Goal: Task Accomplishment & Management: Use online tool/utility

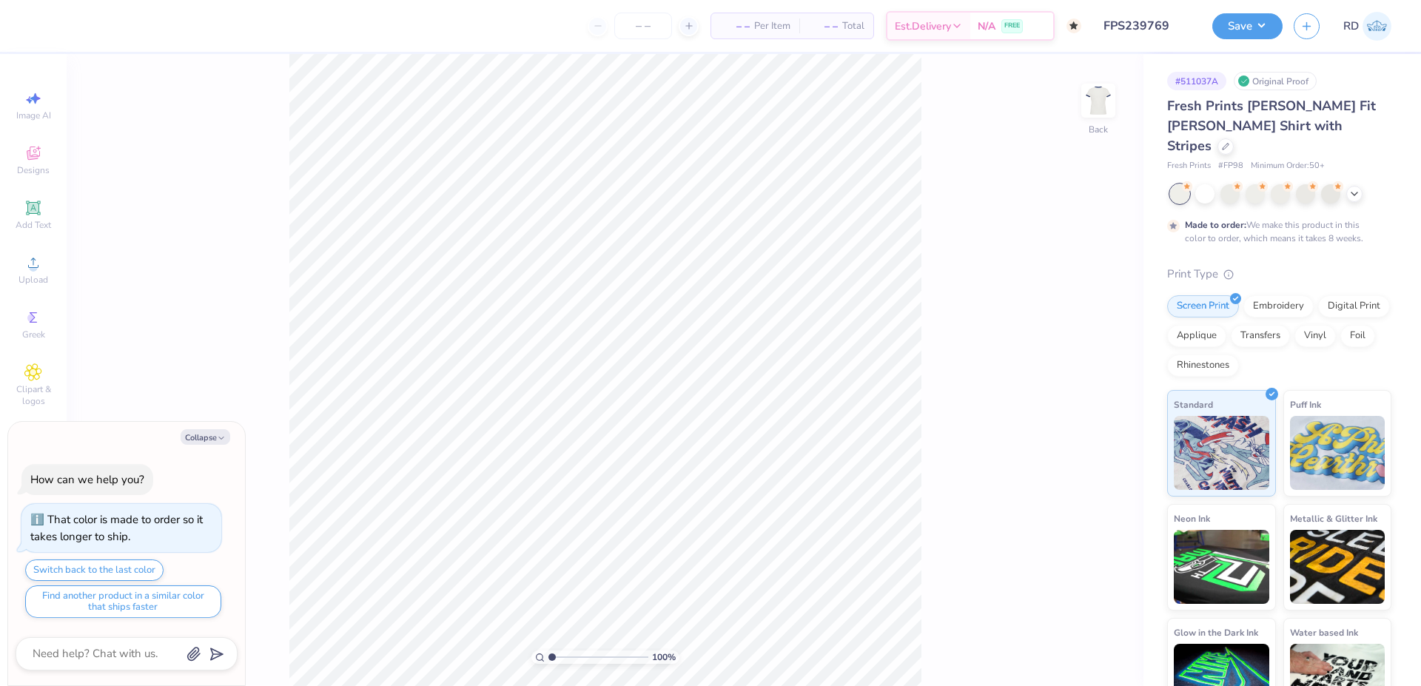
type input "FPS239769"
click at [1355, 184] on div at bounding box center [1354, 192] width 16 height 16
type textarea "x"
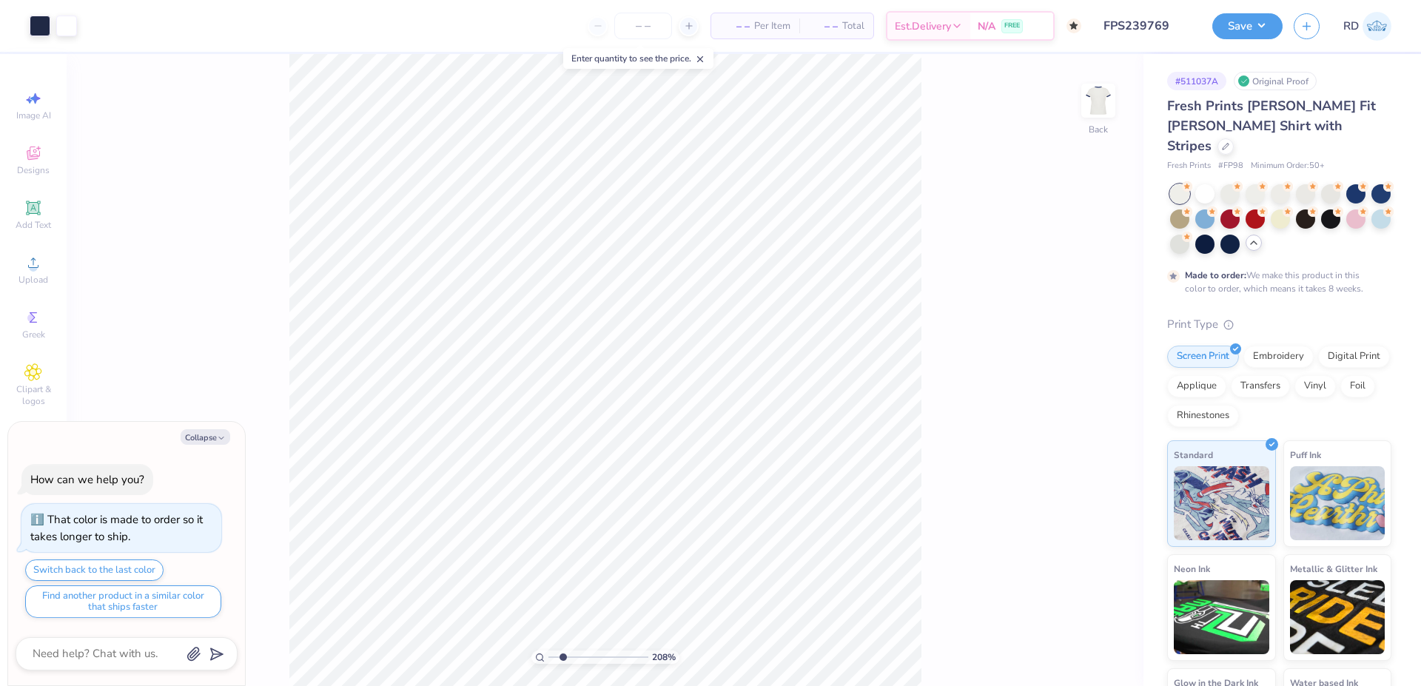
type input "2.08"
click at [562, 660] on input "range" at bounding box center [598, 657] width 100 height 13
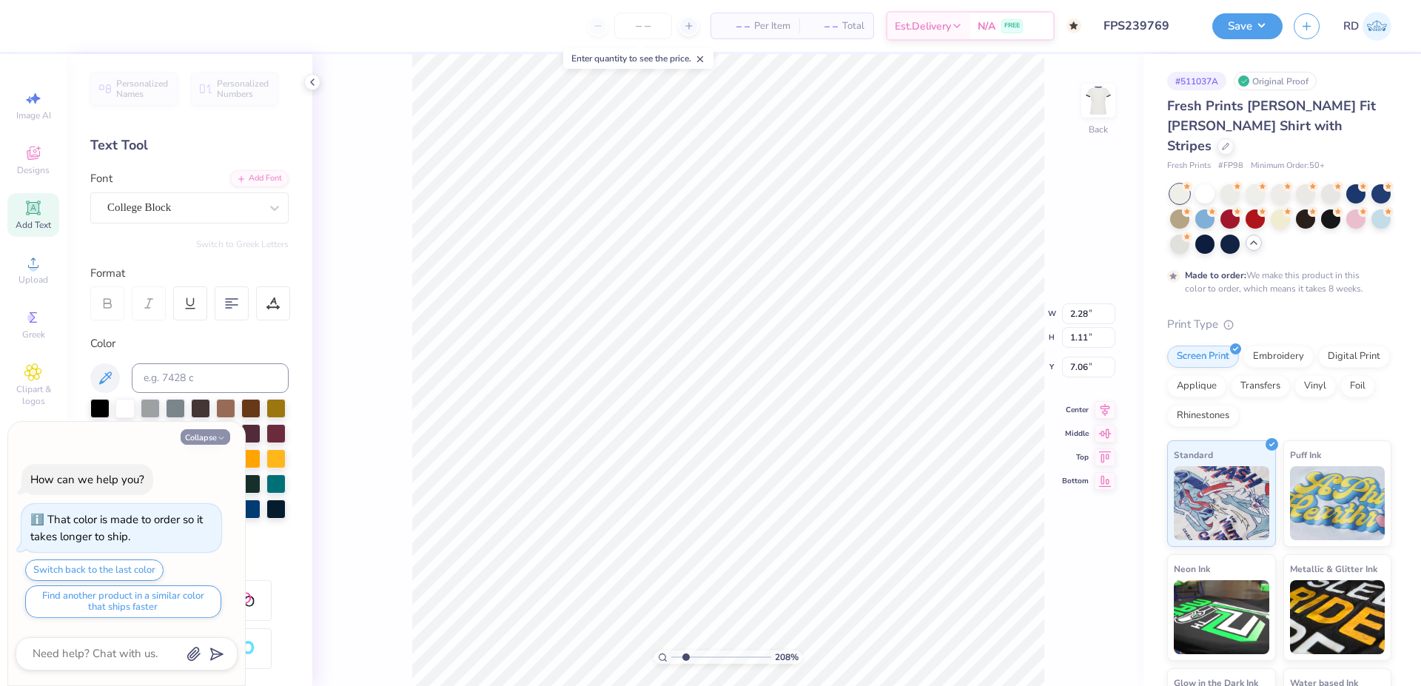
click at [204, 441] on button "Collapse" at bounding box center [206, 437] width 50 height 16
type textarea "x"
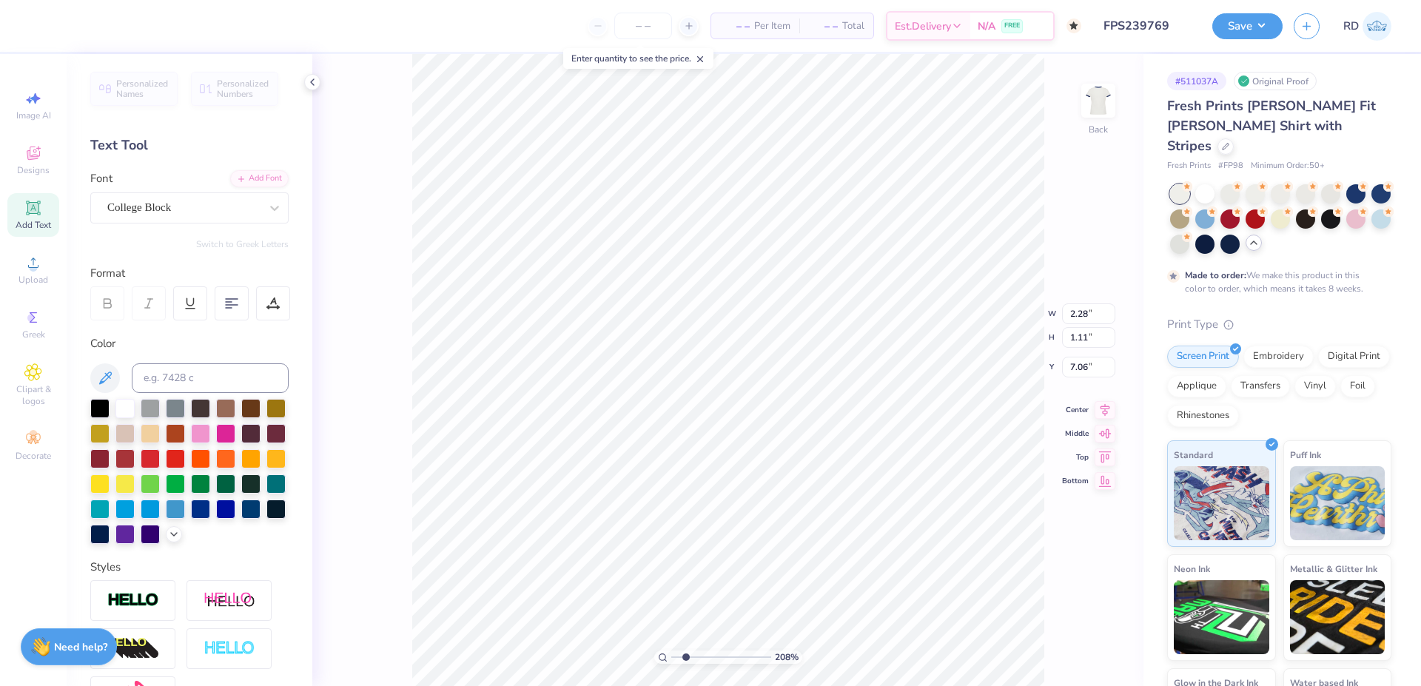
type input "8.00"
type input "8.27"
type input "2.89"
click at [1235, 160] on span "# FP98" at bounding box center [1230, 166] width 25 height 13
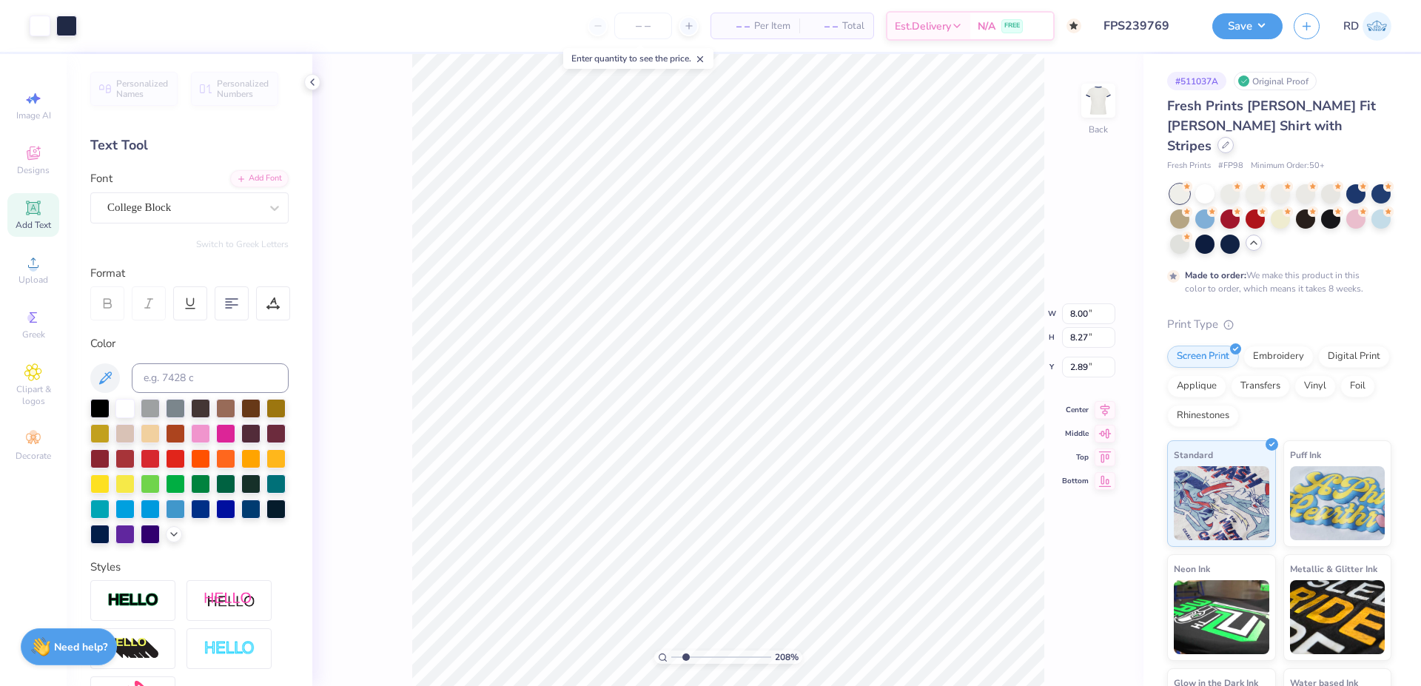
click at [1229, 141] on icon at bounding box center [1225, 144] width 7 height 7
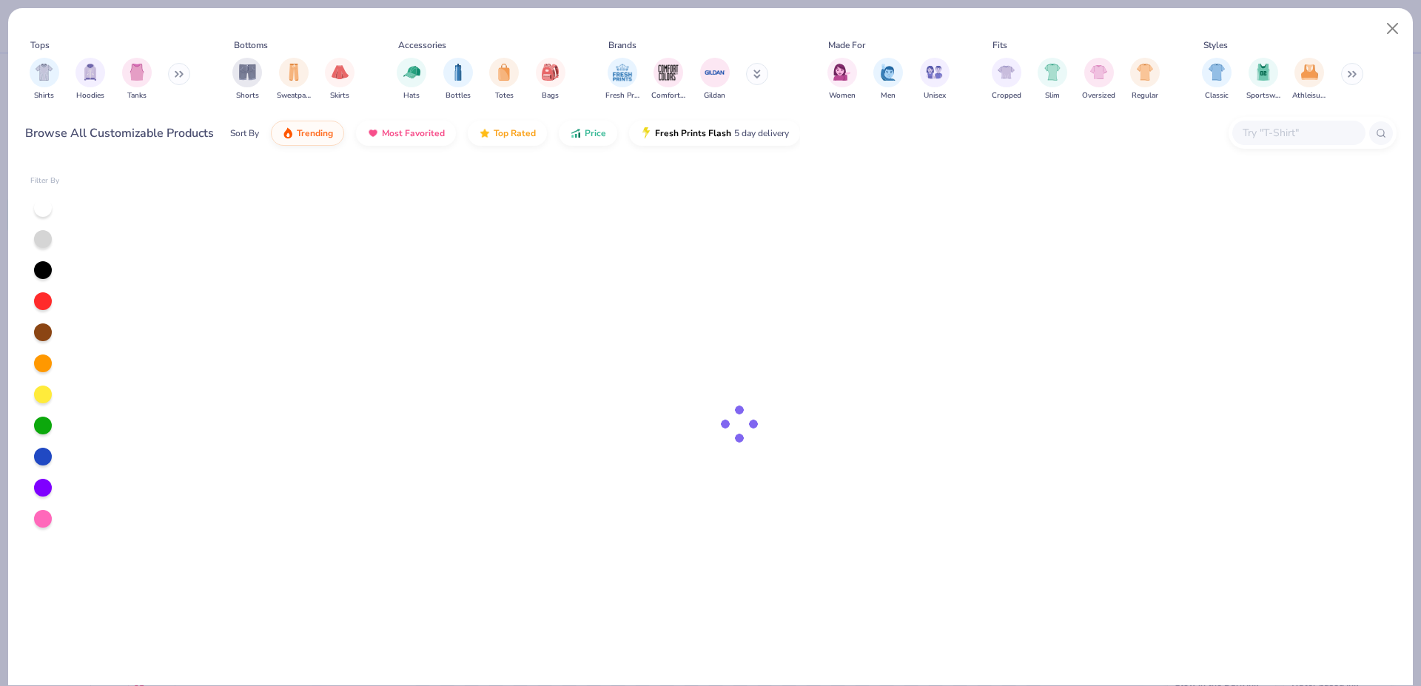
click at [1289, 137] on input "text" at bounding box center [1298, 132] width 114 height 17
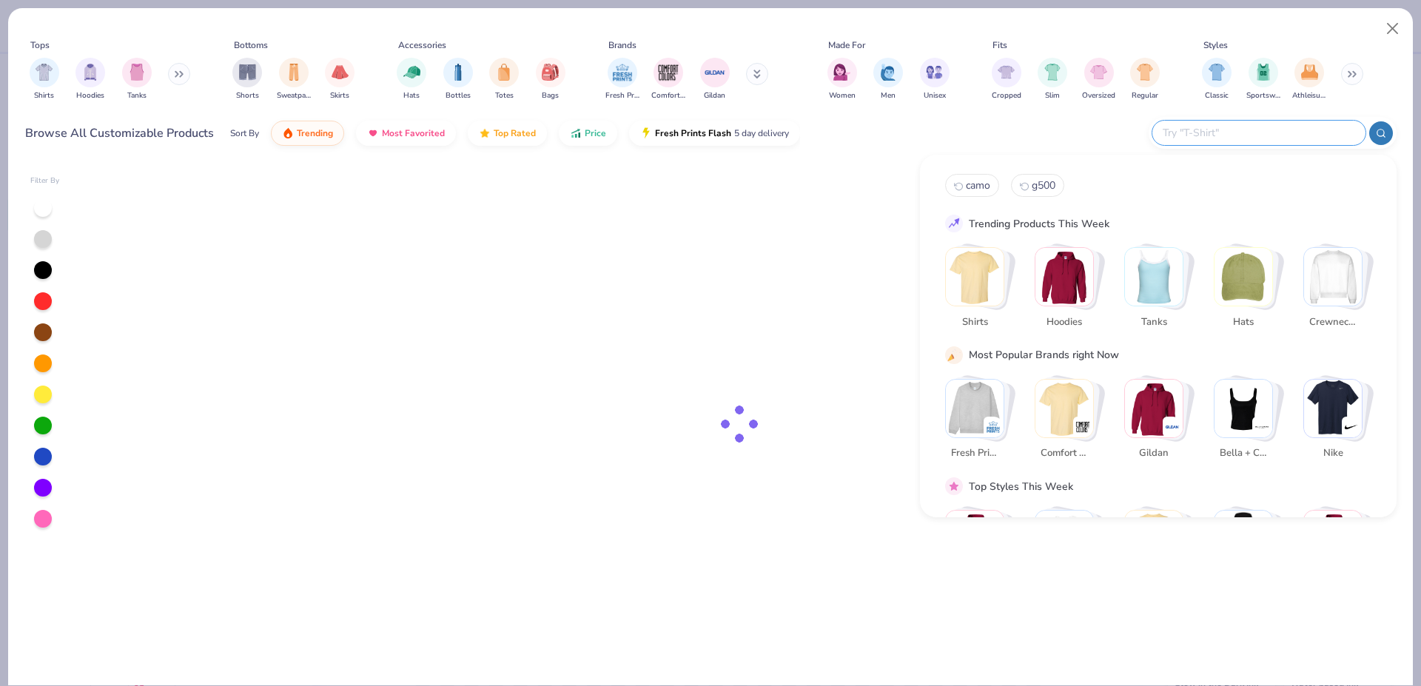
paste input "353.5081 px"
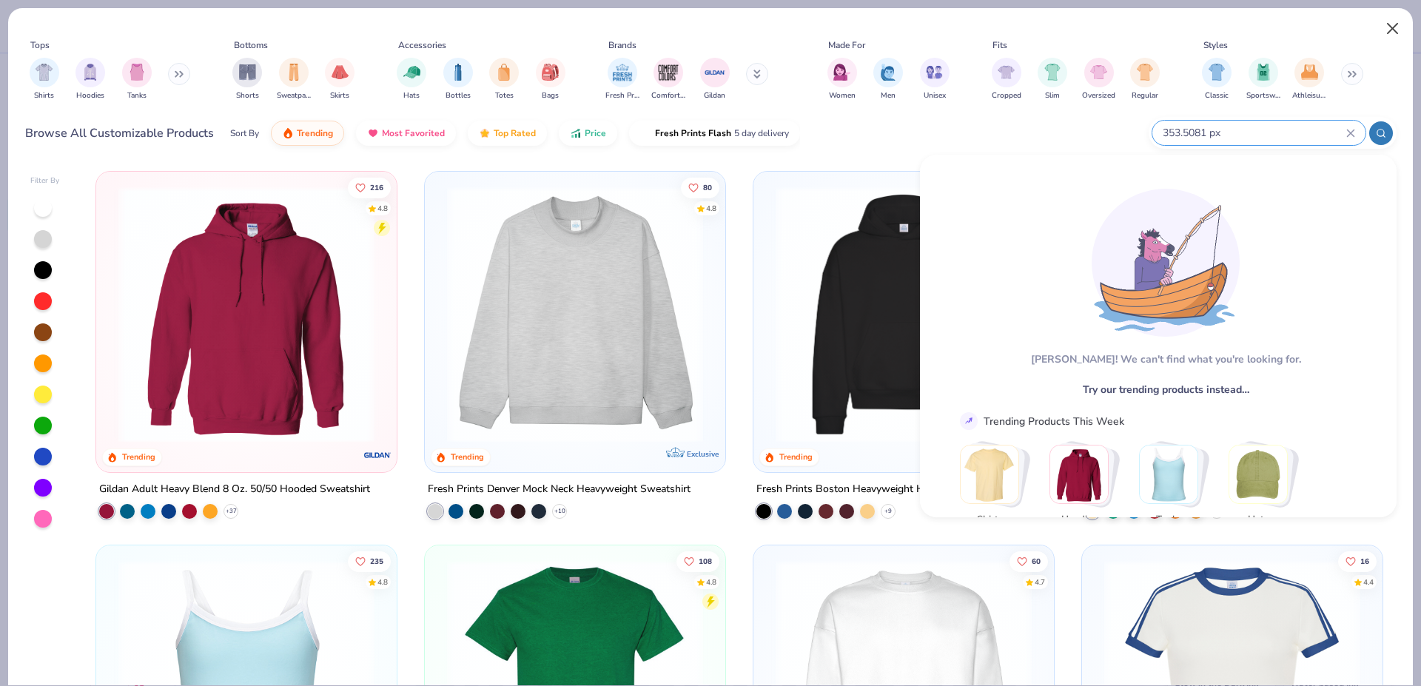
type input "353.5081 px"
click at [1388, 29] on button "Close" at bounding box center [1393, 29] width 28 height 28
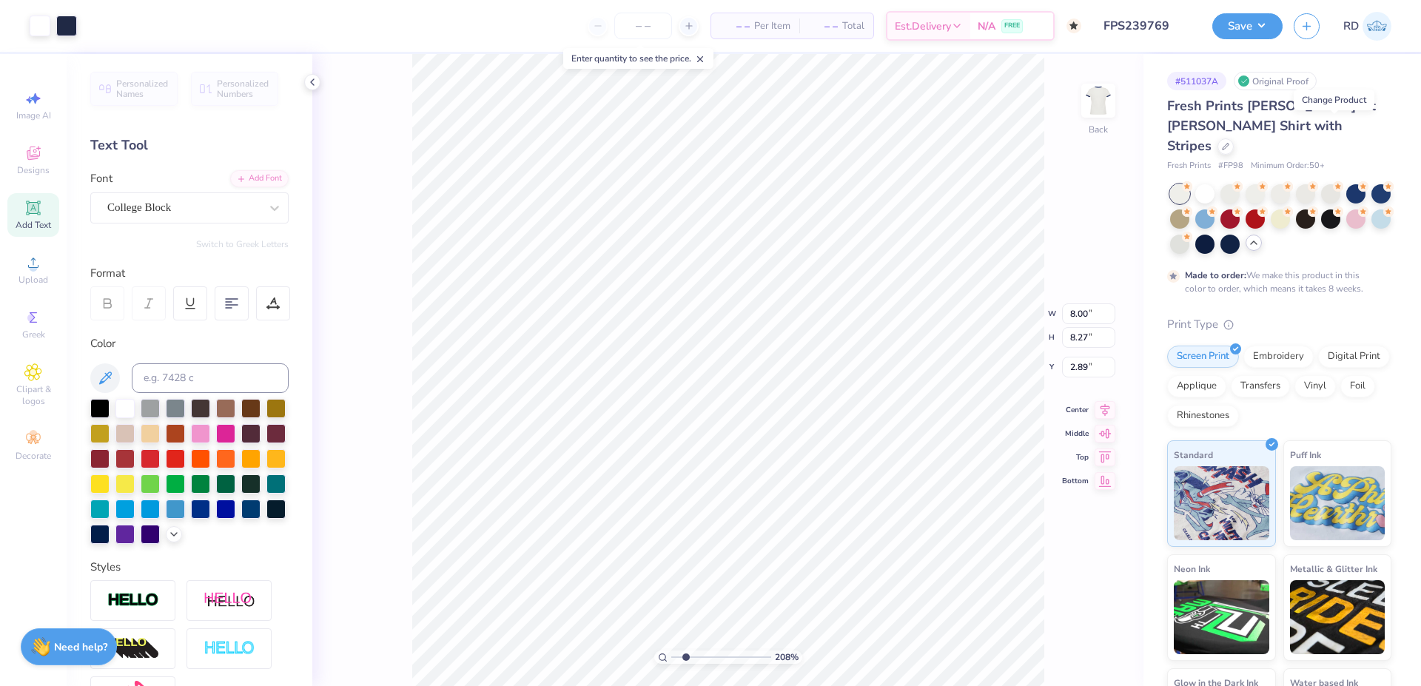
click at [1232, 160] on span "# FP98" at bounding box center [1230, 166] width 25 height 13
copy span "FP98"
click at [1234, 137] on div at bounding box center [1225, 145] width 16 height 16
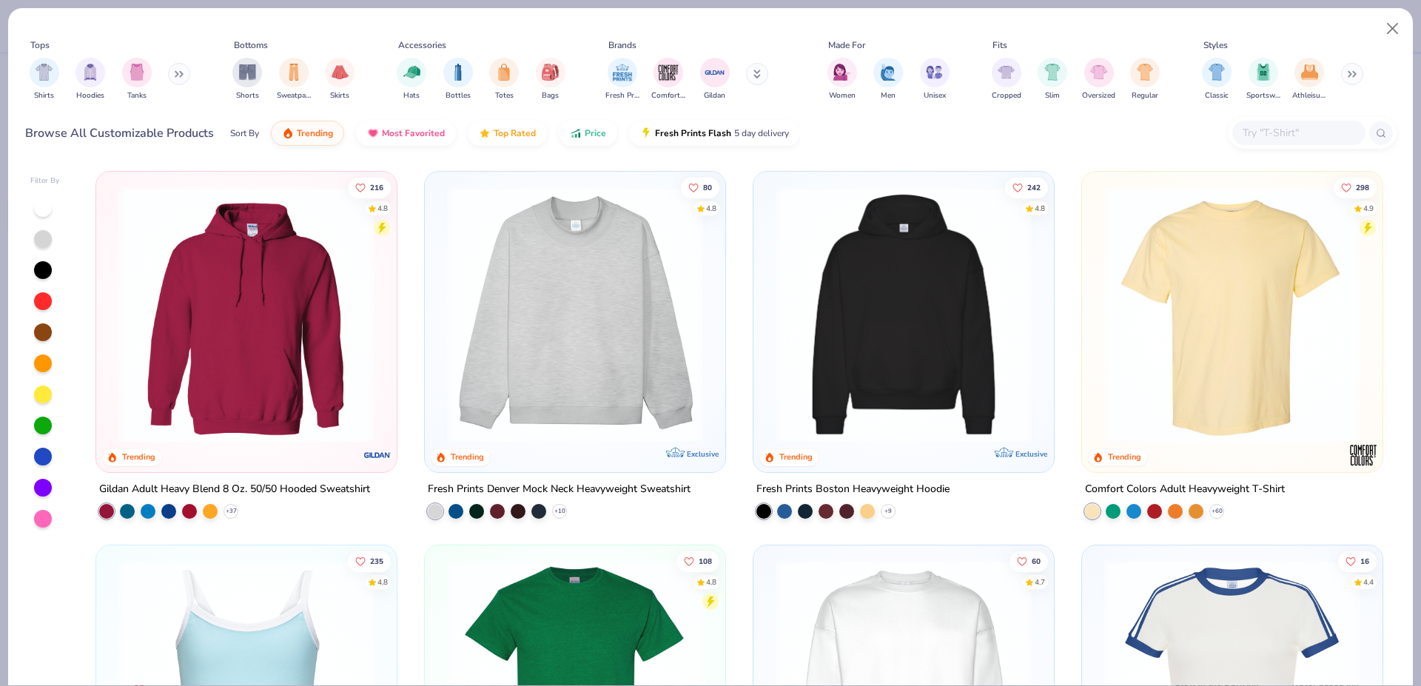
click at [1264, 137] on input "text" at bounding box center [1298, 132] width 114 height 17
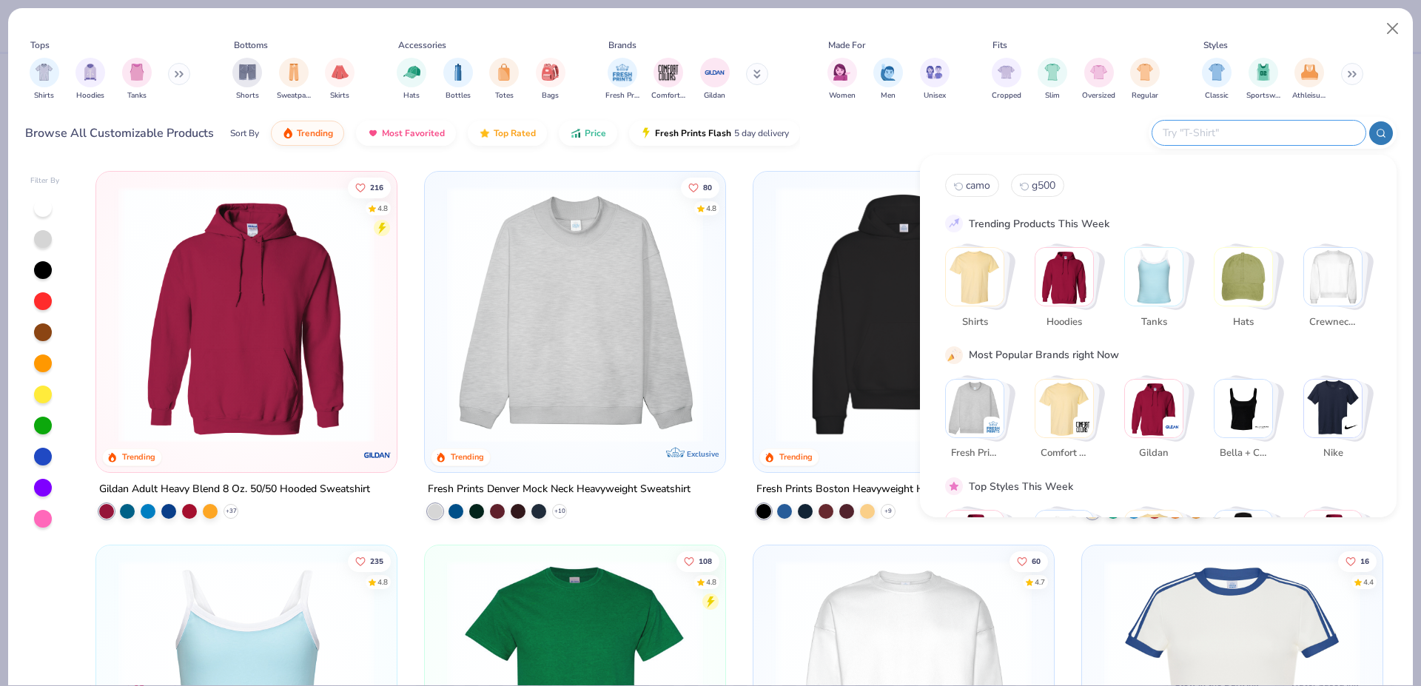
paste input "FP98"
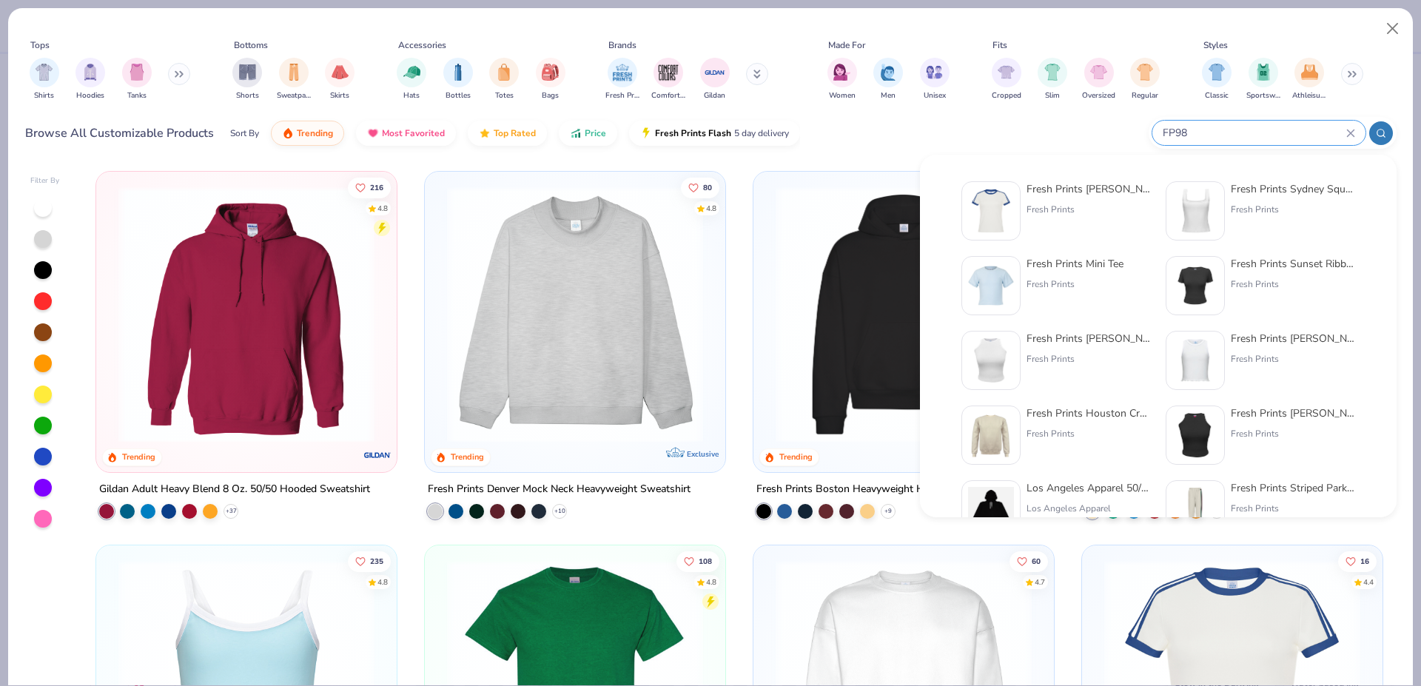
type input "FP98"
click at [988, 207] on img at bounding box center [991, 211] width 46 height 46
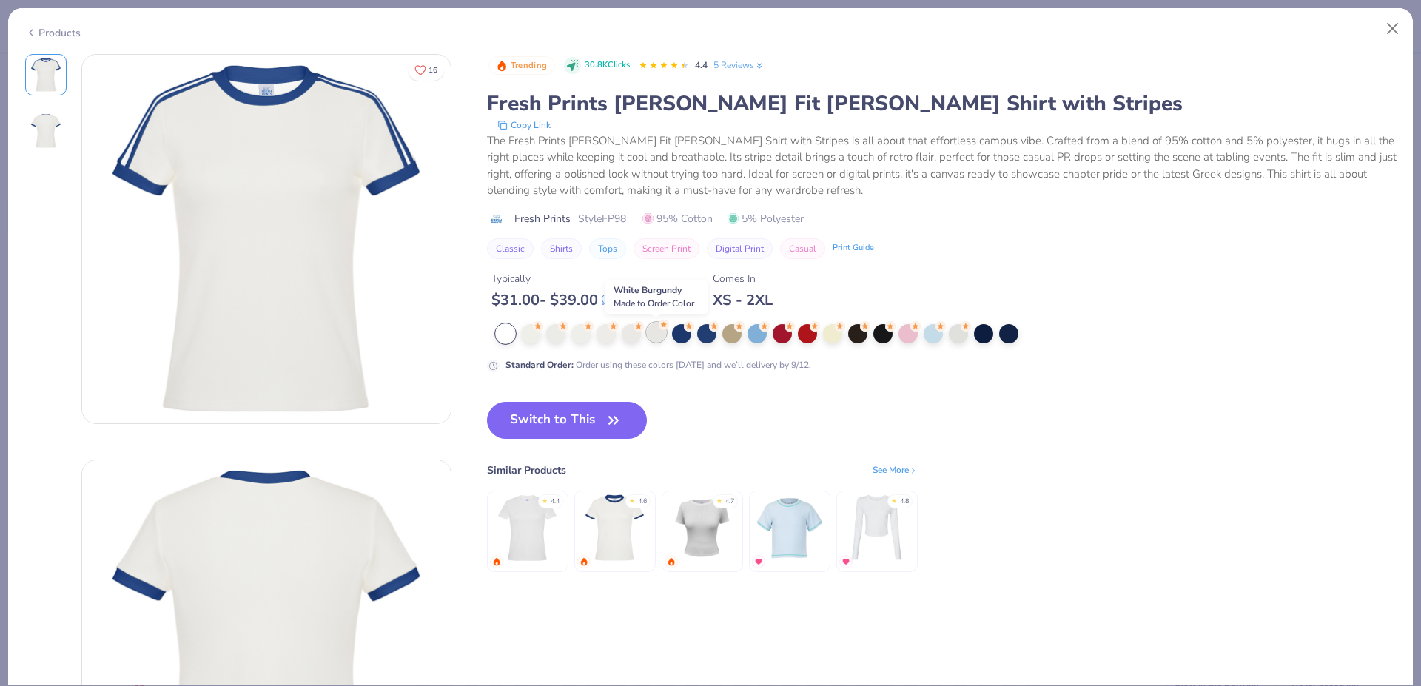
click at [662, 341] on div at bounding box center [656, 332] width 19 height 19
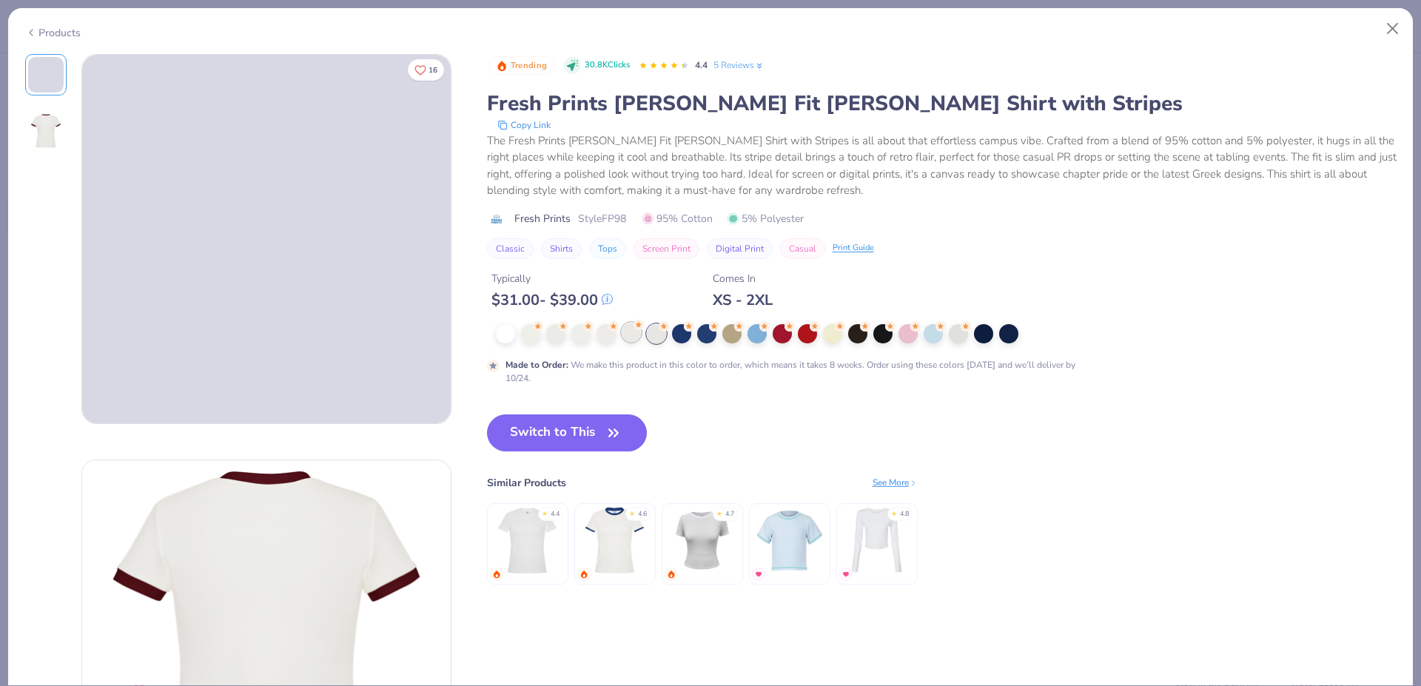
click at [625, 335] on div at bounding box center [631, 332] width 19 height 19
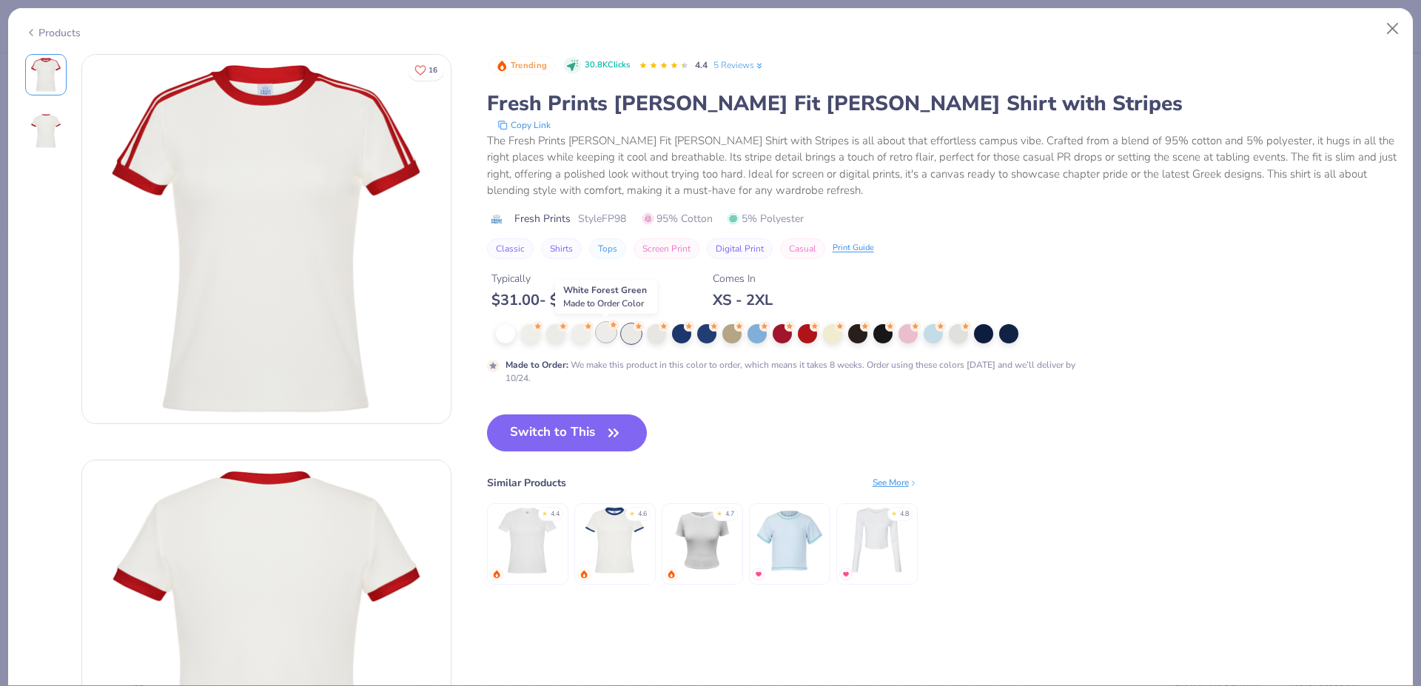
click at [605, 335] on div at bounding box center [606, 332] width 19 height 19
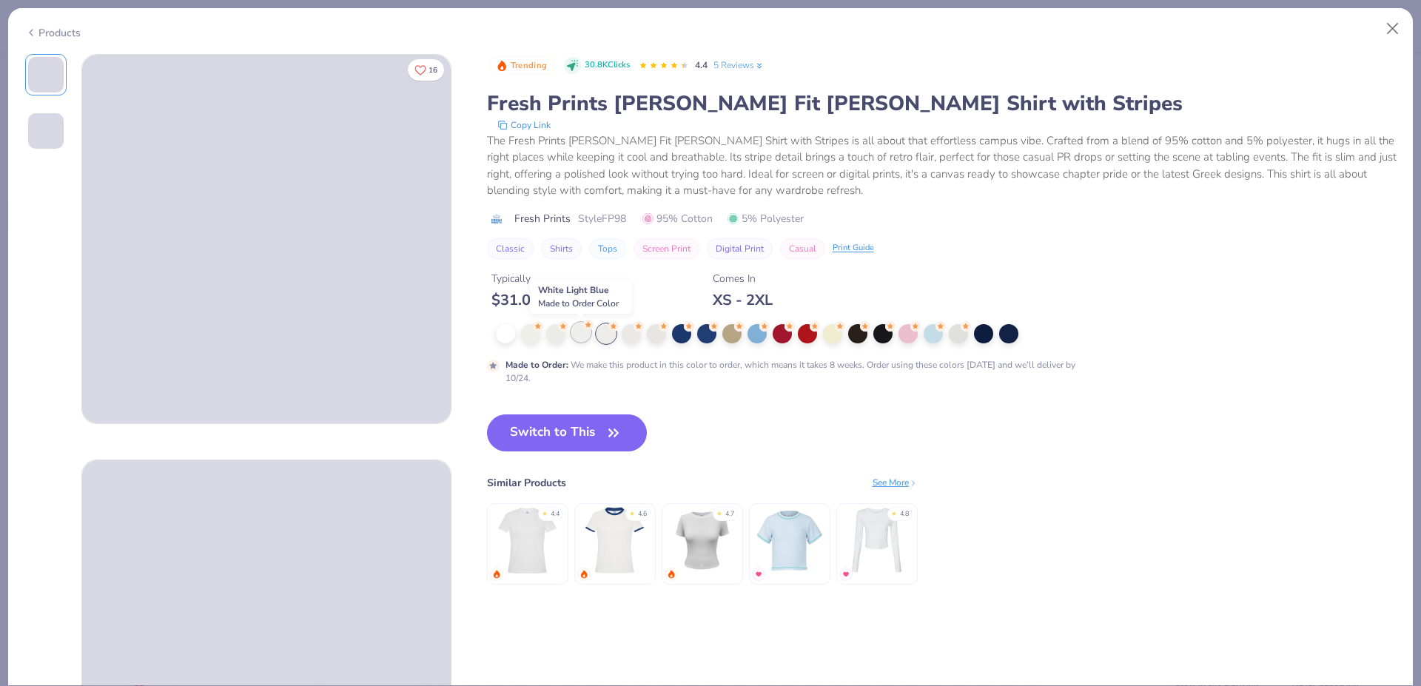
click at [580, 334] on div at bounding box center [580, 332] width 19 height 19
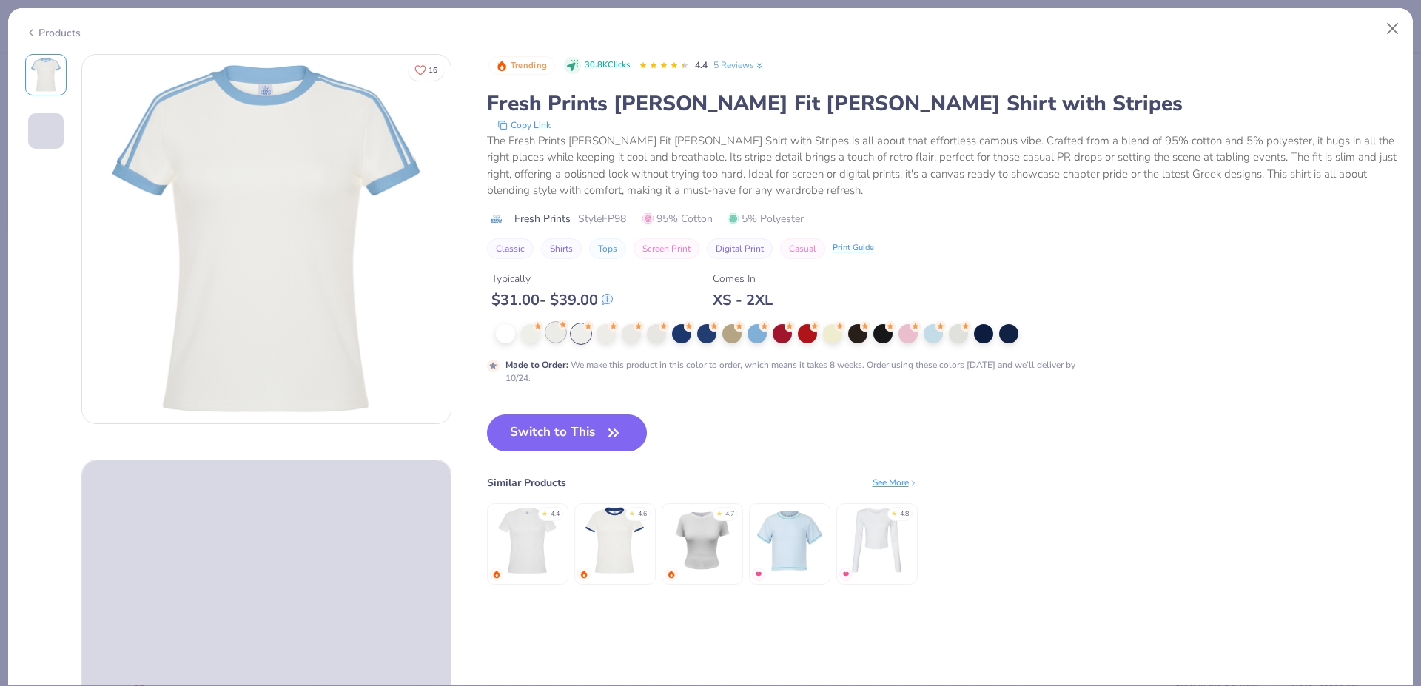
click at [548, 334] on div at bounding box center [555, 332] width 19 height 19
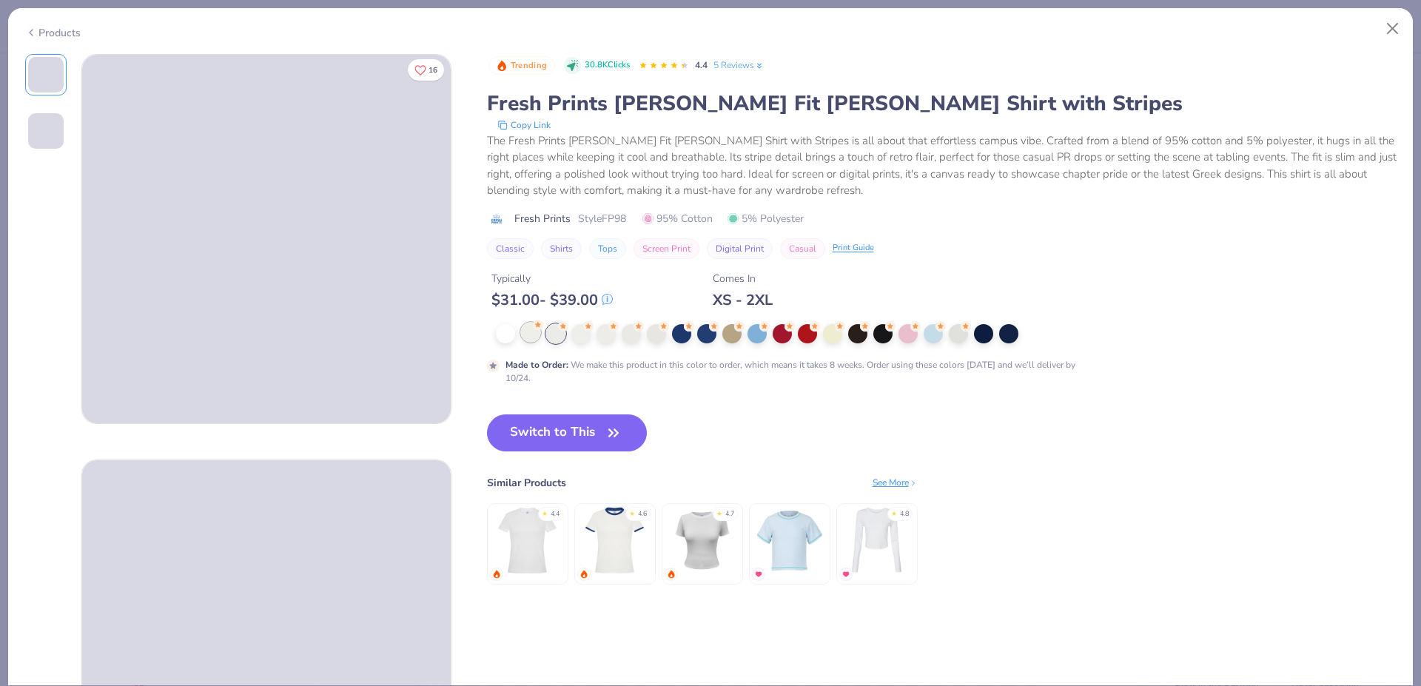
click at [530, 331] on div at bounding box center [530, 332] width 19 height 19
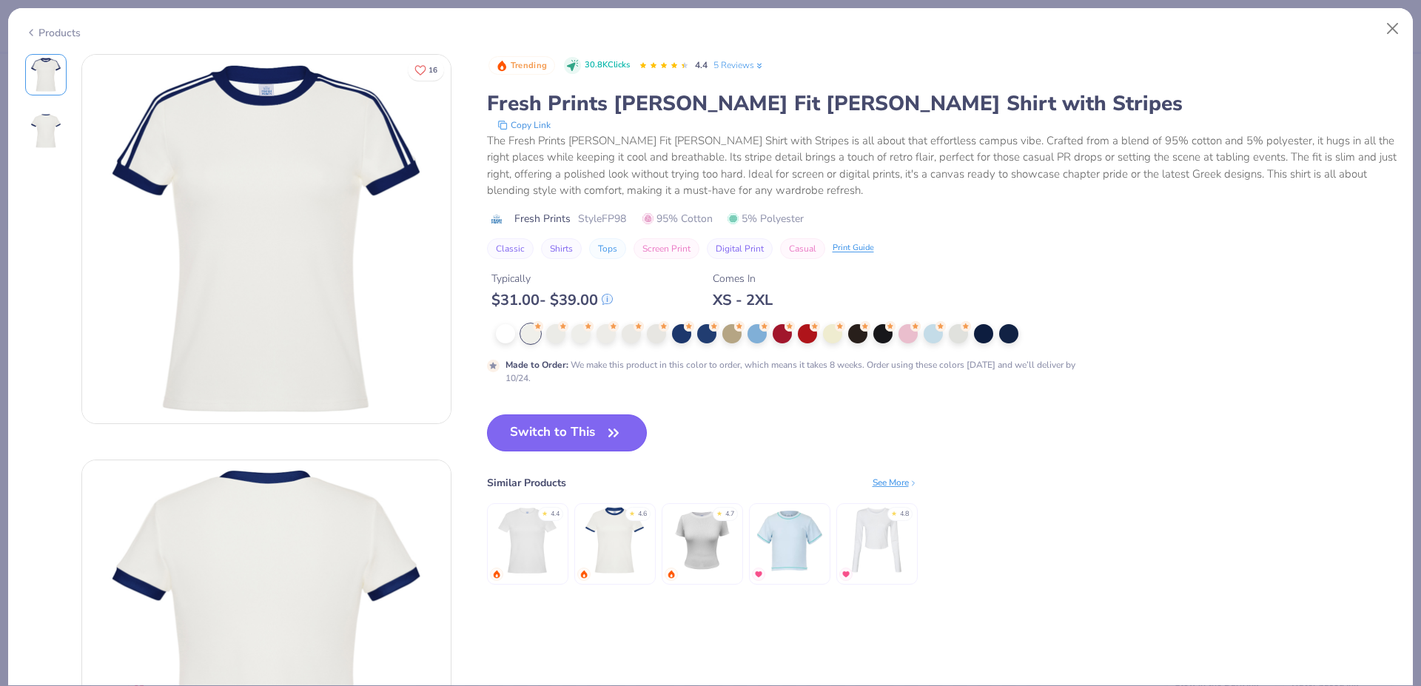
click at [588, 429] on button "Switch to This" at bounding box center [567, 432] width 161 height 37
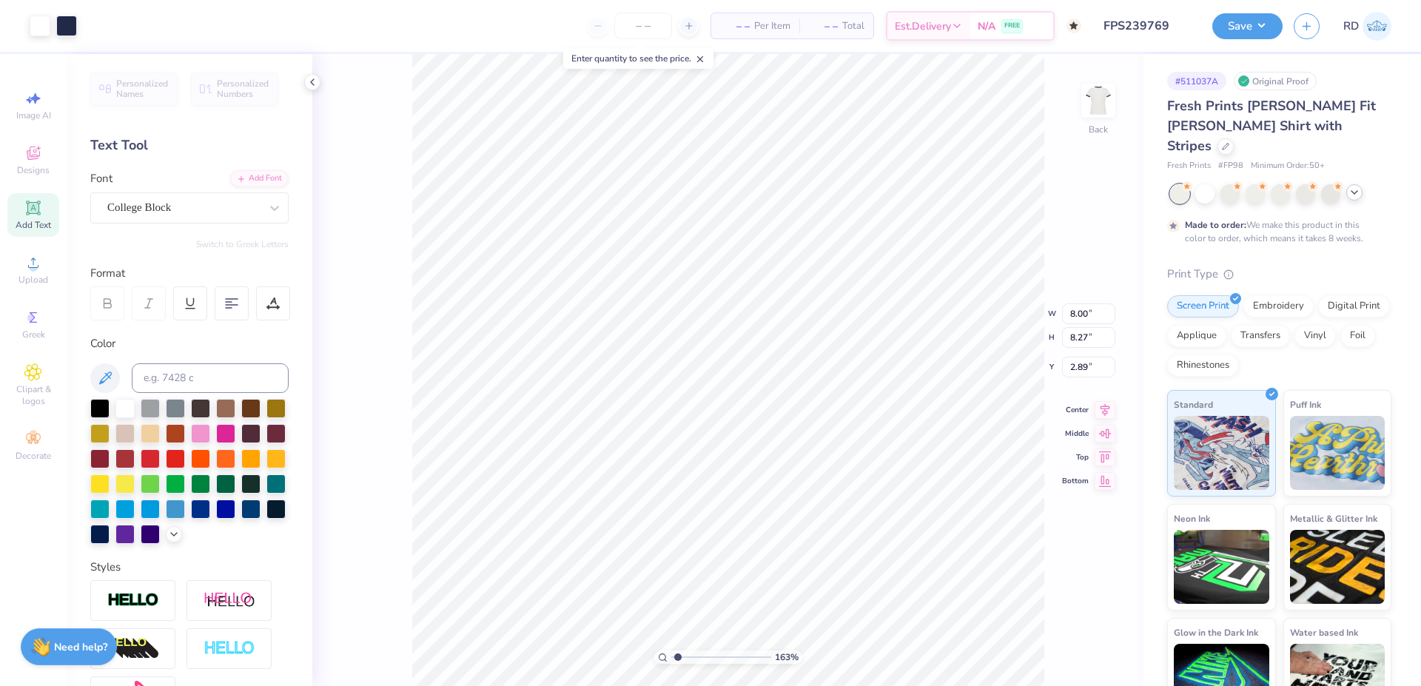
click at [678, 655] on input "range" at bounding box center [721, 657] width 100 height 13
type input "1.34"
type input "12.82"
click at [36, 263] on icon at bounding box center [33, 263] width 18 height 18
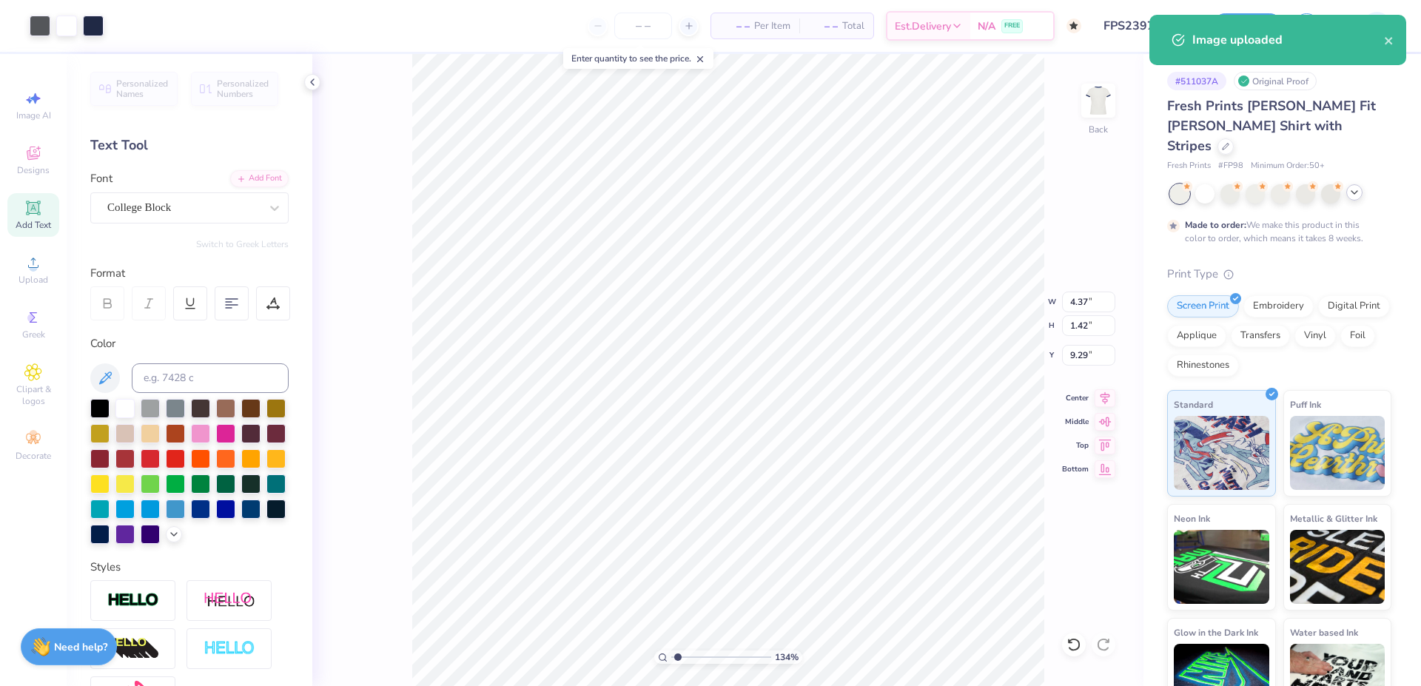
type input "3.37"
type input "1.11"
type input "7.66"
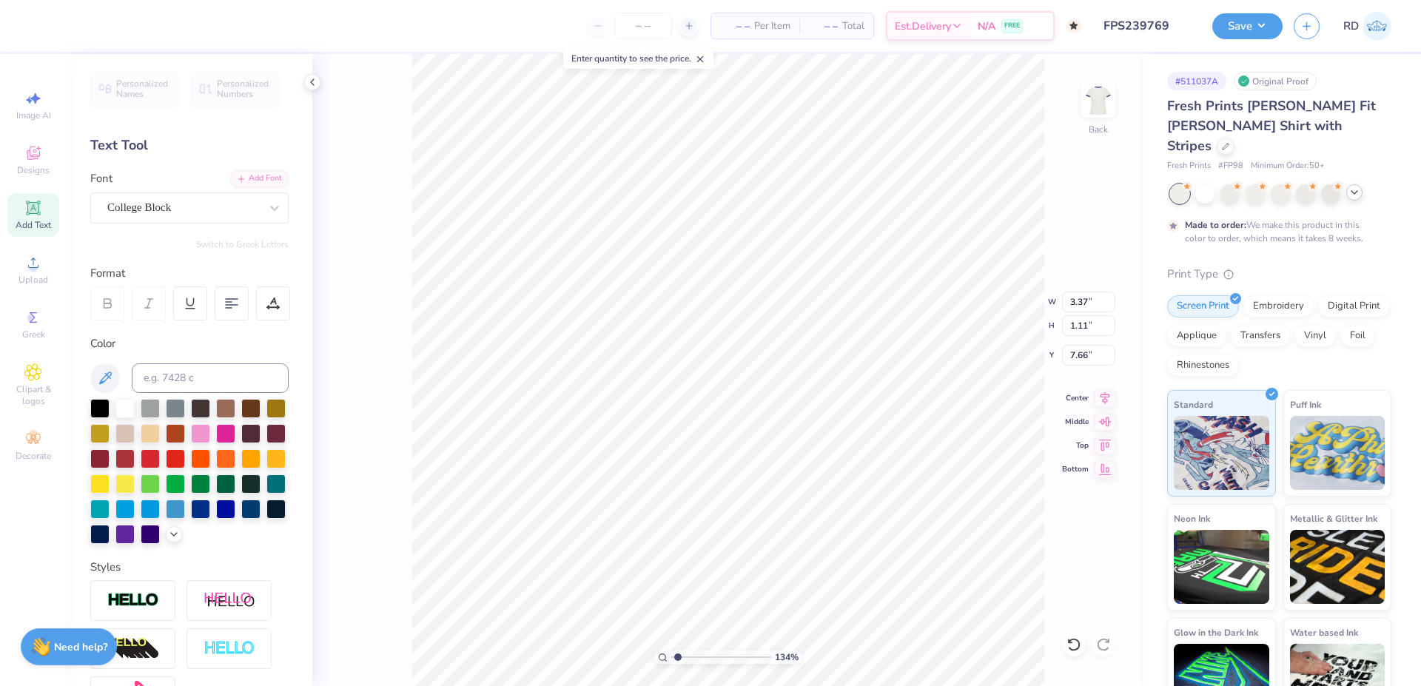
paste textarea "DeeGee"
type textarea "DeeGee"
click at [280, 306] on div at bounding box center [273, 303] width 34 height 34
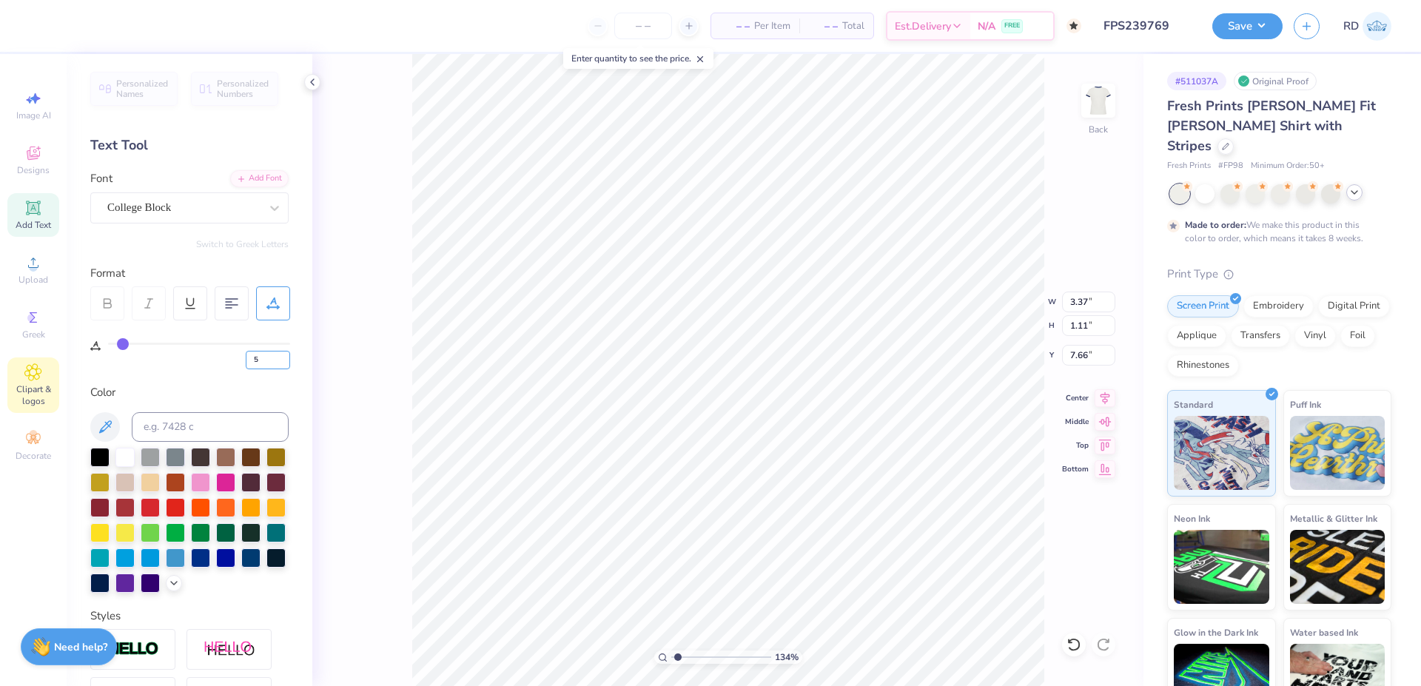
drag, startPoint x: 252, startPoint y: 357, endPoint x: 58, endPoint y: 362, distance: 194.0
click at [246, 363] on input "5" at bounding box center [268, 360] width 44 height 19
type input "0"
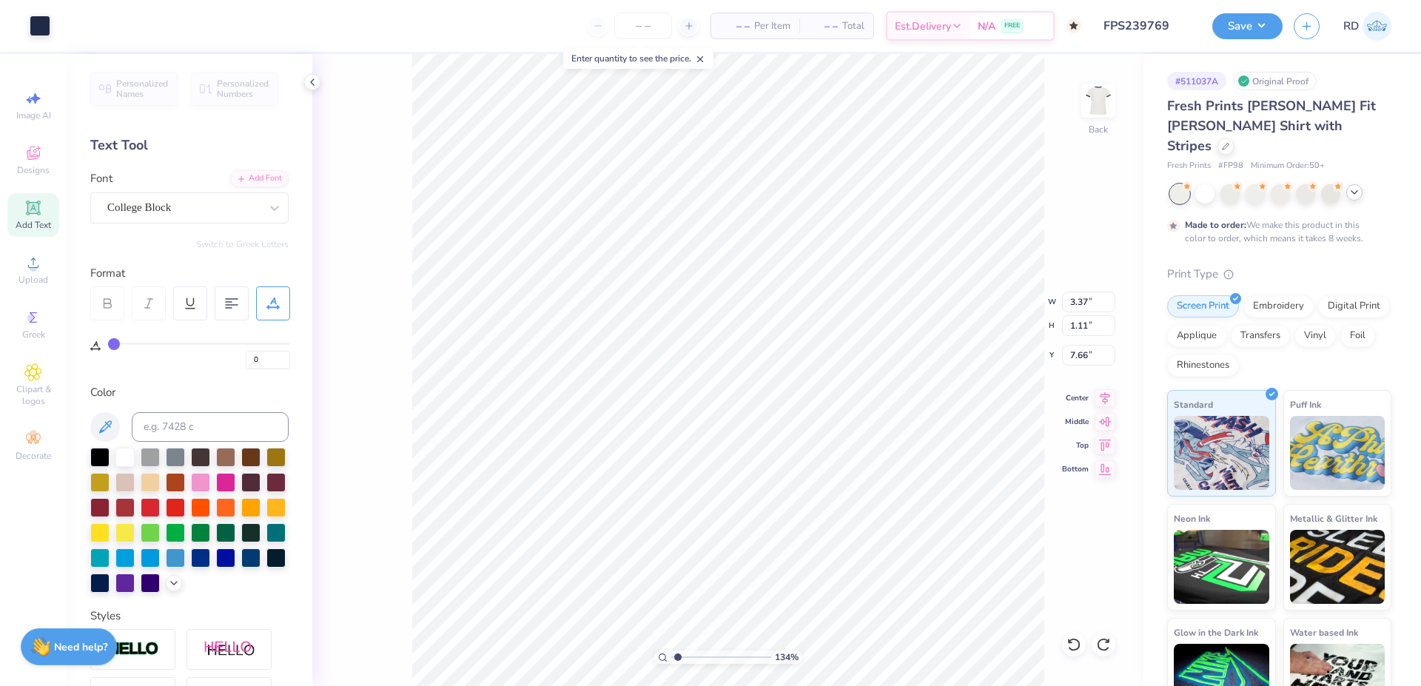
type input "5"
paste textarea "DeeGee"
type textarea "DeeGee"
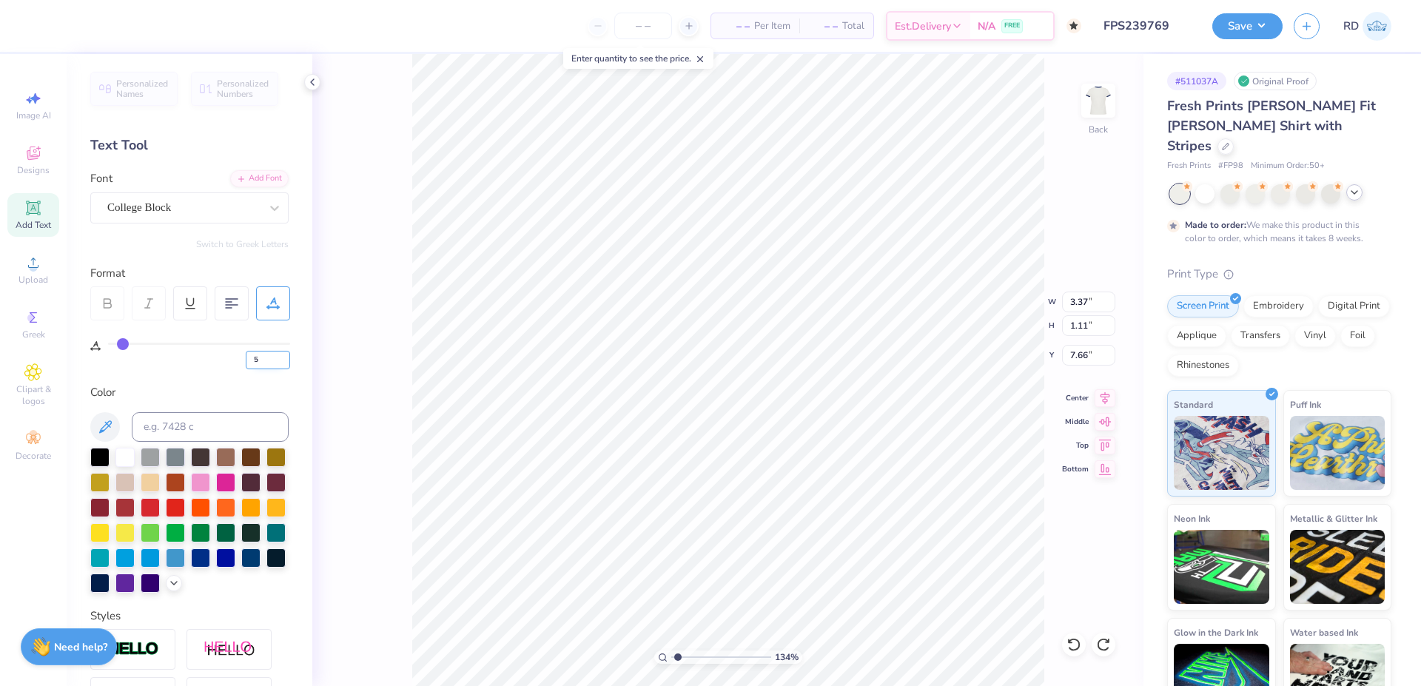
drag, startPoint x: 256, startPoint y: 359, endPoint x: 238, endPoint y: 360, distance: 18.6
click at [246, 360] on input "5" at bounding box center [268, 360] width 44 height 19
drag, startPoint x: 272, startPoint y: 362, endPoint x: 229, endPoint y: 360, distance: 42.2
click at [246, 362] on input "5" at bounding box center [268, 360] width 44 height 19
type input "0"
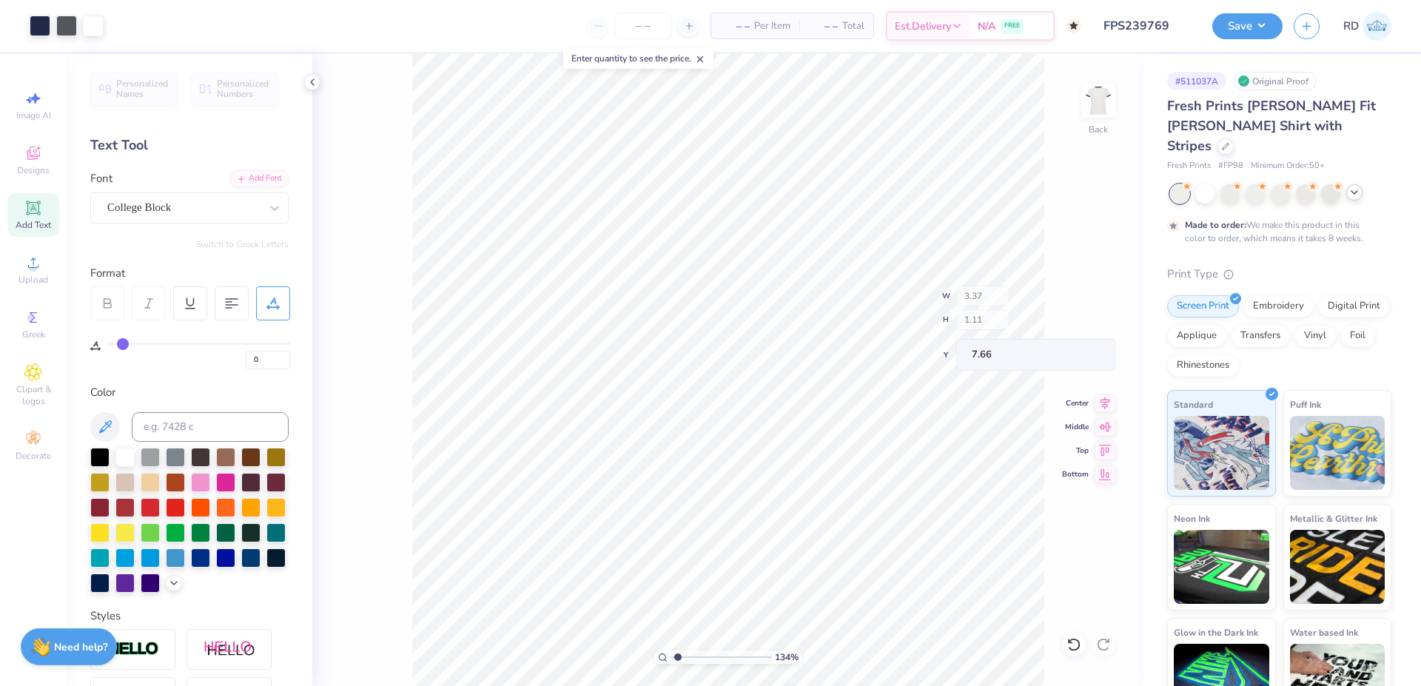
type input "0"
type input "4.37"
type input "1.42"
type input "9.29"
click at [1075, 298] on input "4.37" at bounding box center [1088, 302] width 53 height 21
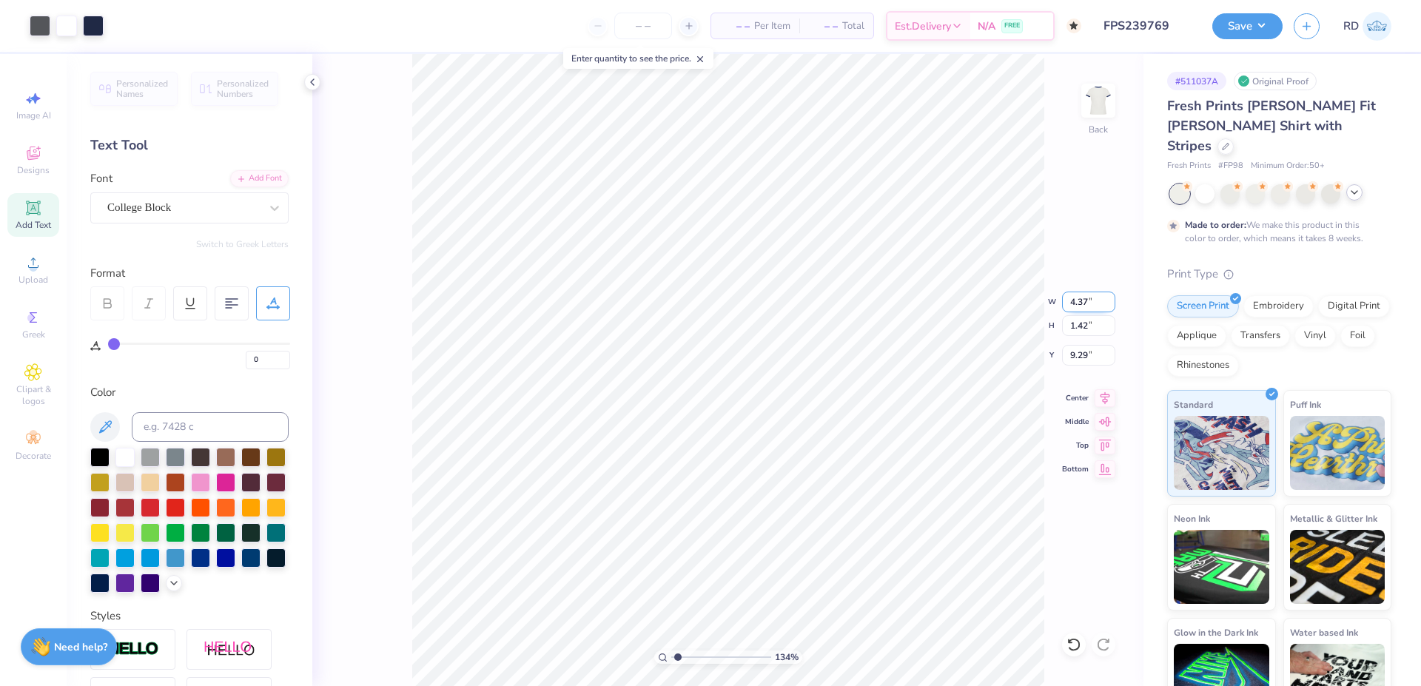
type input "4.40"
type input "1.11"
type input "7.66"
click at [1091, 306] on input "4.40" at bounding box center [1088, 302] width 53 height 21
paste input "37"
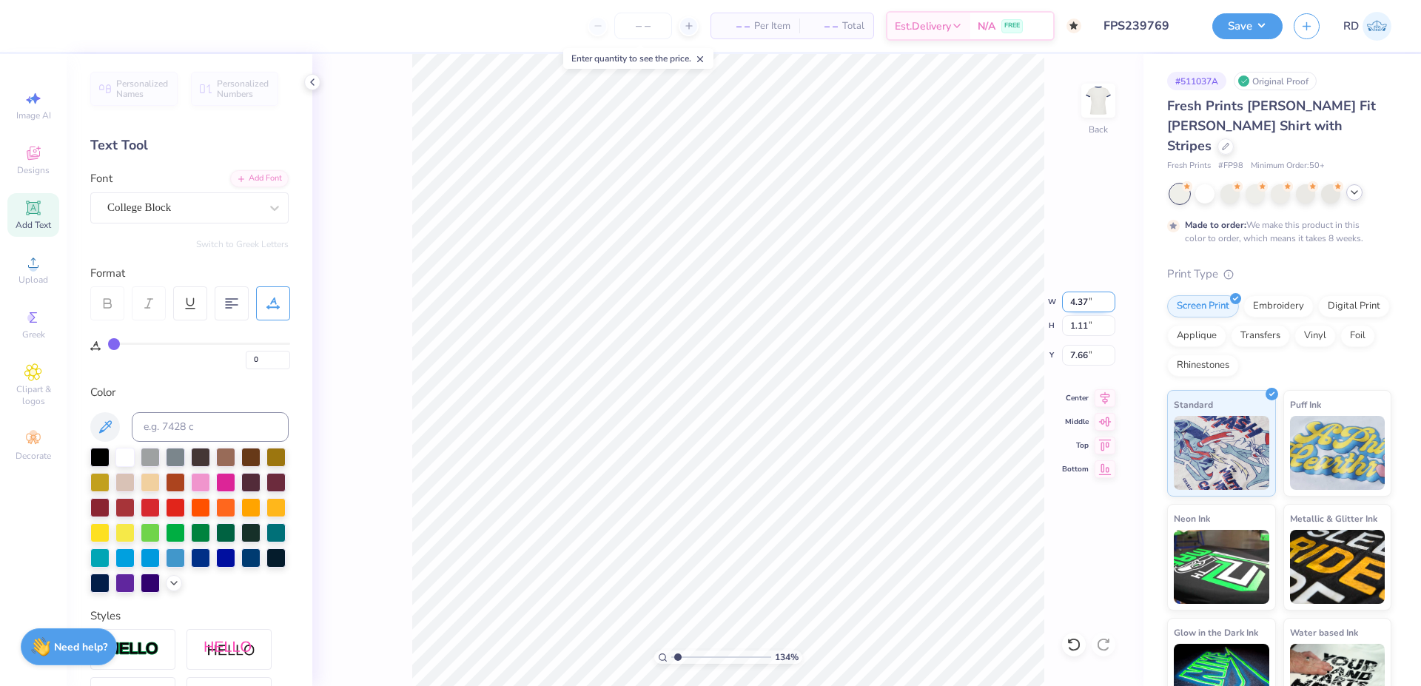
type input "4.37"
click at [700, 654] on input "range" at bounding box center [721, 657] width 100 height 13
type input "3.57"
type input "1.42"
type input "8.93"
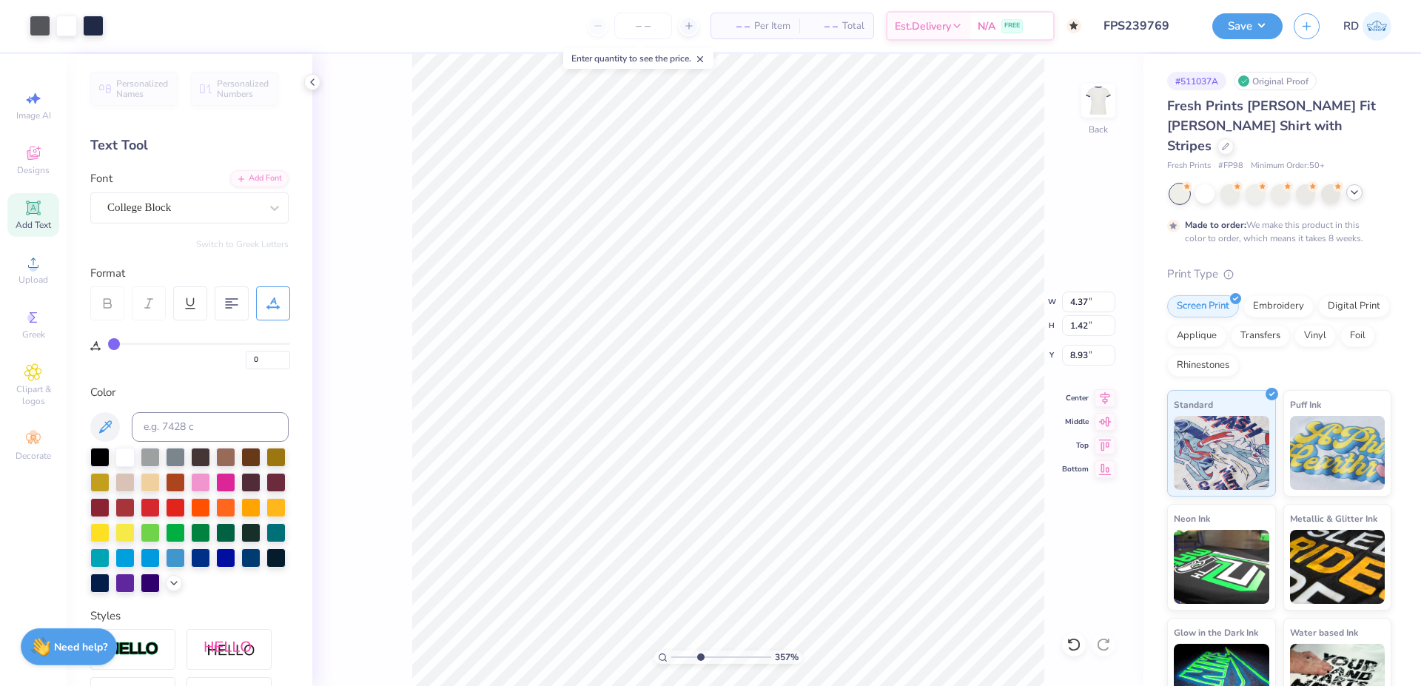
type input "1.11"
click at [853, 409] on li "Duplicate" at bounding box center [866, 408] width 116 height 29
type input "10.94"
type textarea "2025"
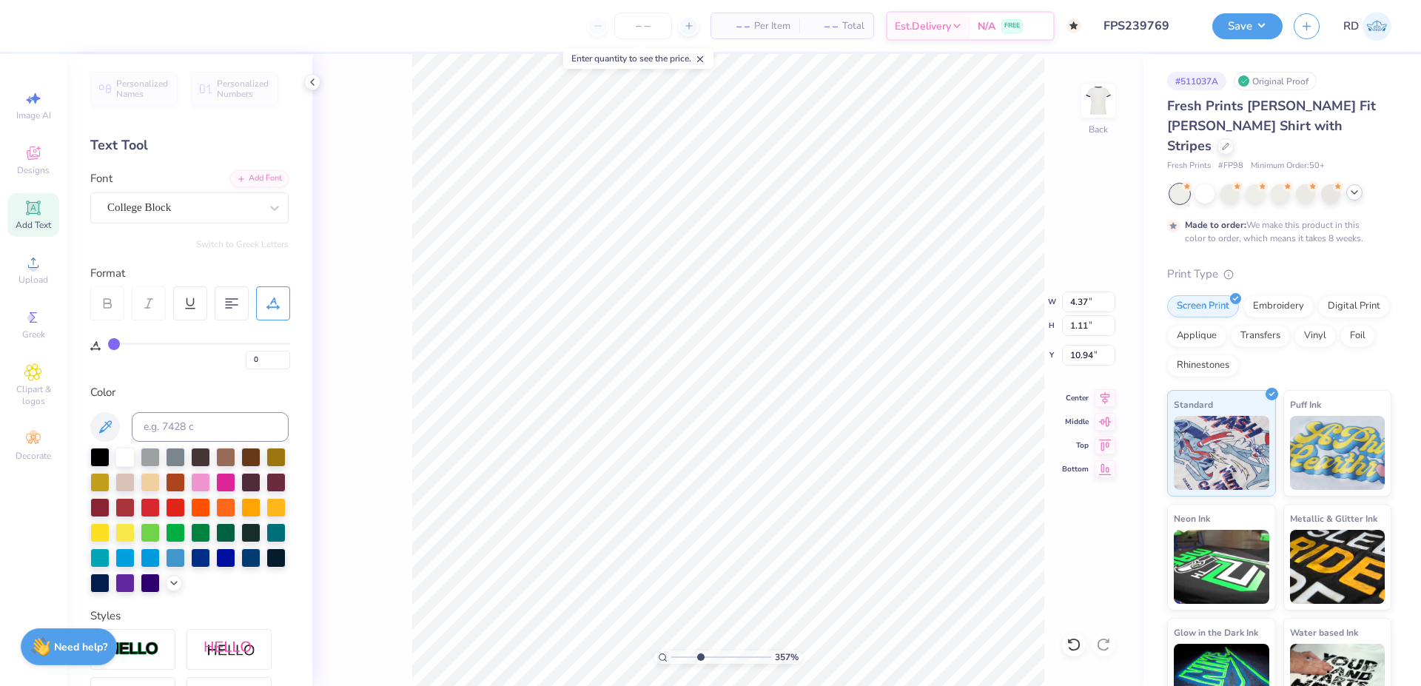
type input "1.42"
type input "8.93"
type input "4.42"
type input "2.69"
type input "7.66"
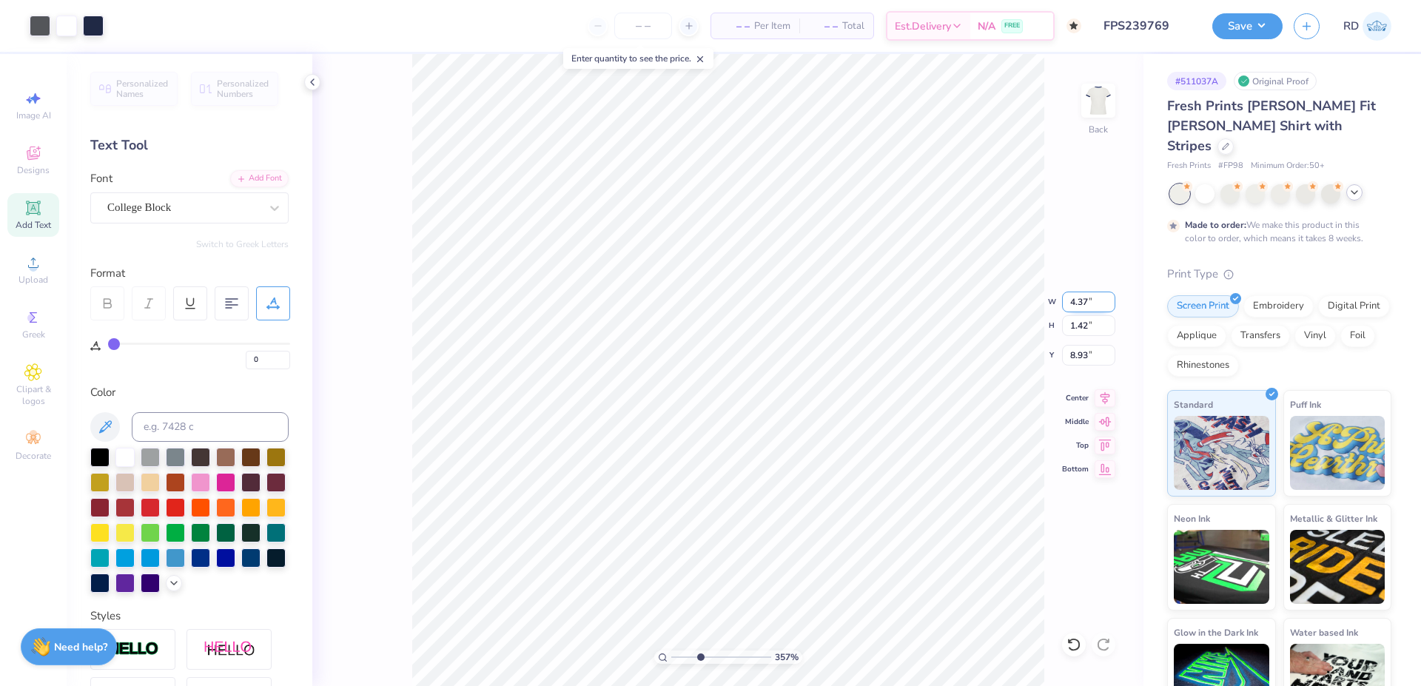
click at [1085, 305] on input "4.37" at bounding box center [1088, 302] width 53 height 21
type input "1.11"
type input "7.66"
click at [1102, 394] on icon at bounding box center [1105, 396] width 21 height 18
type input "1.42"
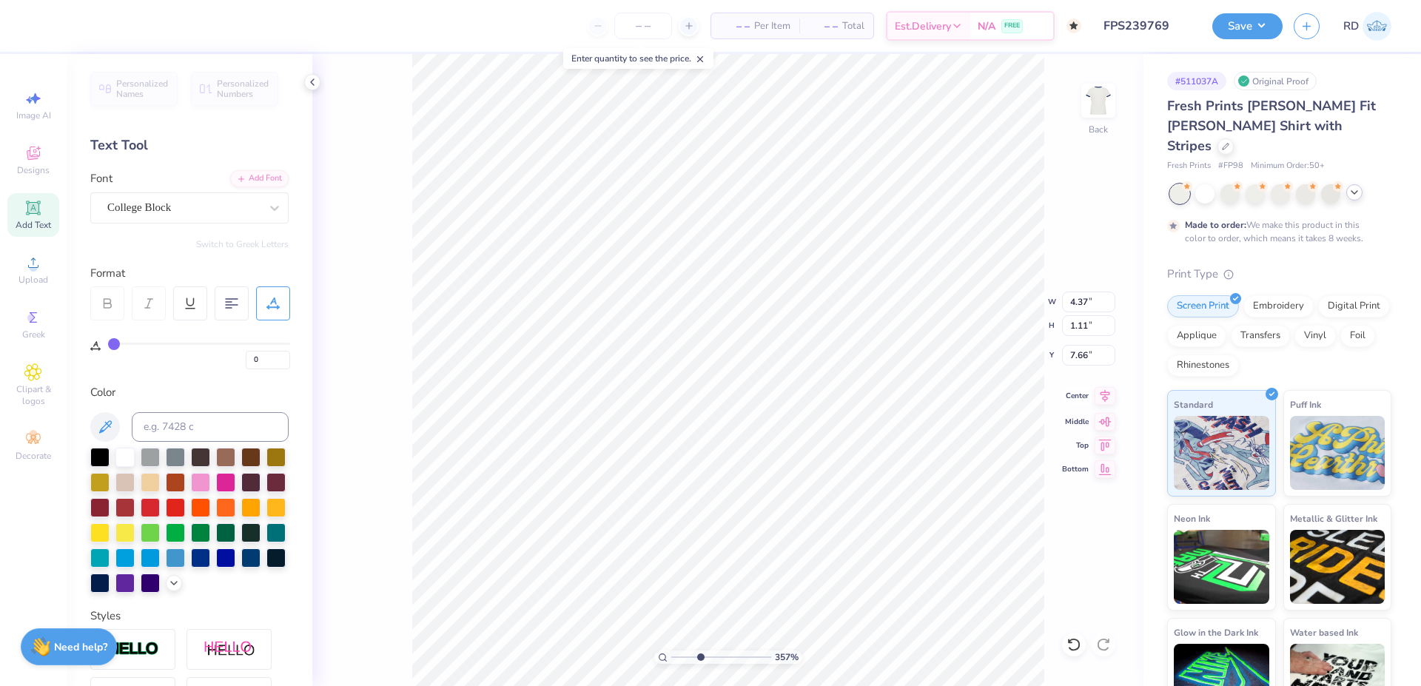
type input "8.93"
click at [1104, 389] on icon at bounding box center [1105, 396] width 21 height 18
type input "10.08"
type input "1.57"
type input "0.64"
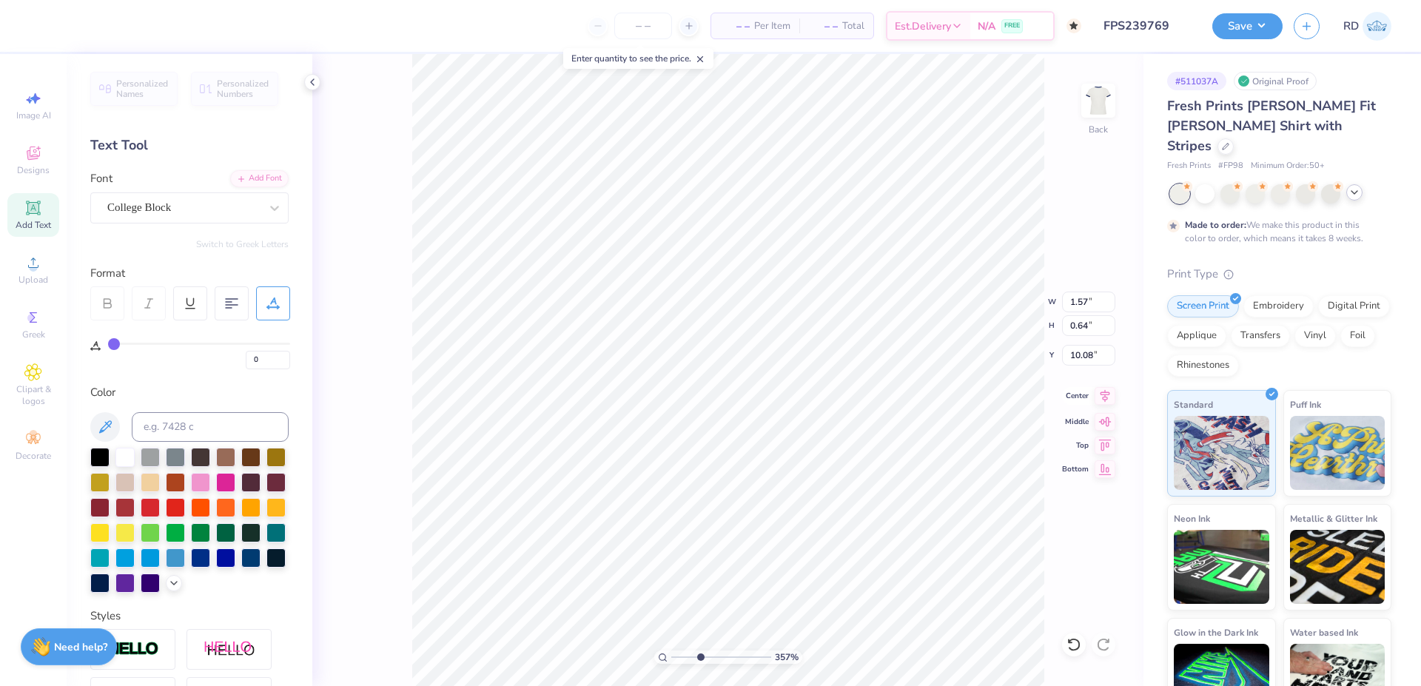
click at [1106, 397] on icon at bounding box center [1106, 395] width 10 height 13
click at [812, 406] on li "Duplicate" at bounding box center [822, 408] width 116 height 29
type input "9.09"
type textarea "Game Day"
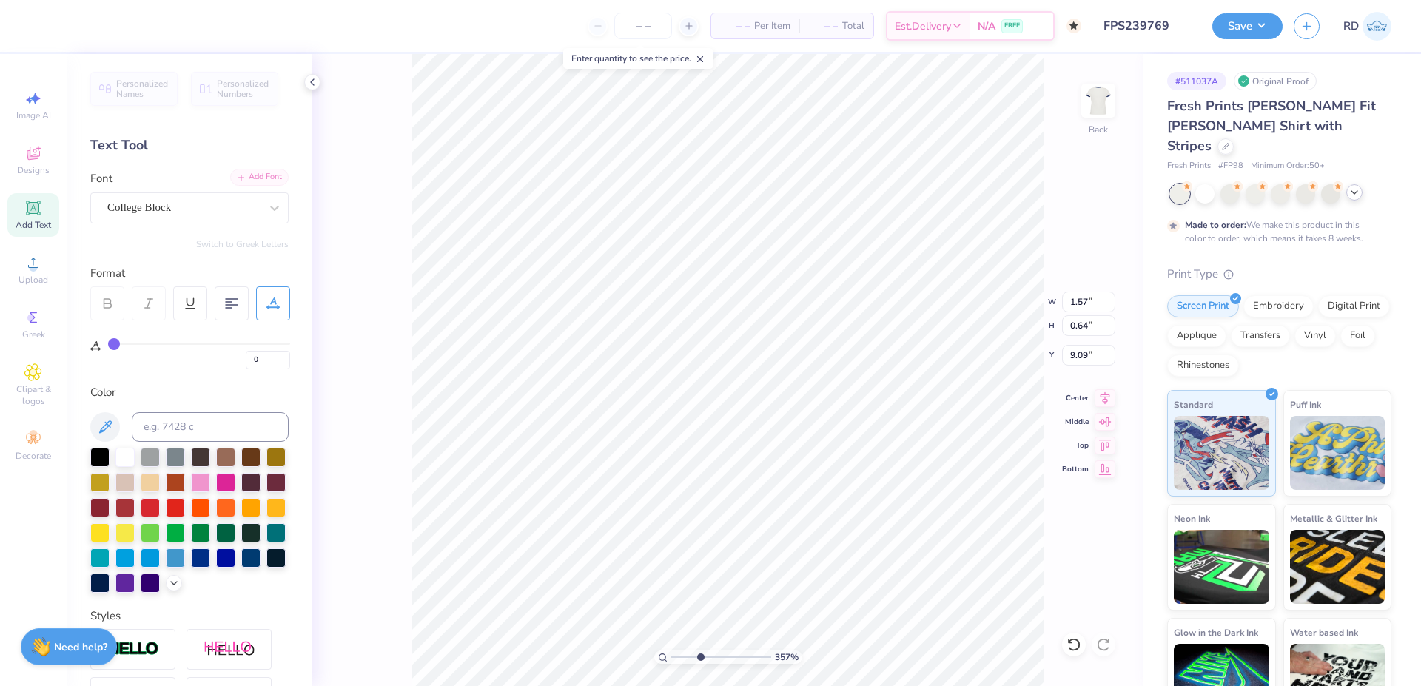
click at [261, 175] on div "Add Font" at bounding box center [259, 177] width 58 height 17
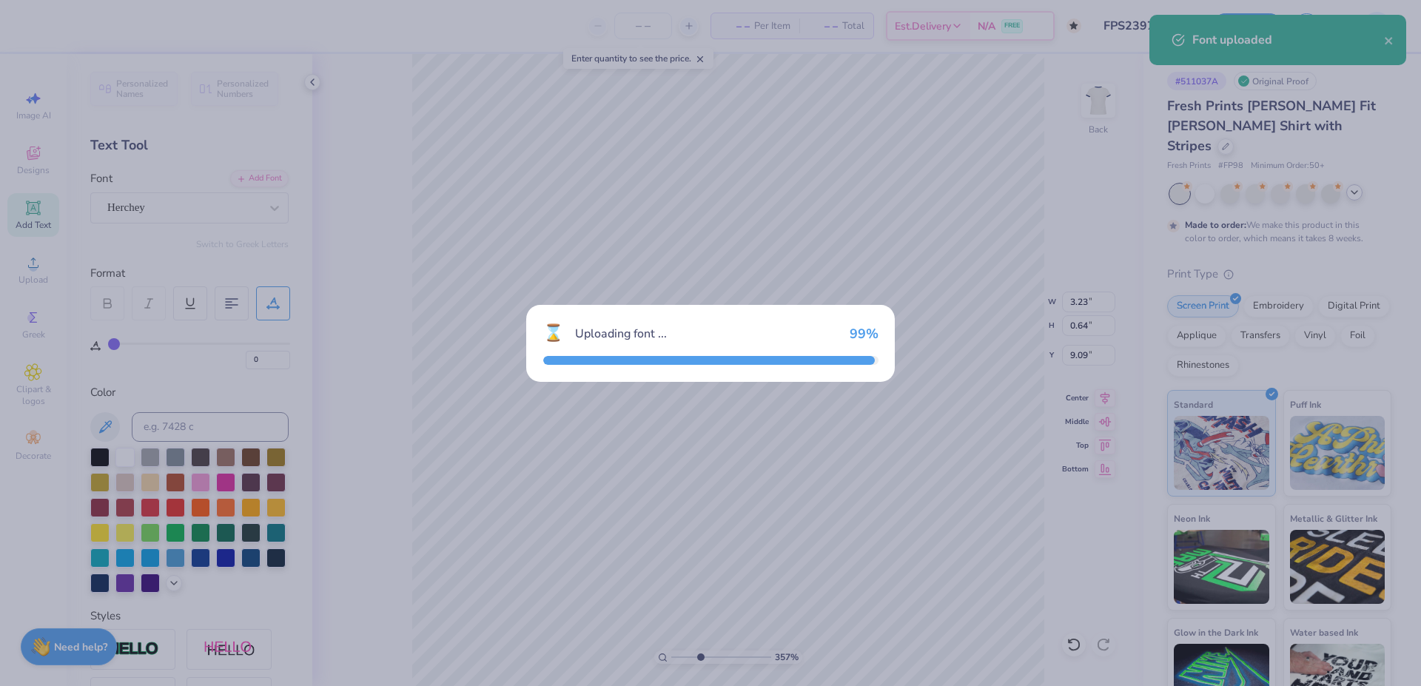
type input "2.78"
type input "0.73"
type input "9.05"
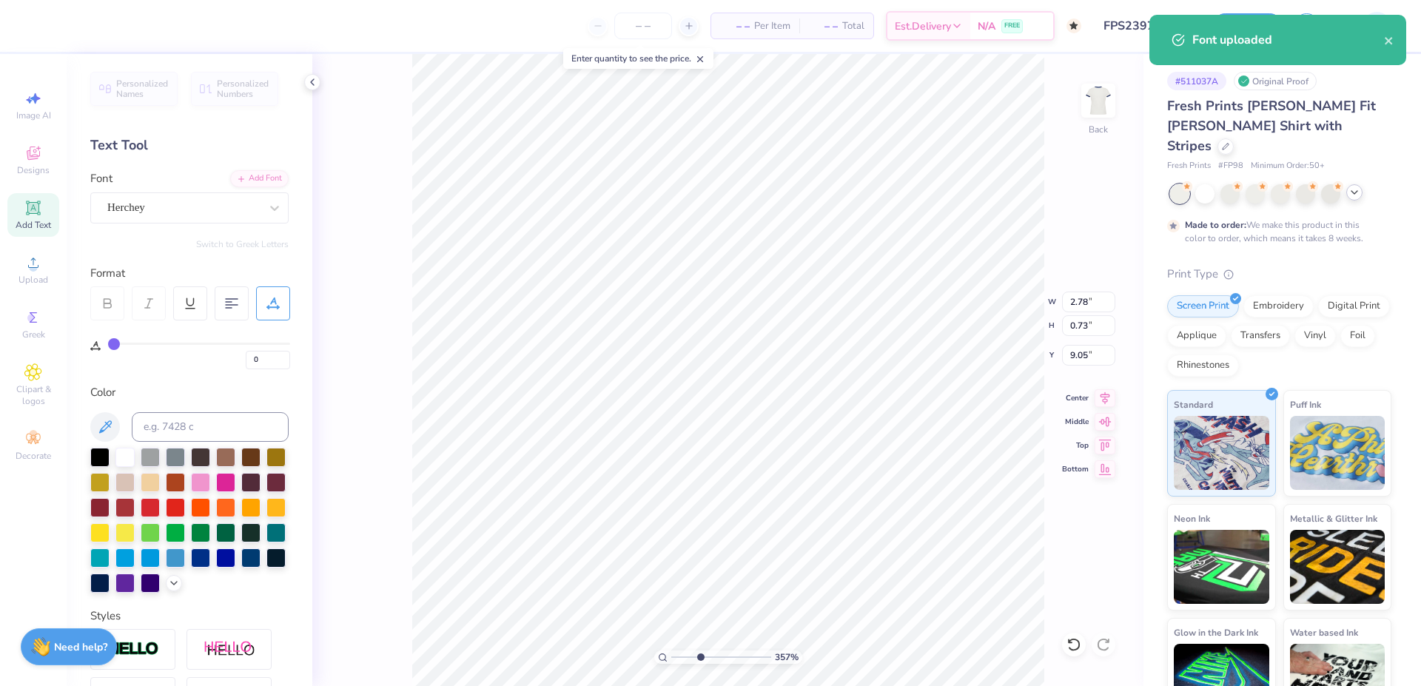
type input "3.08"
type input "0.81"
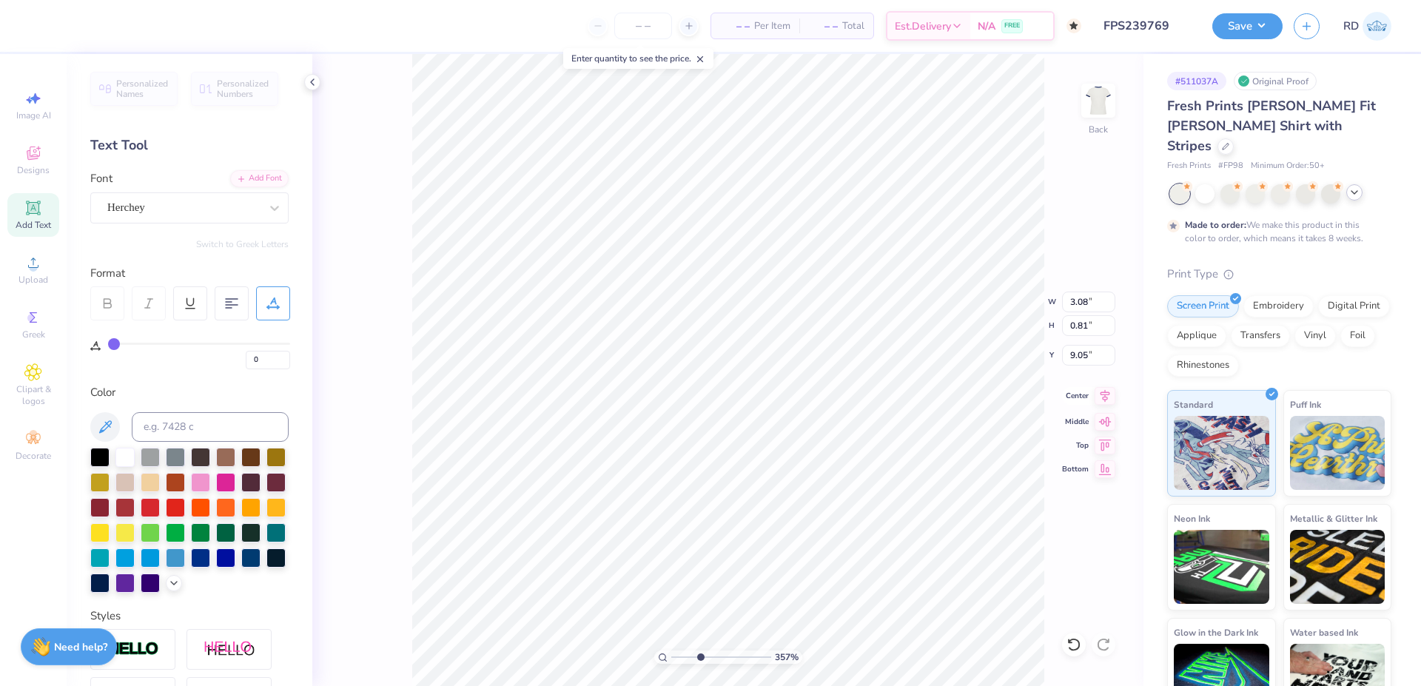
click at [1106, 395] on icon at bounding box center [1106, 395] width 10 height 13
drag, startPoint x: 713, startPoint y: 654, endPoint x: 728, endPoint y: 658, distance: 14.7
click at [728, 658] on input "range" at bounding box center [721, 657] width 100 height 13
type input "6.33"
type input "9.04"
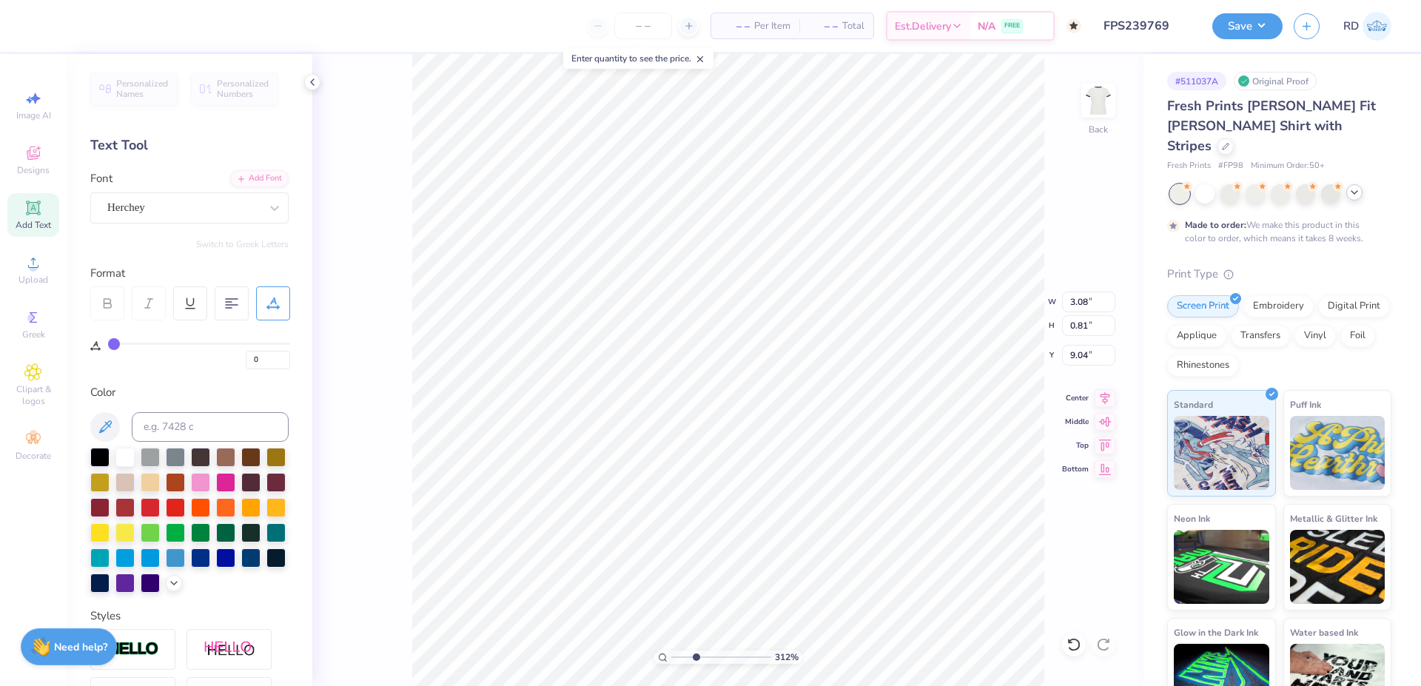
click at [696, 659] on input "range" at bounding box center [721, 657] width 100 height 13
type input "3.12"
click at [1104, 396] on icon at bounding box center [1105, 396] width 21 height 18
type input "4.37"
type input "1.42"
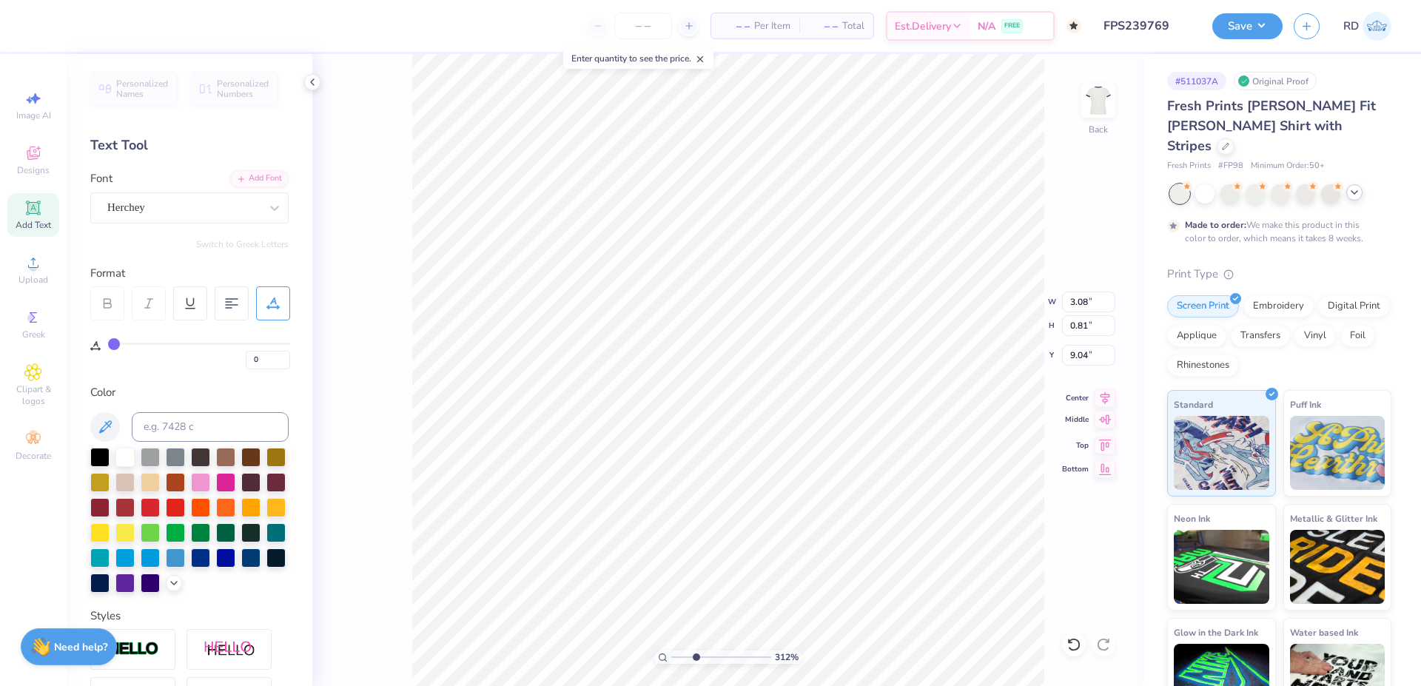
type input "8.93"
click at [1105, 391] on icon at bounding box center [1106, 395] width 10 height 13
type input "1.11"
type input "7.66"
click at [1103, 395] on icon at bounding box center [1106, 395] width 10 height 13
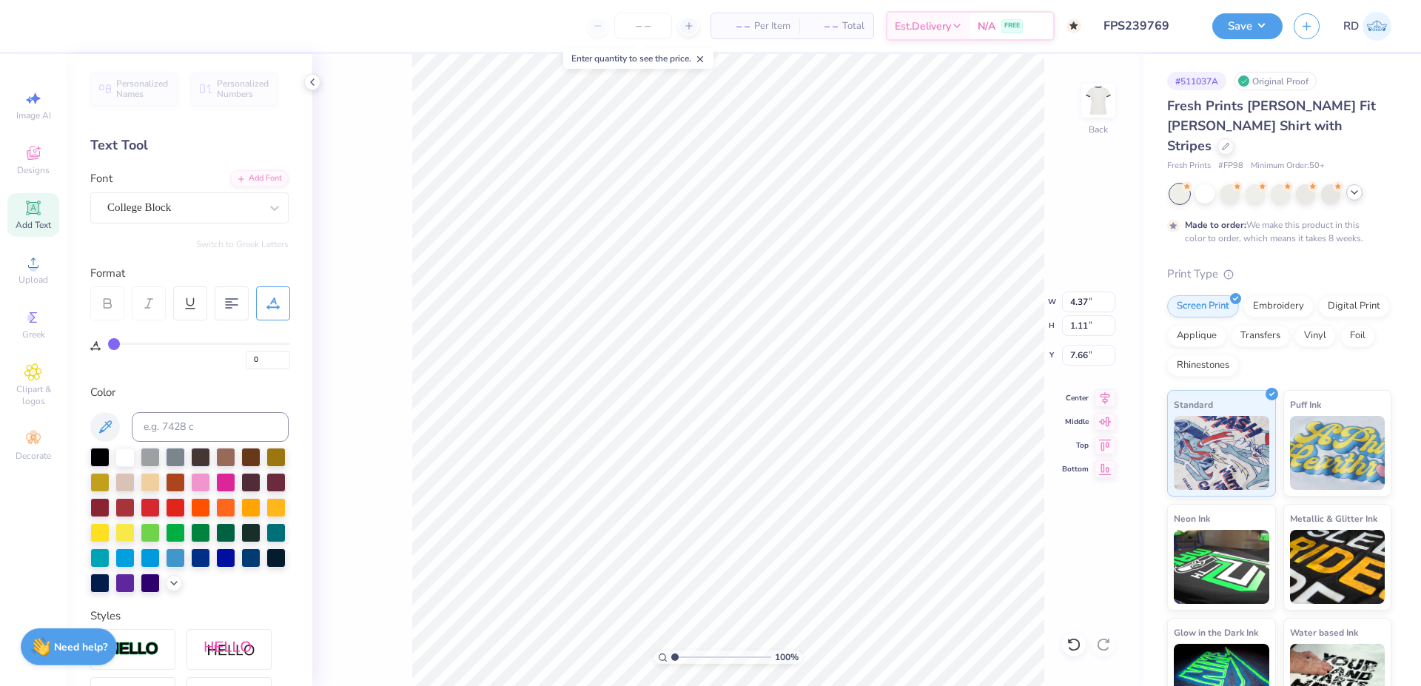
drag, startPoint x: 691, startPoint y: 655, endPoint x: 623, endPoint y: 659, distance: 67.5
type input "1"
click at [671, 659] on input "range" at bounding box center [721, 657] width 100 height 13
click at [1087, 312] on input "4.37" at bounding box center [1088, 302] width 53 height 21
type input "3.50"
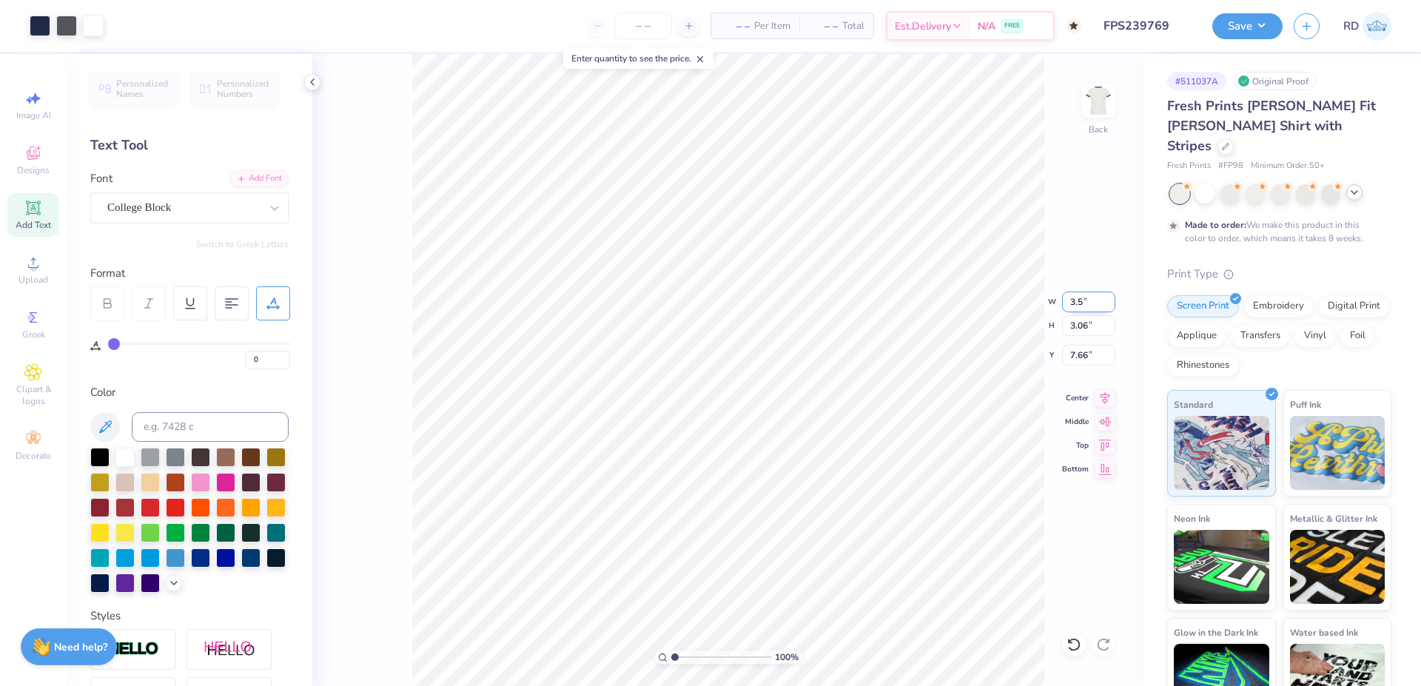
type input "2.45"
type input "7.96"
click at [1083, 300] on input "3.50" at bounding box center [1088, 302] width 53 height 21
type input "3.00"
type input "2.10"
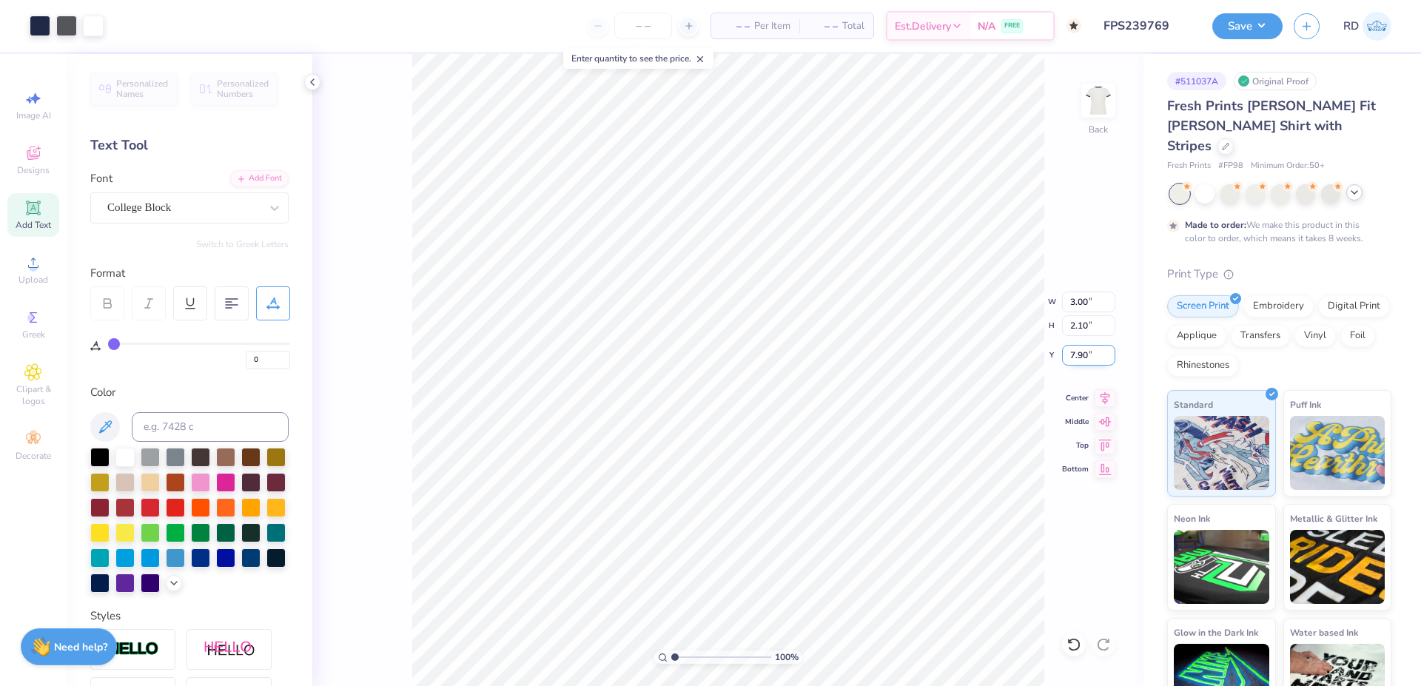
click at [1095, 357] on input "7.90" at bounding box center [1088, 355] width 53 height 21
type input "3.00"
click at [871, 295] on li "Copy" at bounding box center [891, 290] width 116 height 29
click at [1099, 94] on img at bounding box center [1098, 100] width 59 height 59
click at [748, 345] on li "Paste" at bounding box center [772, 350] width 116 height 29
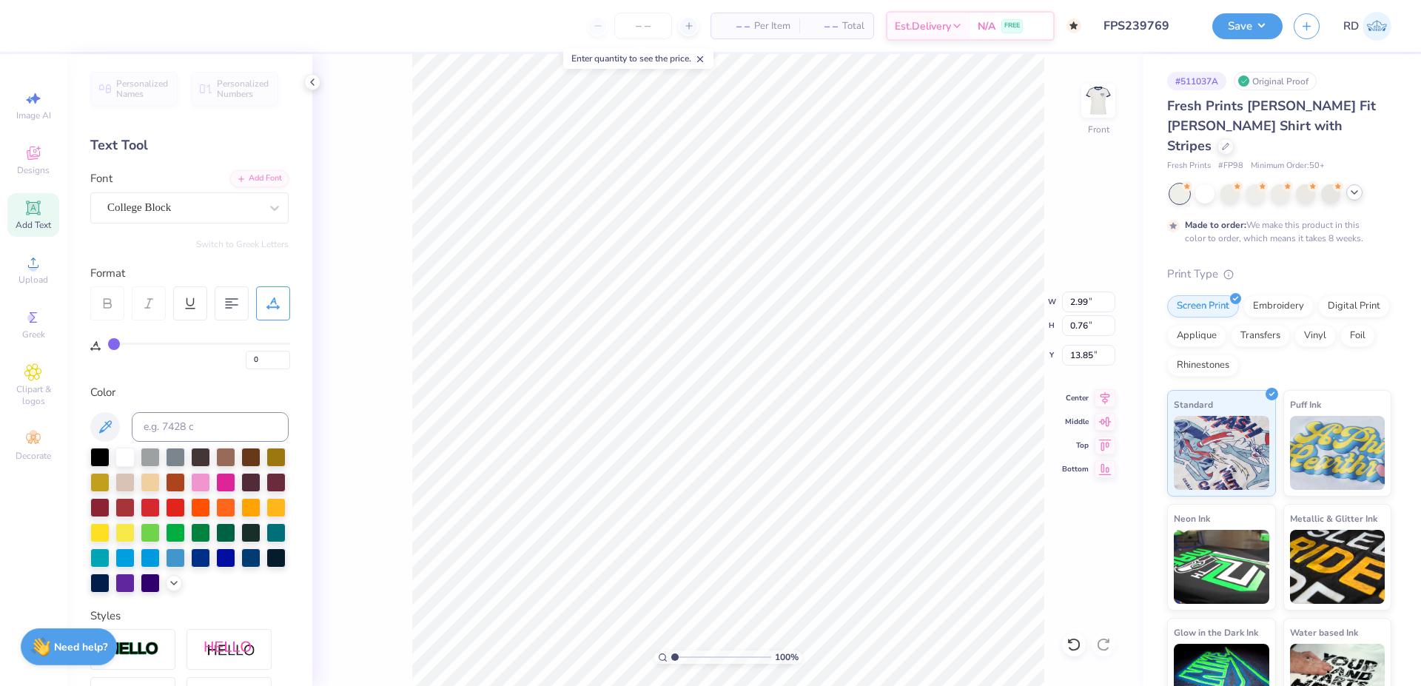
type input "13.85"
type input "7.01"
click at [36, 272] on div "Upload" at bounding box center [33, 270] width 52 height 44
click at [1075, 301] on input "11.92" at bounding box center [1088, 302] width 53 height 21
type input "11.97"
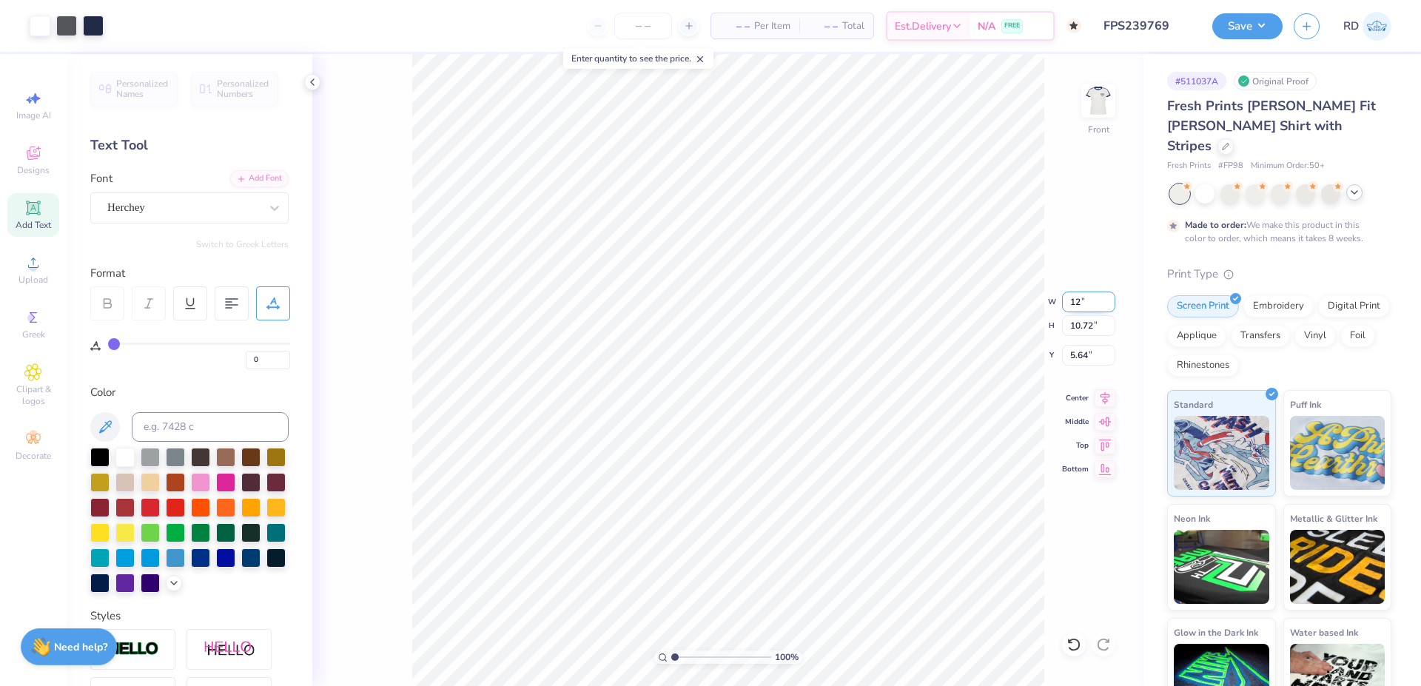
type input "10.76"
type input "5.62"
click at [1072, 352] on input "5.62" at bounding box center [1088, 355] width 53 height 21
click at [1087, 300] on input "11.97" at bounding box center [1088, 302] width 53 height 21
type input "10.00"
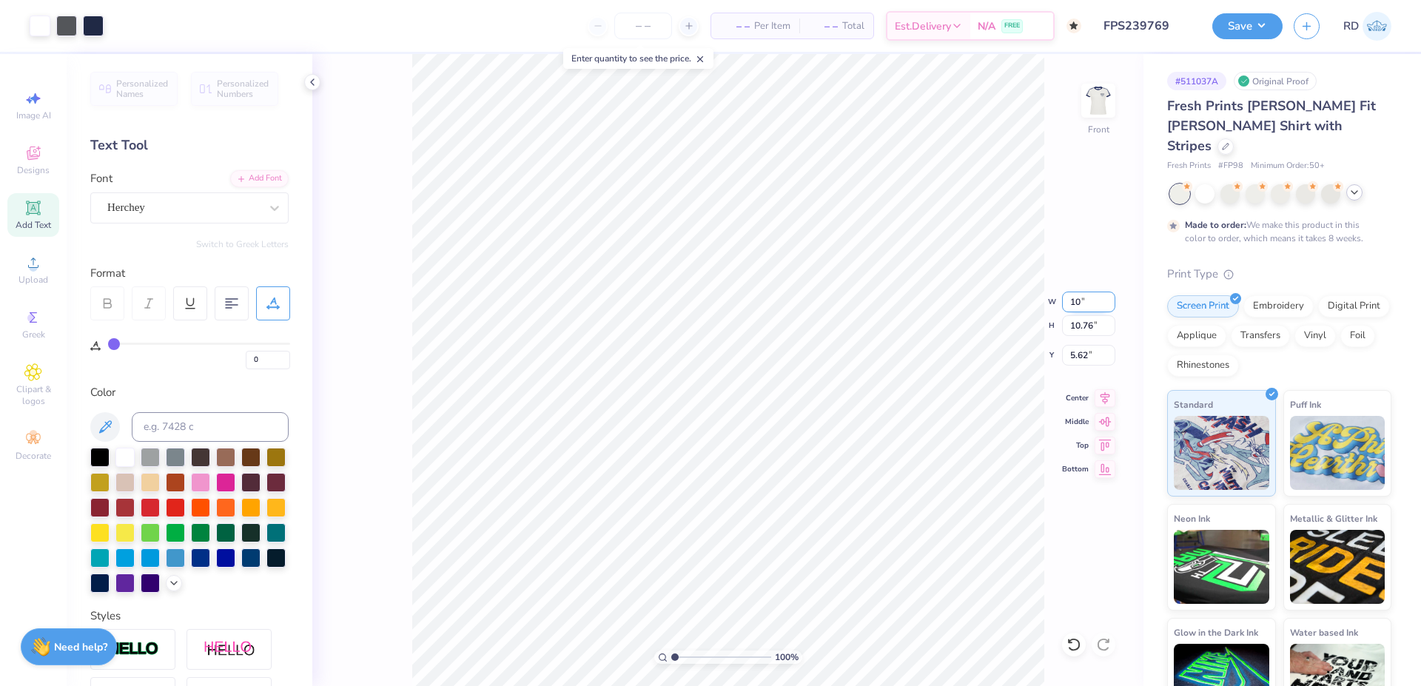
type input "8.99"
click at [1091, 352] on input "6.51" at bounding box center [1088, 355] width 53 height 21
type input "3.00"
click at [890, 609] on li "Send to Back" at bounding box center [897, 609] width 116 height 29
click at [695, 656] on input "range" at bounding box center [721, 657] width 100 height 13
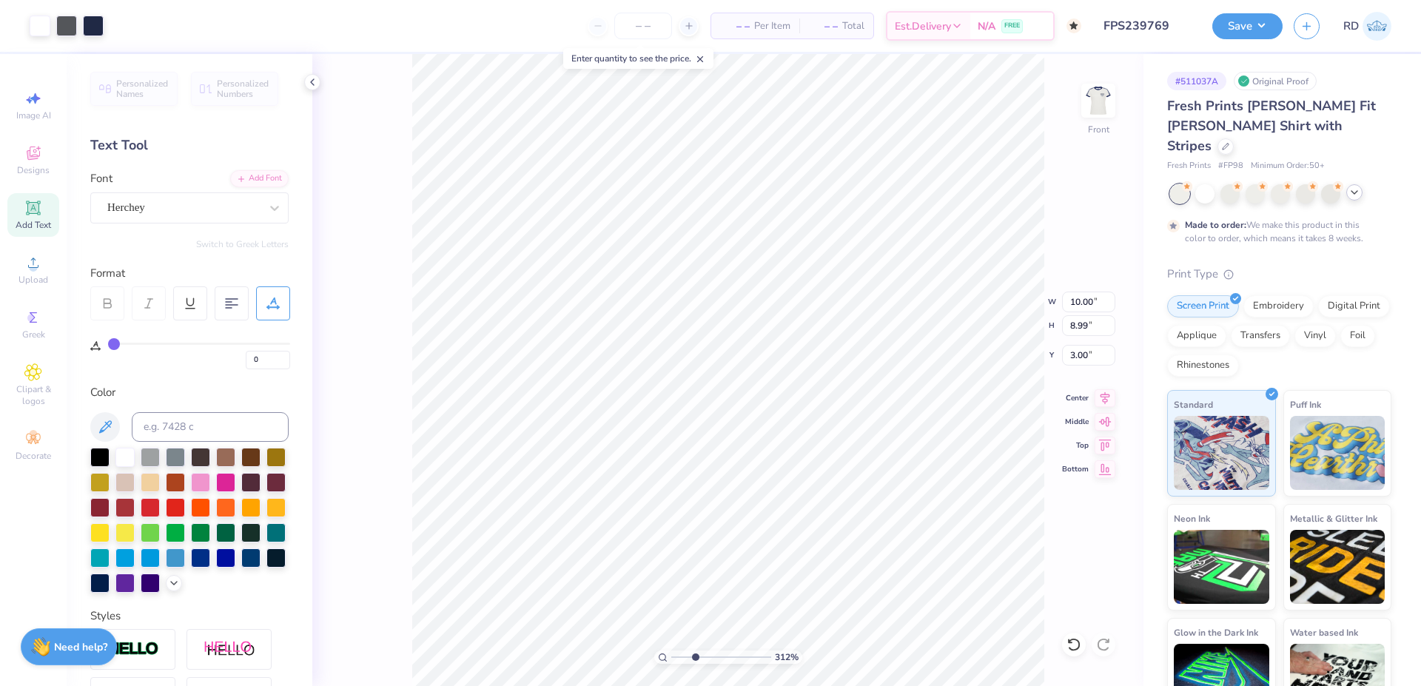
type input "3.05"
type input "2.11"
type input "0.55"
type input "7.01"
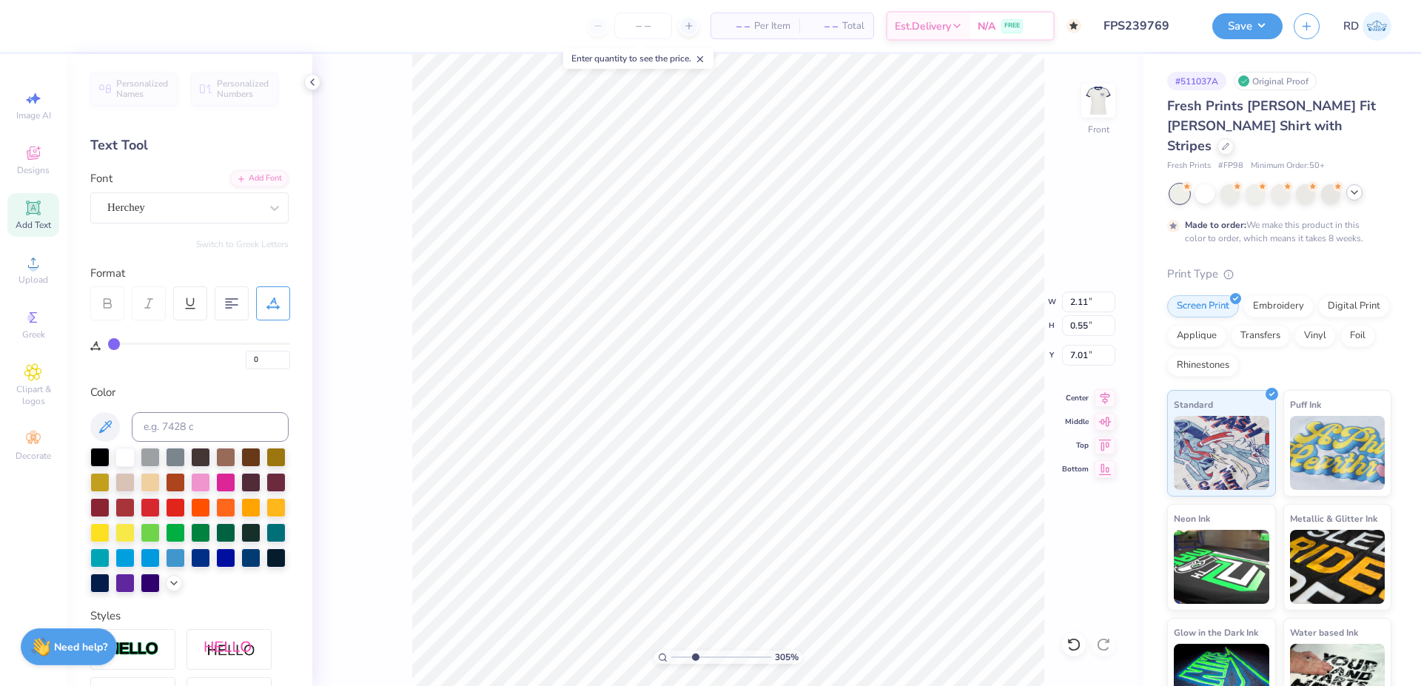
type textarea "Delta Gamma"
click at [1094, 307] on input "2.83" at bounding box center [1088, 302] width 53 height 21
paste input "7.57"
type input "7.57"
type input "1.48"
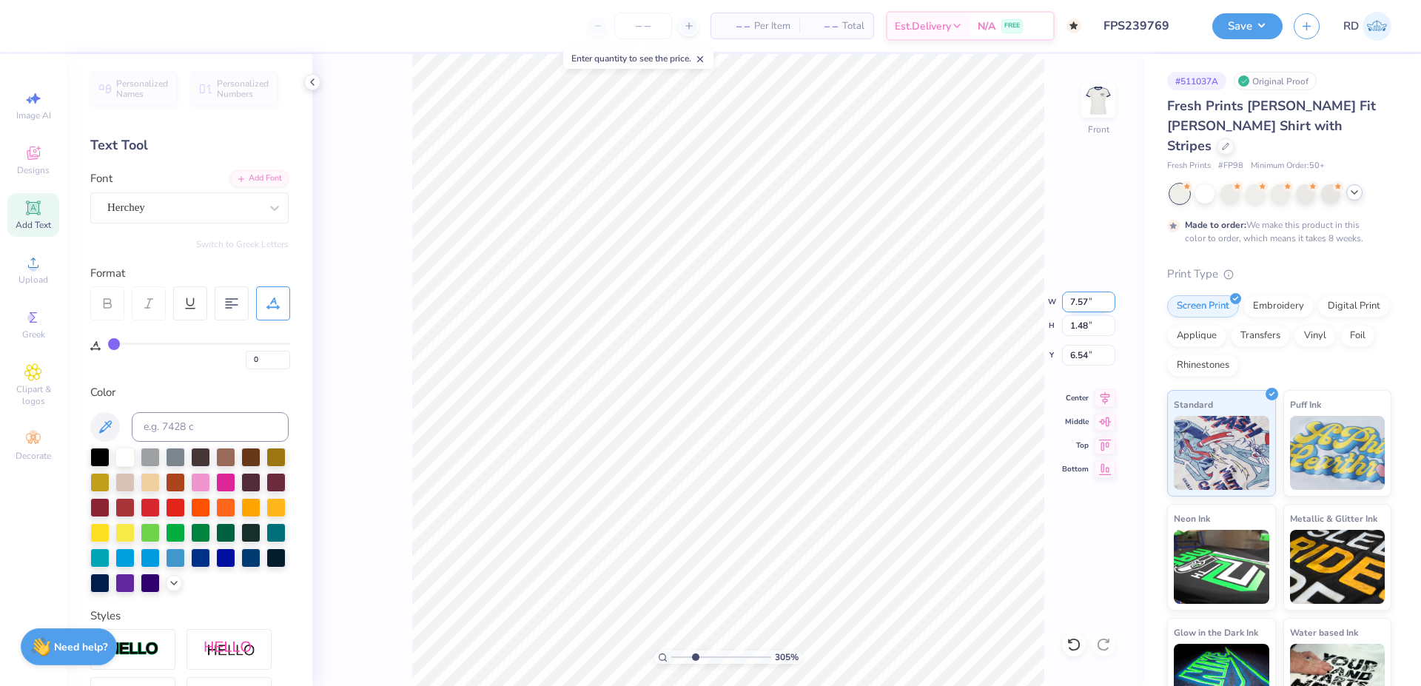
type input "6.54"
click at [1110, 399] on icon at bounding box center [1105, 396] width 21 height 18
type input "6.58"
click at [1105, 397] on icon at bounding box center [1106, 395] width 10 height 13
type input "10.00"
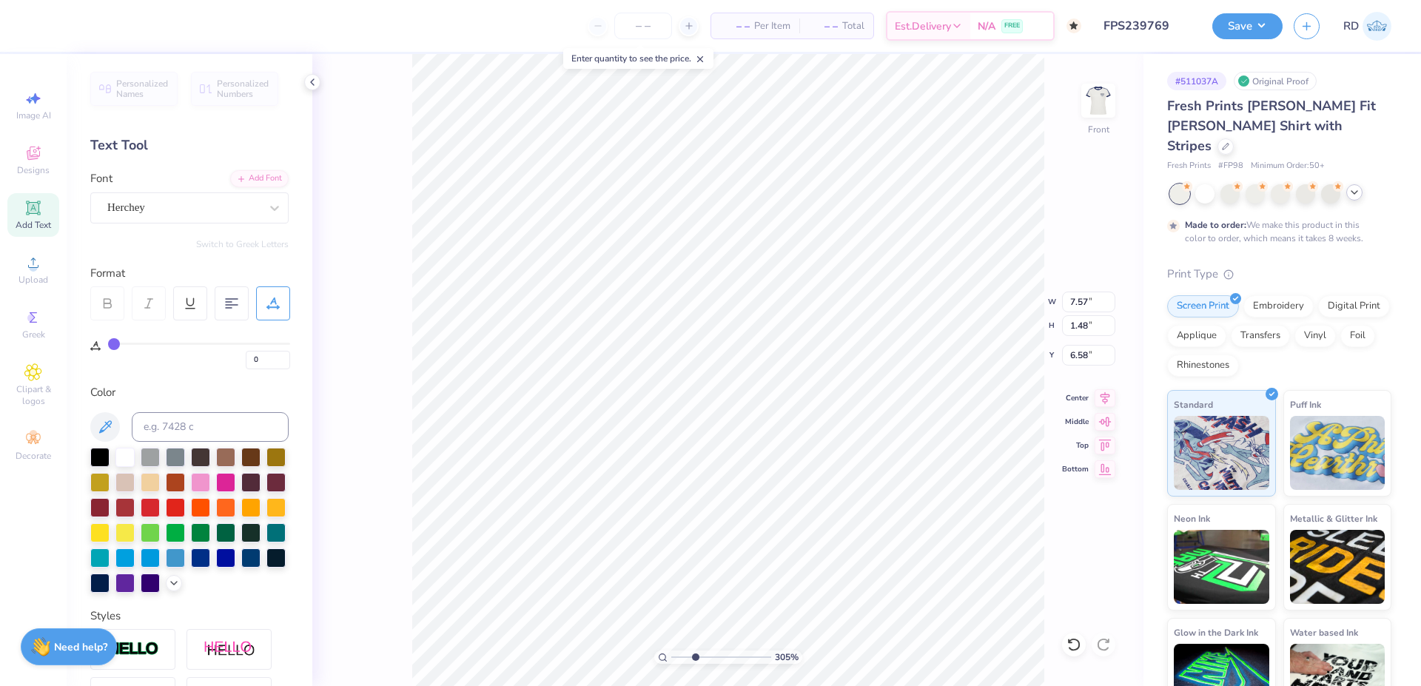
type input "8.99"
type input "3.00"
click at [1109, 397] on icon at bounding box center [1105, 396] width 21 height 18
drag, startPoint x: 690, startPoint y: 659, endPoint x: 672, endPoint y: 660, distance: 17.8
type input "1"
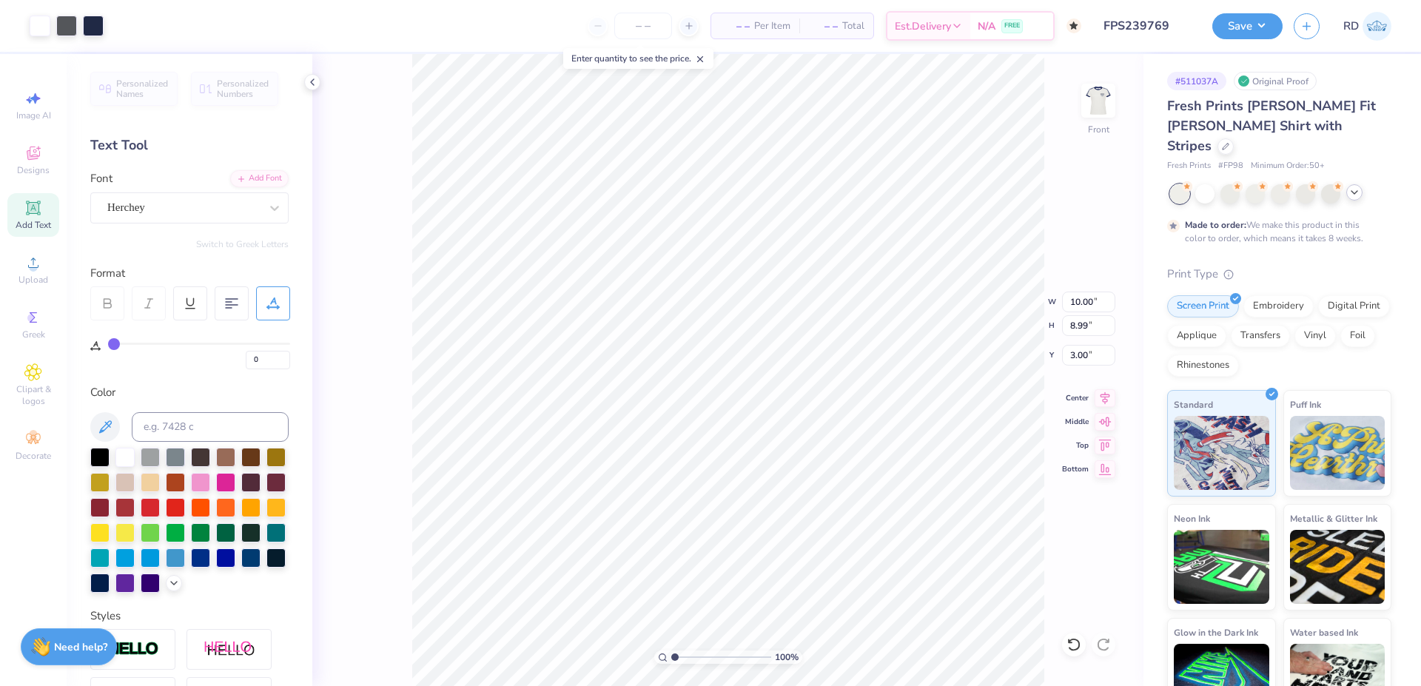
click at [672, 660] on input "range" at bounding box center [721, 657] width 100 height 13
click at [1109, 395] on icon at bounding box center [1105, 396] width 21 height 18
click at [1101, 104] on img at bounding box center [1098, 100] width 59 height 59
click at [1101, 104] on img at bounding box center [1099, 101] width 30 height 30
click at [1258, 24] on button "Save" at bounding box center [1247, 24] width 70 height 26
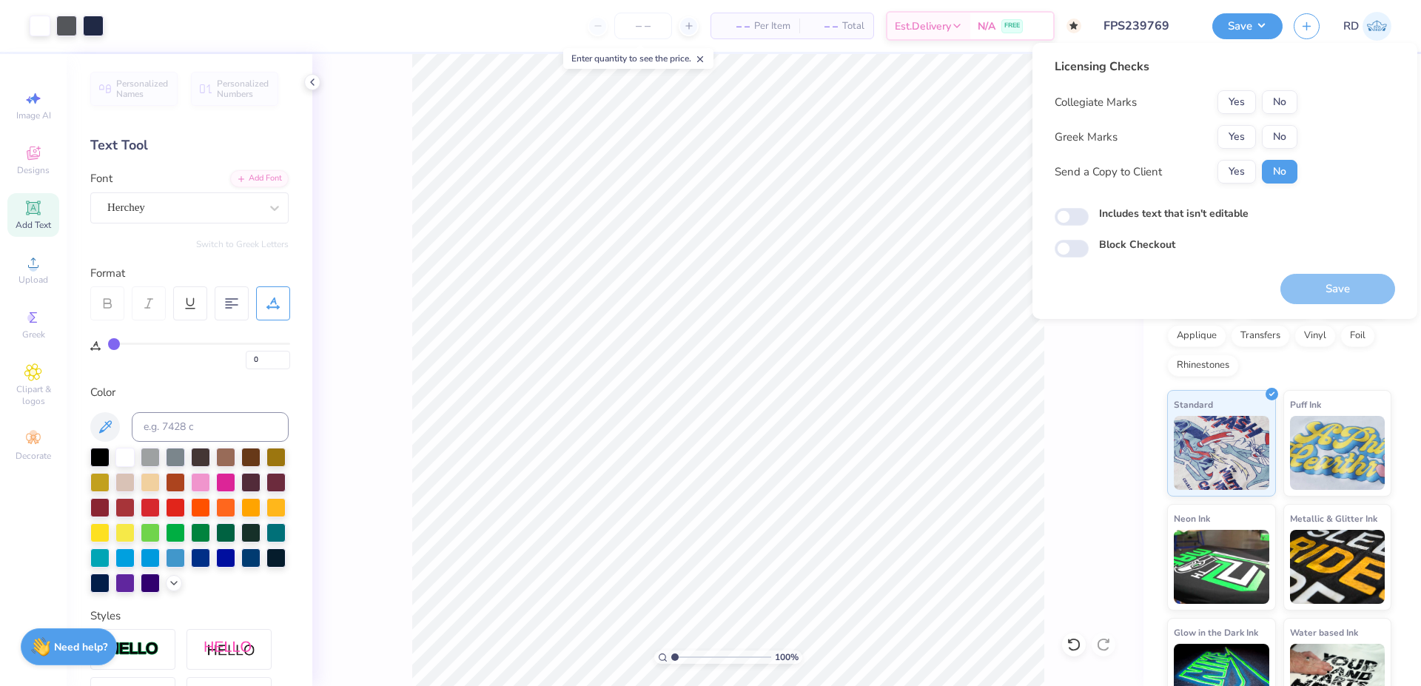
click at [1277, 106] on button "No" at bounding box center [1280, 102] width 36 height 24
click at [1237, 142] on button "Yes" at bounding box center [1236, 137] width 38 height 24
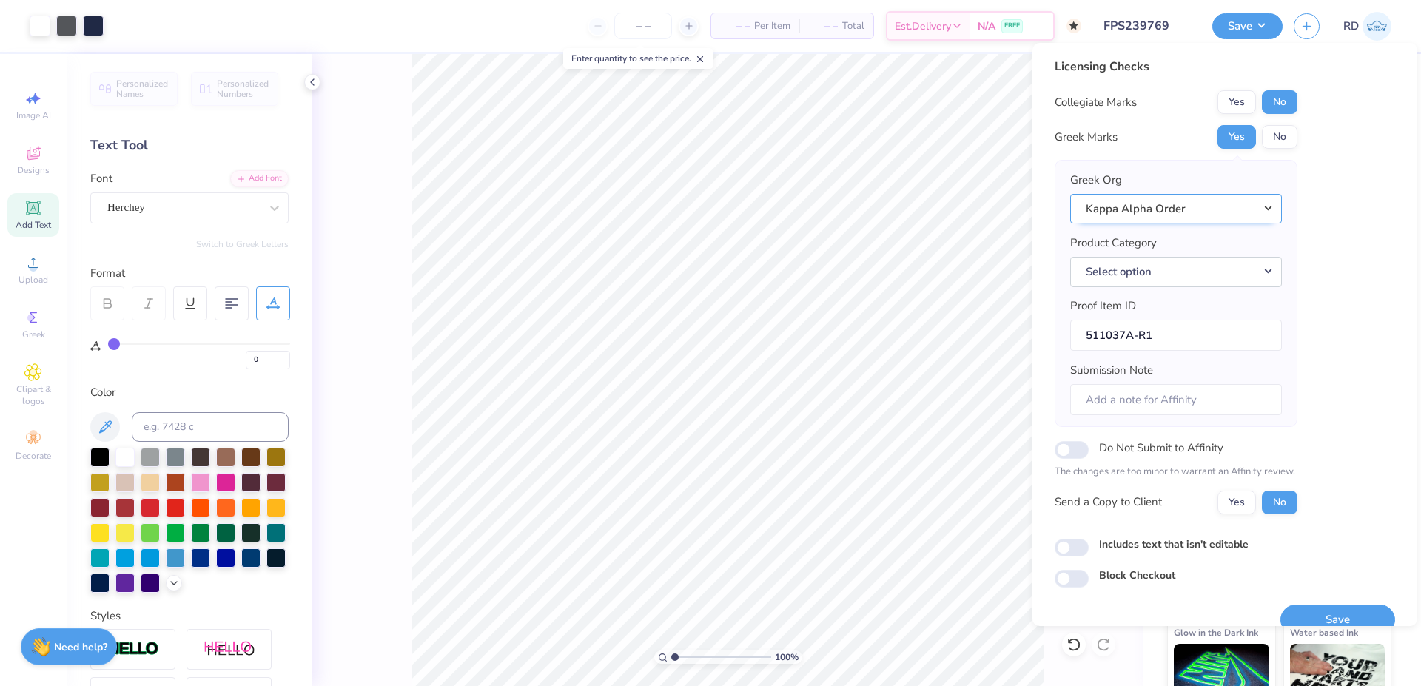
click at [1198, 215] on button "Kappa Alpha Order" at bounding box center [1176, 209] width 212 height 30
click at [1179, 283] on link "Delta Gamma" at bounding box center [1176, 280] width 200 height 24
click at [1144, 273] on button "Select option" at bounding box center [1176, 272] width 212 height 30
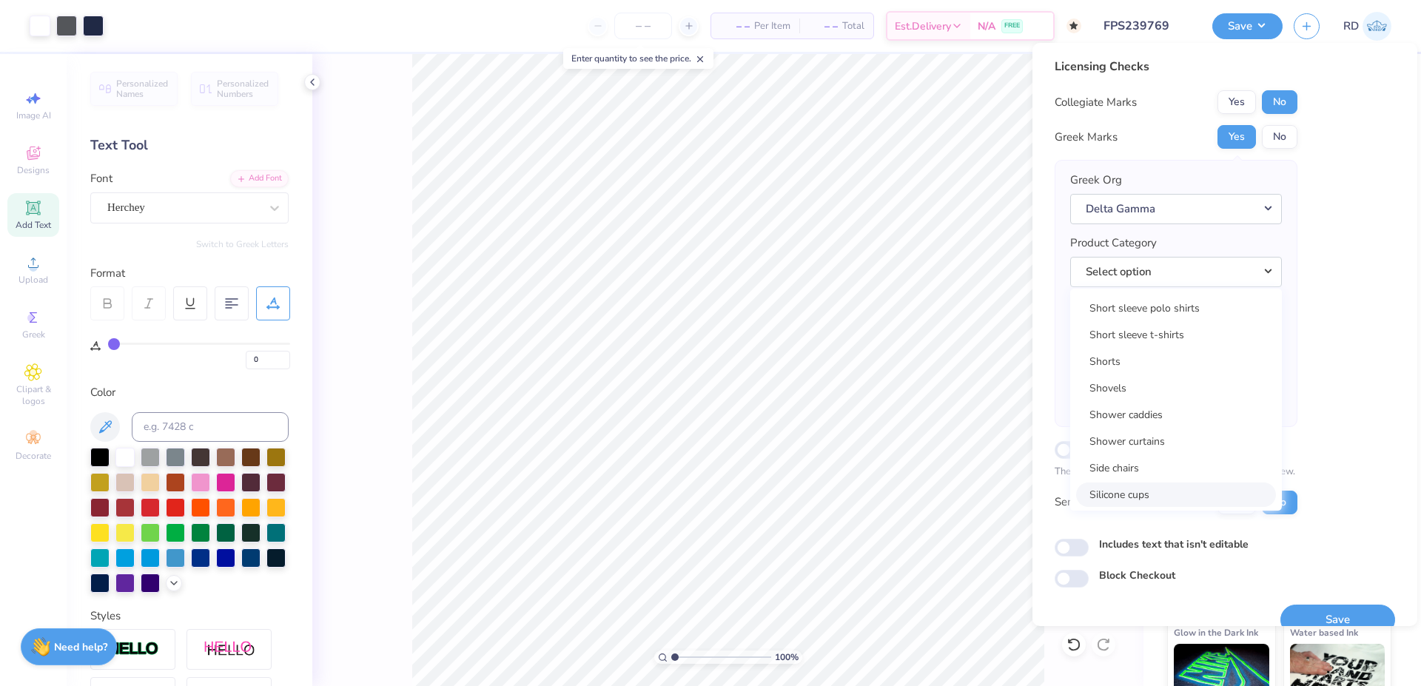
scroll to position [21446, 0]
click at [1166, 337] on link "Short sleeve t-shirts" at bounding box center [1176, 336] width 200 height 24
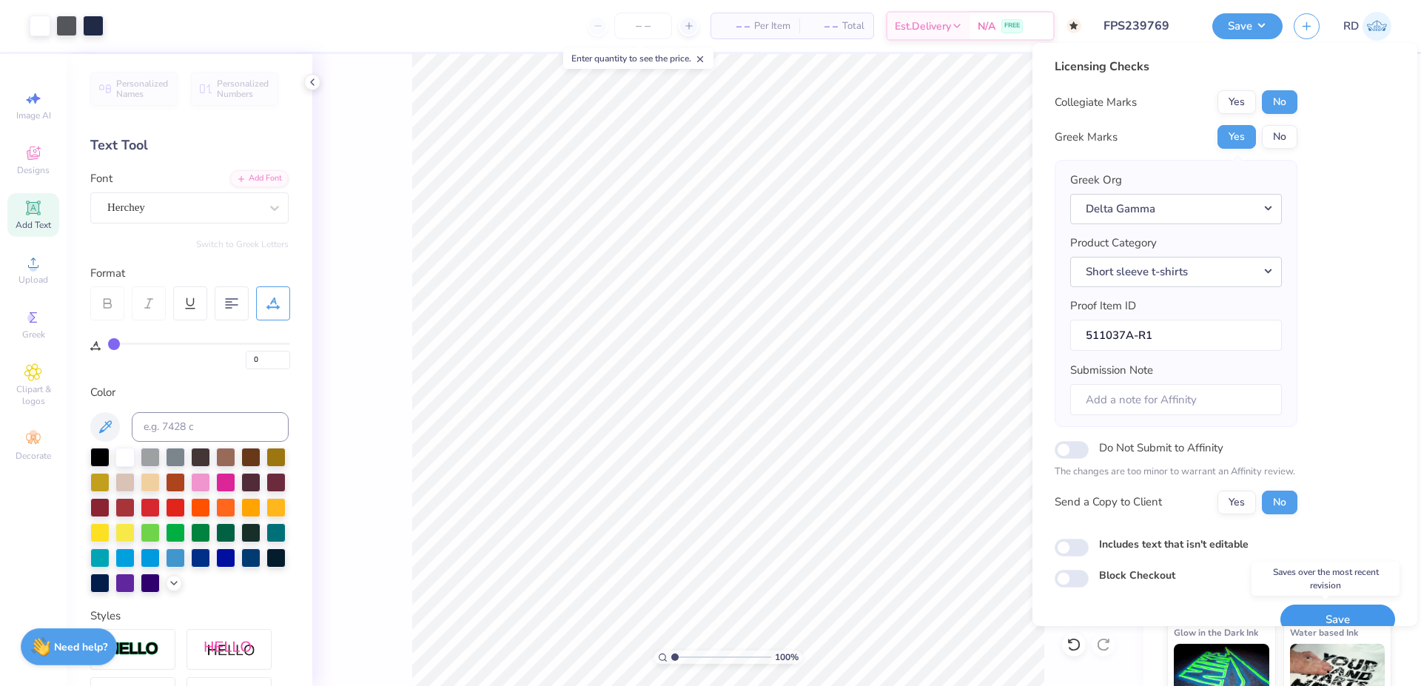
click at [1317, 614] on button "Save" at bounding box center [1337, 620] width 115 height 30
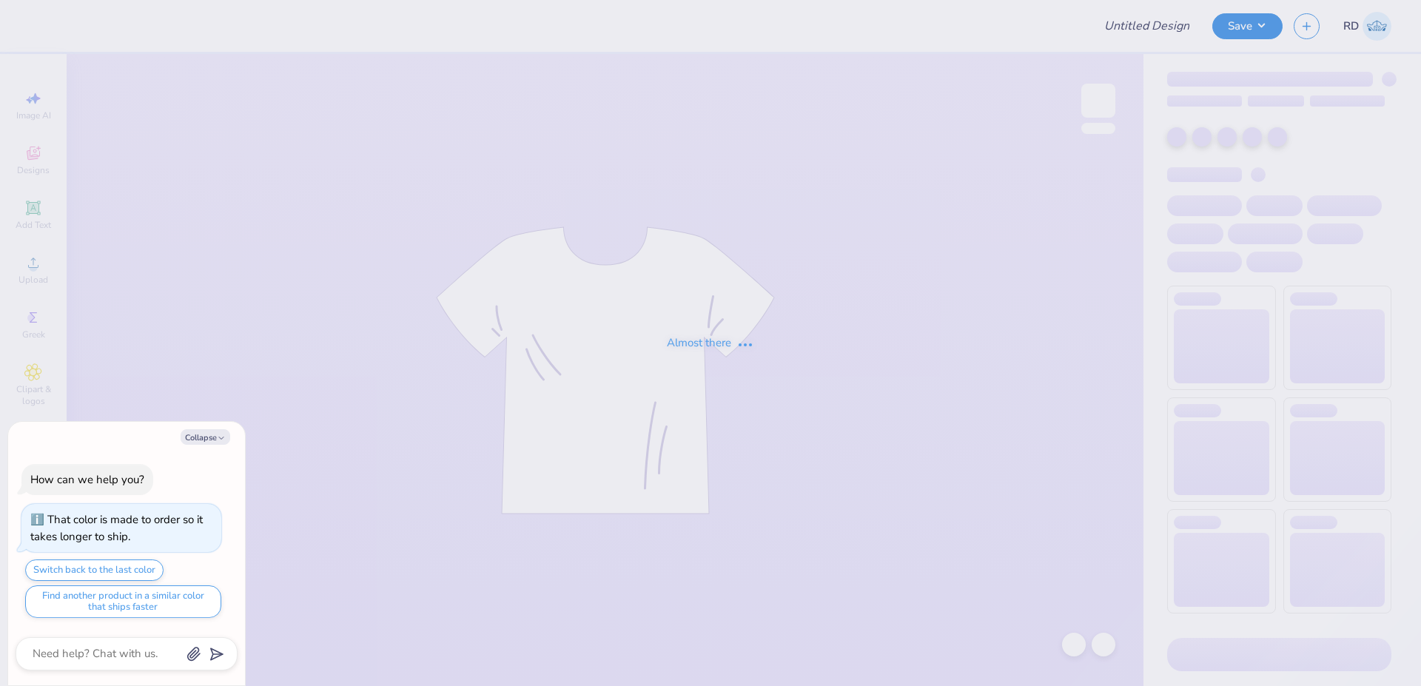
type input "FPS239775"
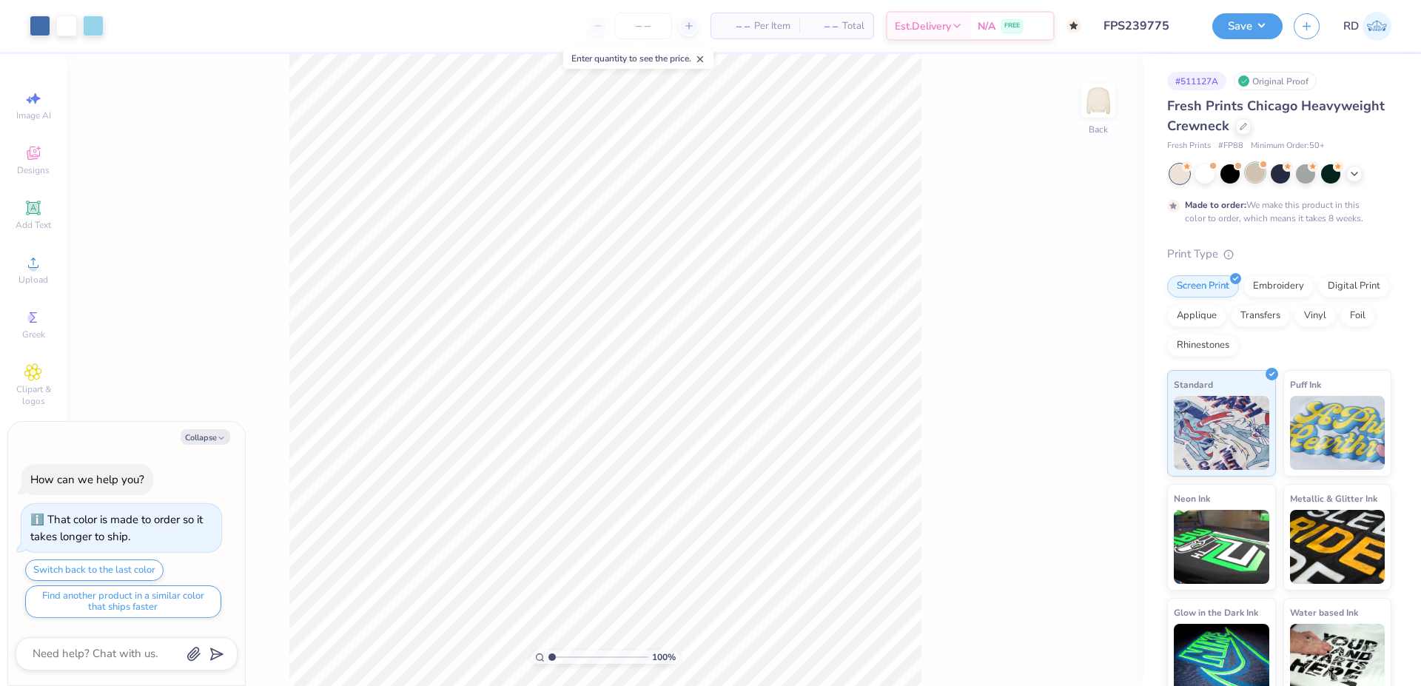
click at [1256, 174] on div at bounding box center [1255, 172] width 19 height 19
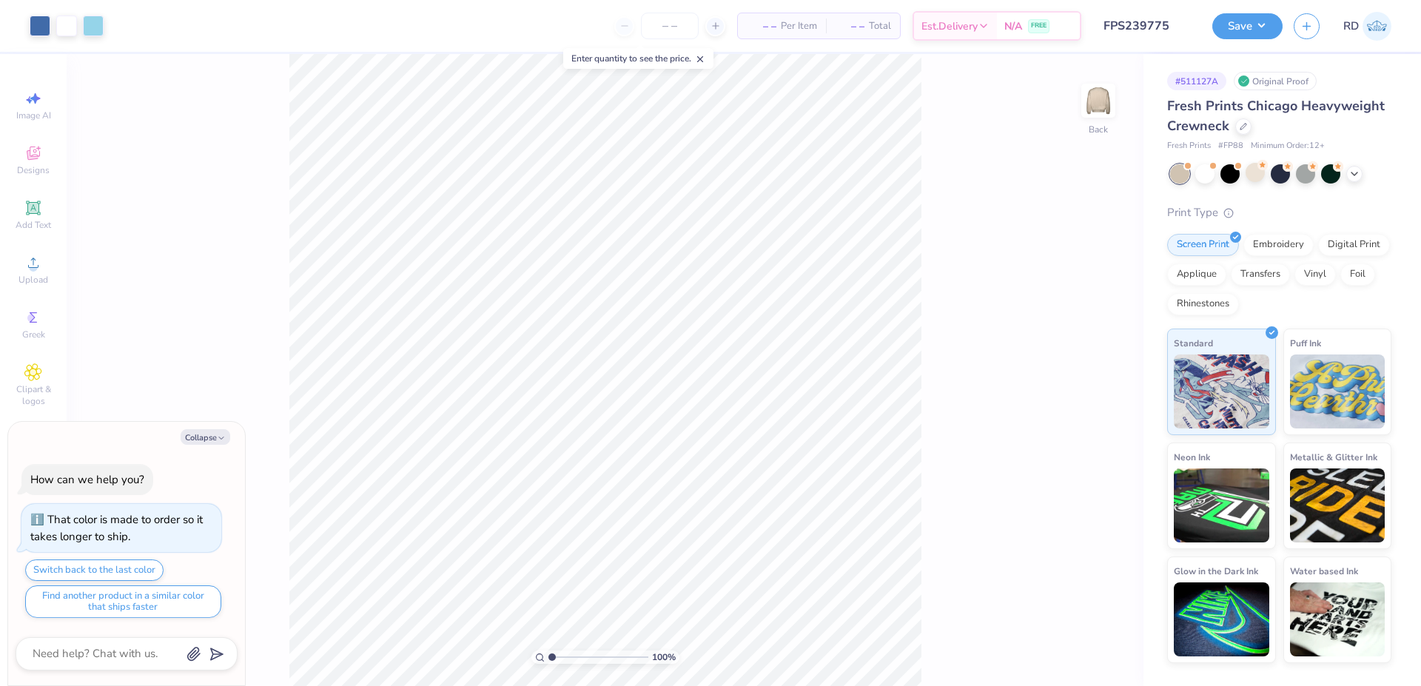
scroll to position [255, 0]
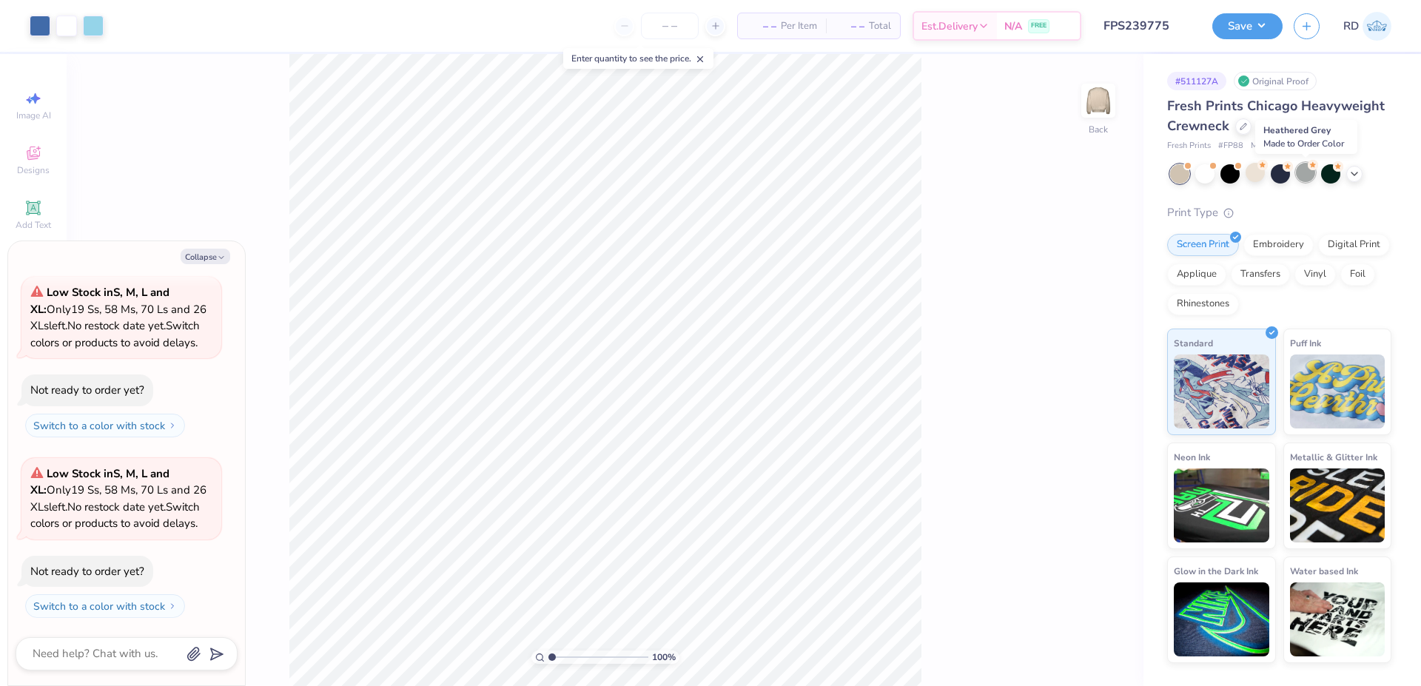
click at [1306, 164] on div at bounding box center [1305, 172] width 19 height 19
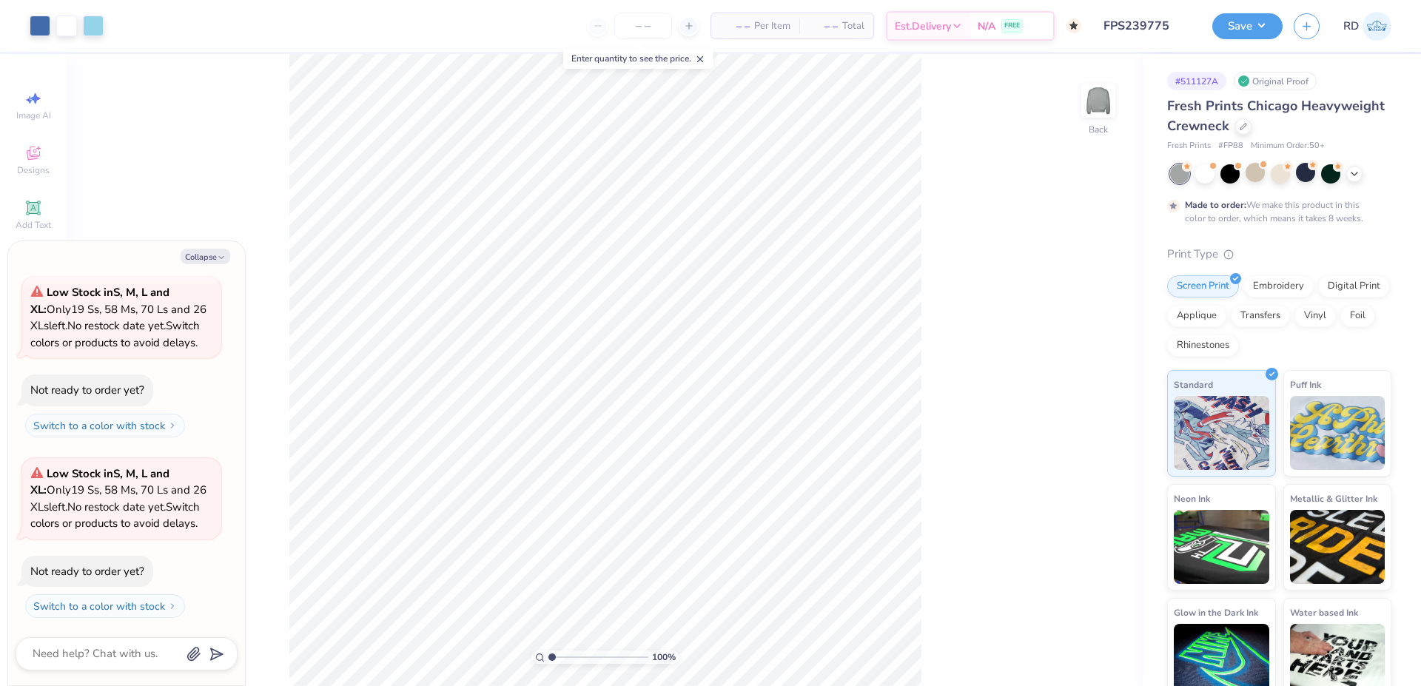
scroll to position [378, 0]
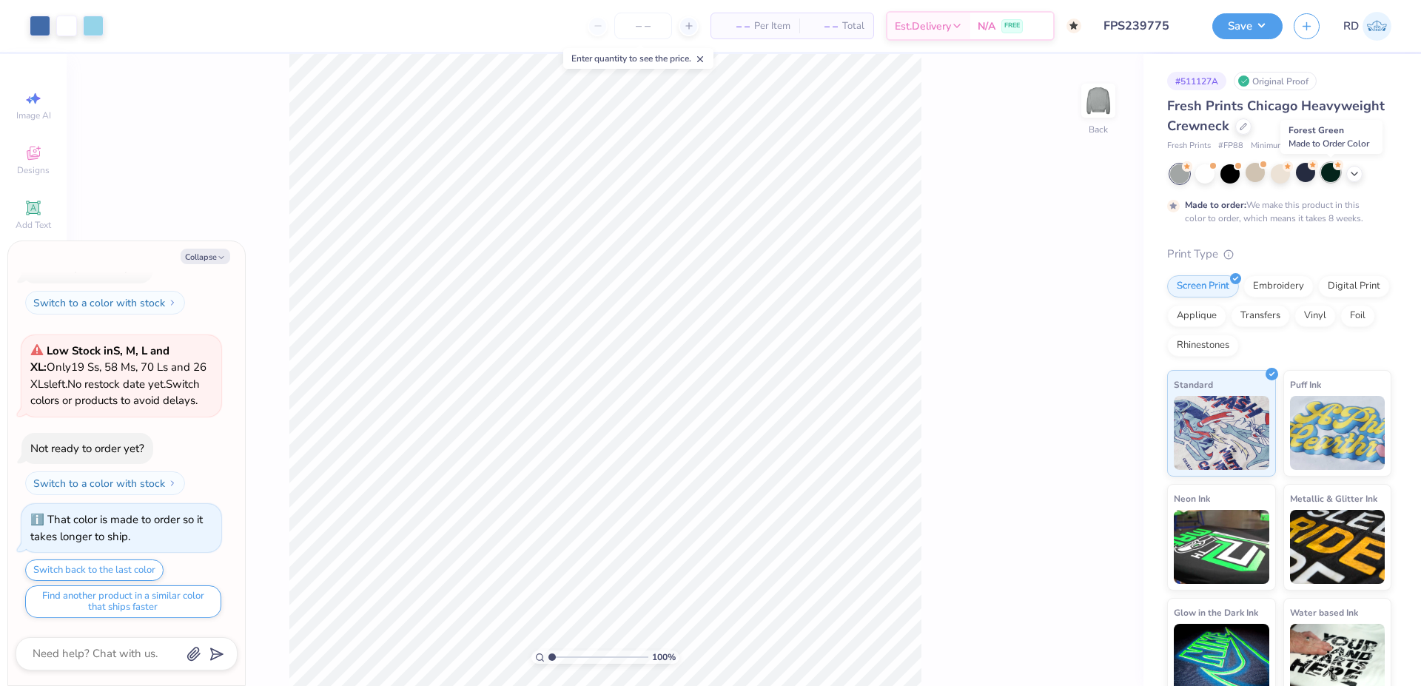
click at [1327, 168] on div at bounding box center [1330, 172] width 19 height 19
click at [1360, 173] on icon at bounding box center [1354, 173] width 12 height 12
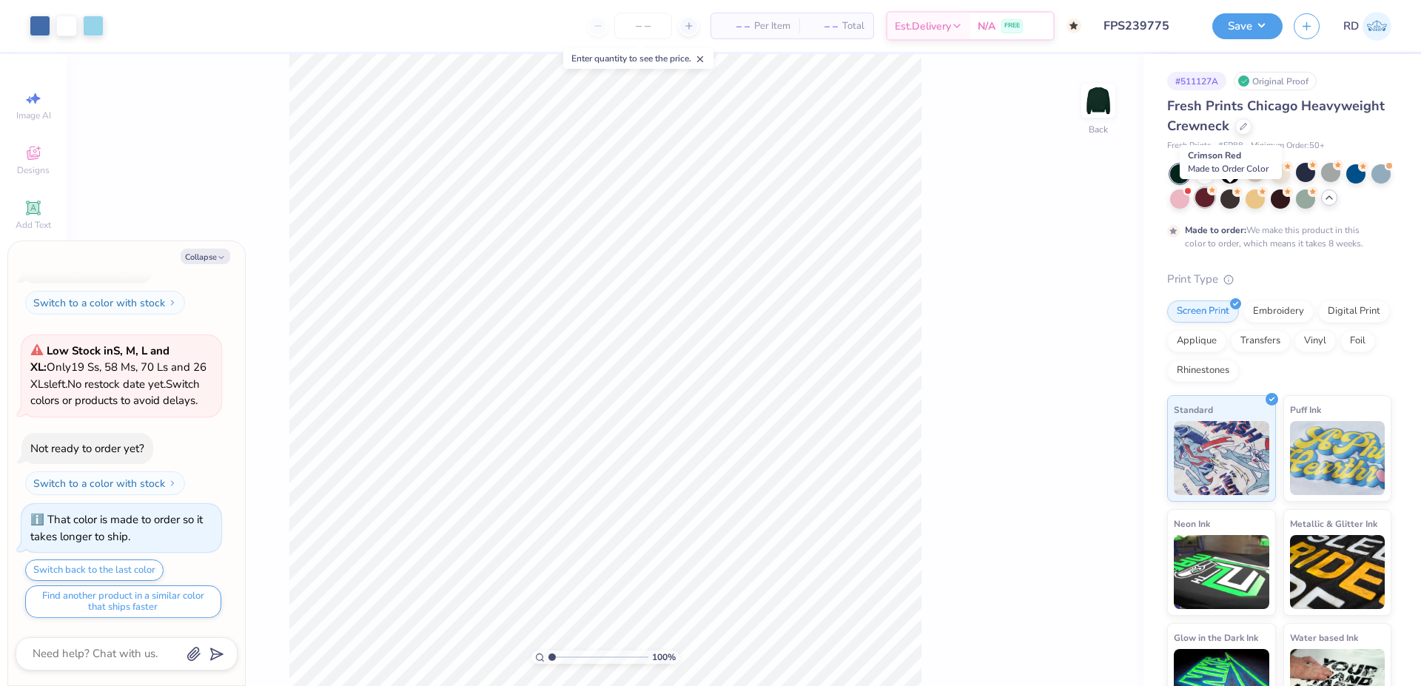
click at [1215, 196] on div at bounding box center [1204, 197] width 19 height 19
click at [1371, 182] on div at bounding box center [1380, 172] width 19 height 19
type textarea "x"
click at [567, 651] on input "range" at bounding box center [598, 657] width 100 height 13
type input "2.53"
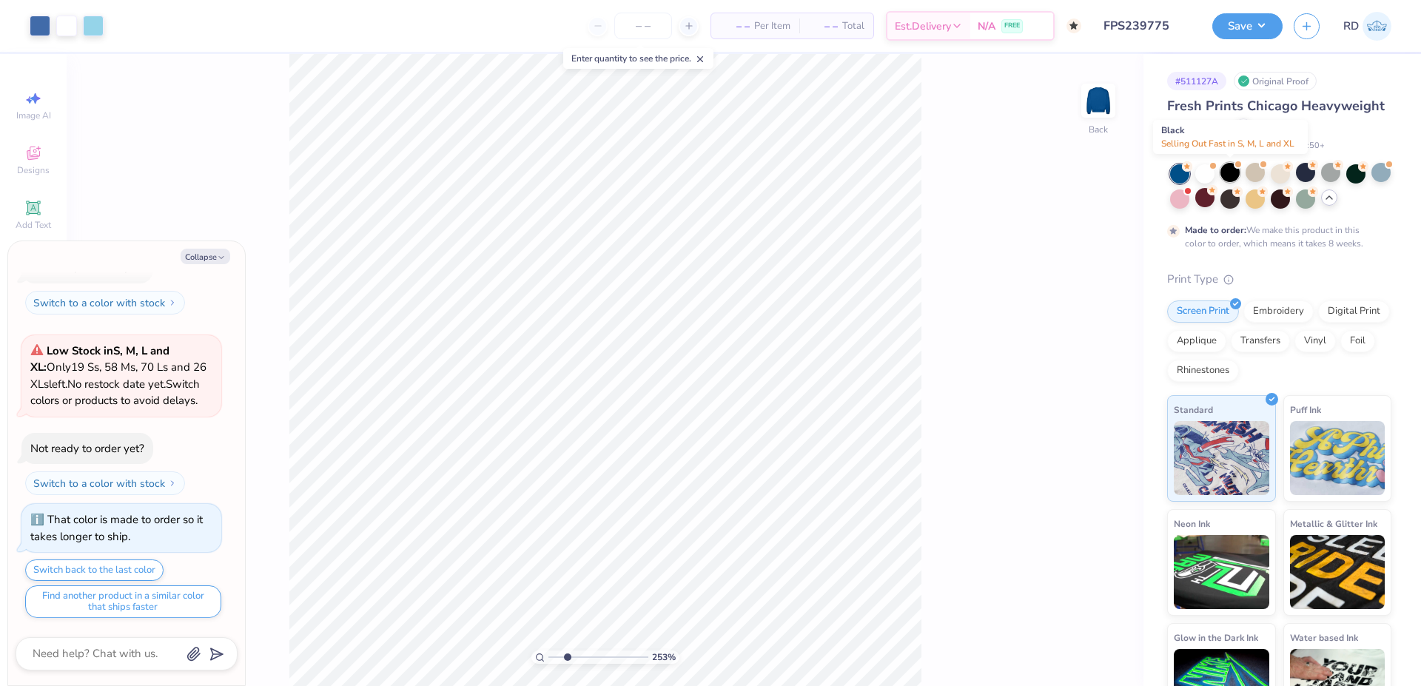
click at [1222, 172] on div at bounding box center [1229, 172] width 19 height 19
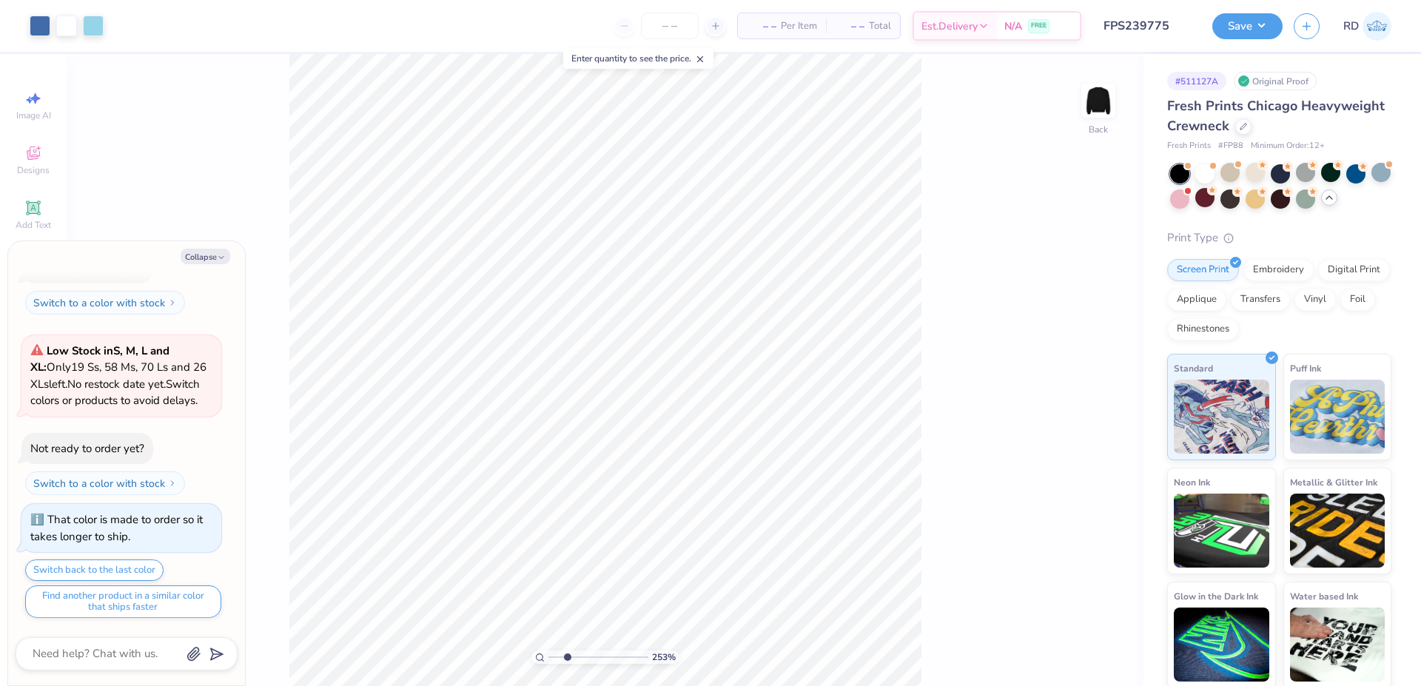
scroll to position [650, 0]
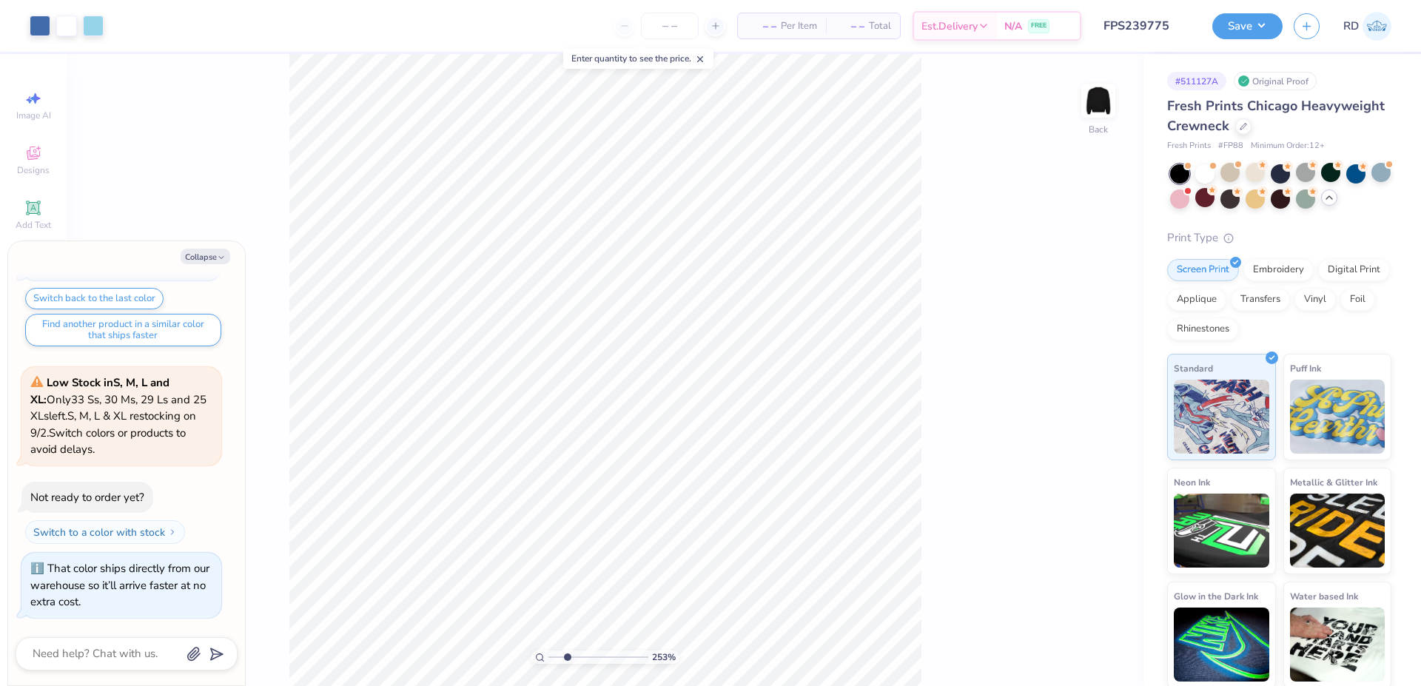
type textarea "x"
click at [558, 656] on input "range" at bounding box center [598, 657] width 100 height 13
type input "1.63"
click at [1363, 171] on div at bounding box center [1355, 172] width 19 height 19
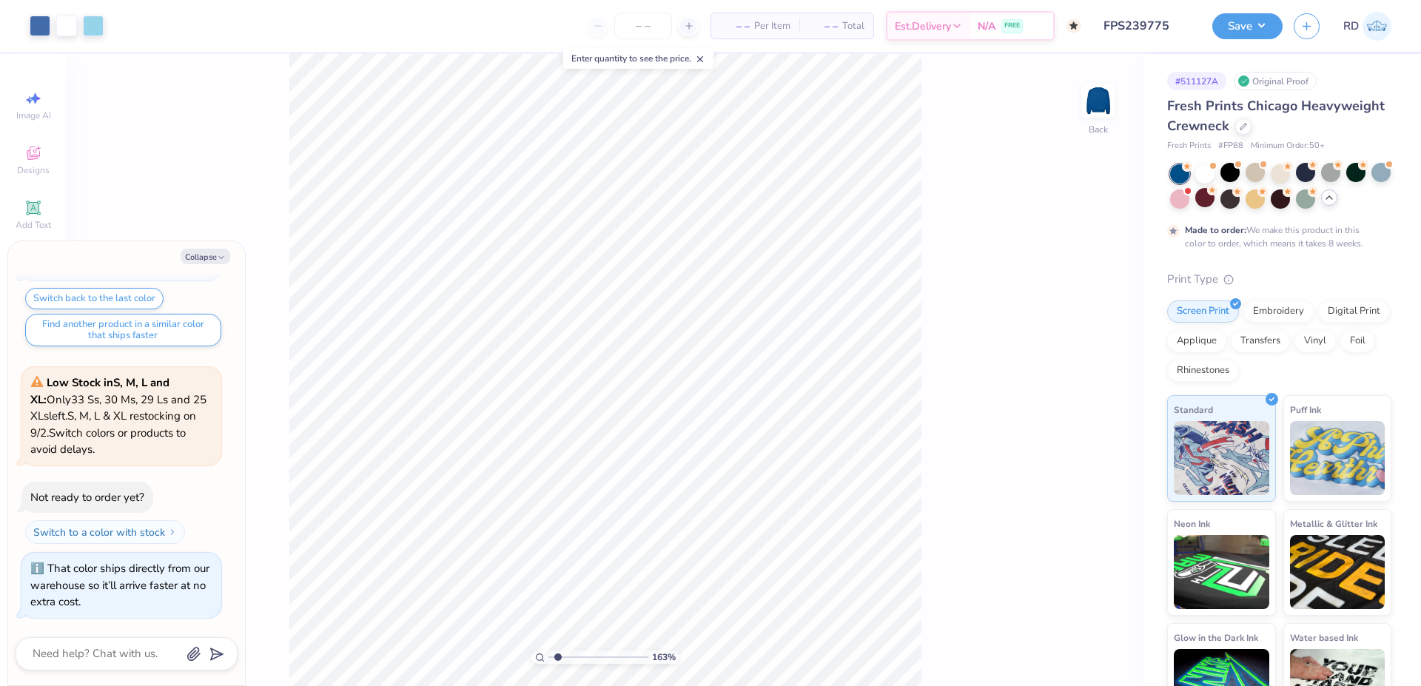
scroll to position [773, 0]
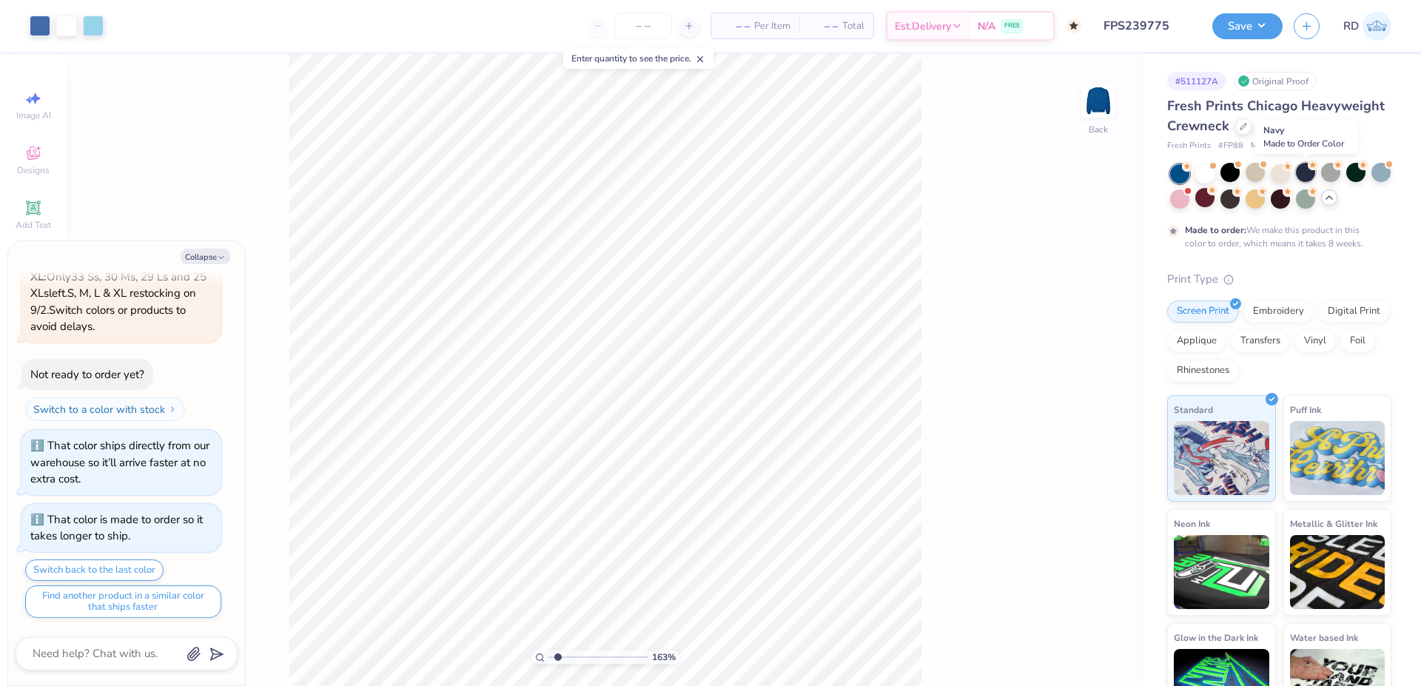
click at [1309, 169] on icon at bounding box center [1313, 165] width 10 height 10
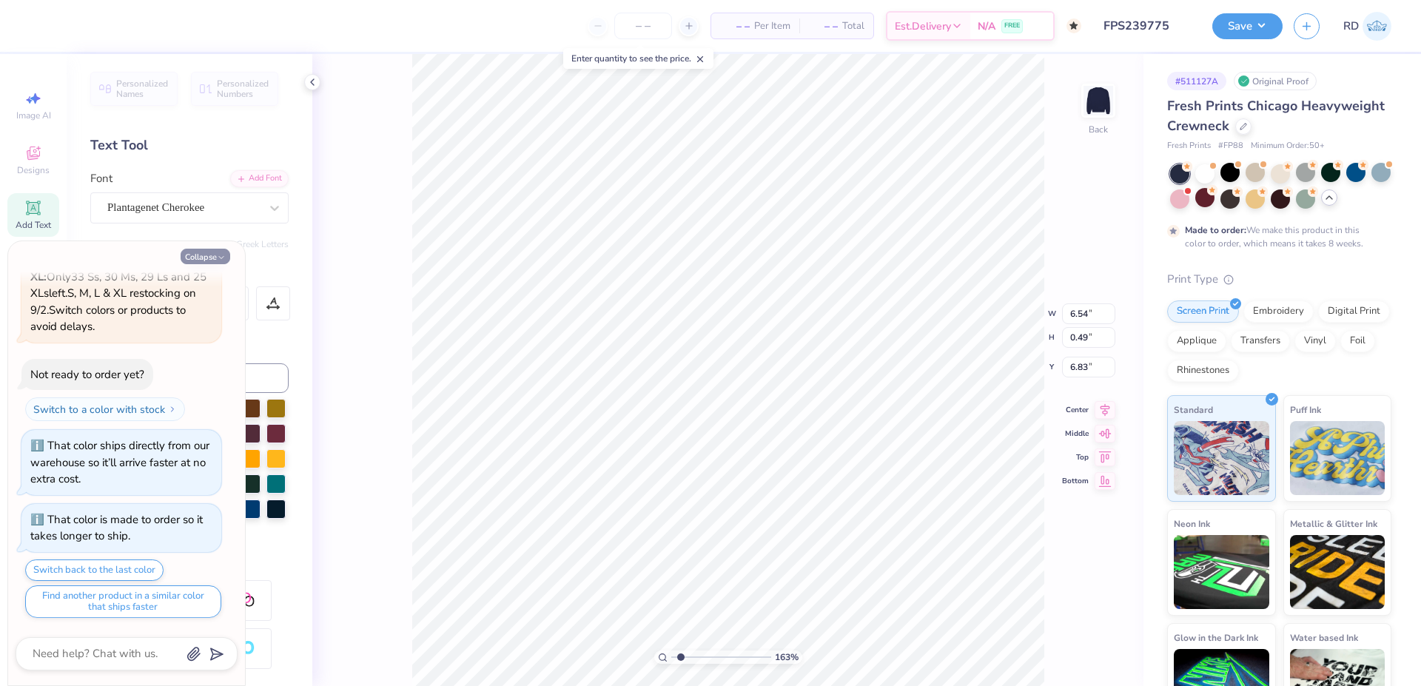
click at [206, 261] on button "Collapse" at bounding box center [206, 257] width 50 height 16
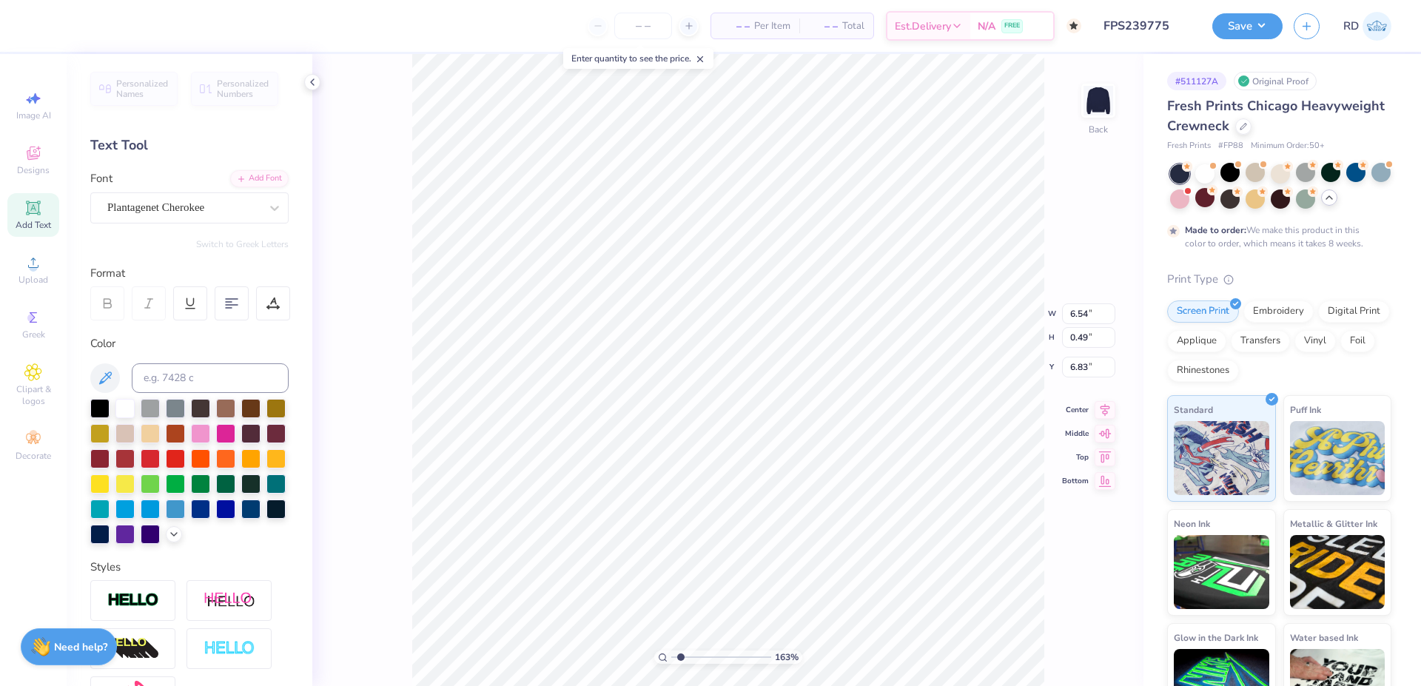
type textarea "x"
click at [127, 413] on div at bounding box center [124, 406] width 19 height 19
drag, startPoint x: 685, startPoint y: 655, endPoint x: 662, endPoint y: 656, distance: 23.0
type input "1"
click at [671, 656] on input "range" at bounding box center [721, 657] width 100 height 13
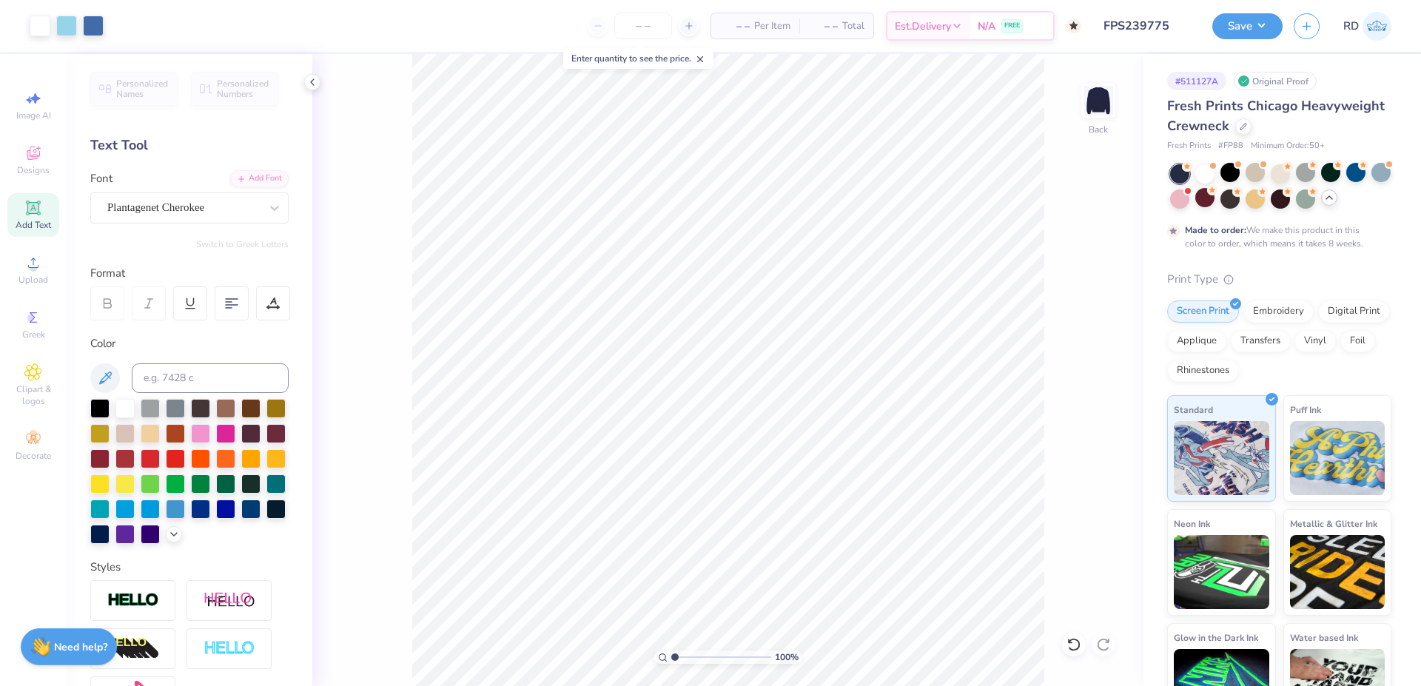
click at [1226, 144] on span "# FP88" at bounding box center [1230, 146] width 25 height 13
copy span "FP88"
click at [1247, 129] on icon at bounding box center [1243, 124] width 7 height 7
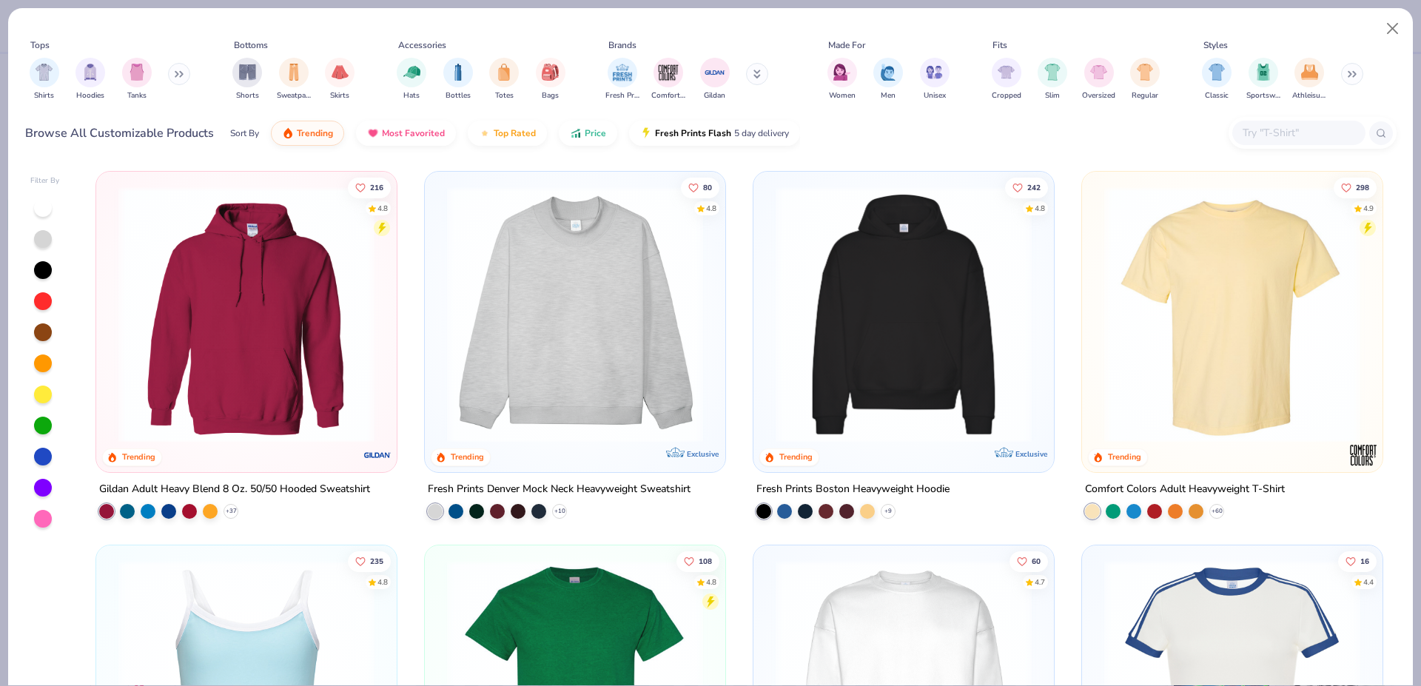
click at [1262, 128] on input "text" at bounding box center [1298, 132] width 114 height 17
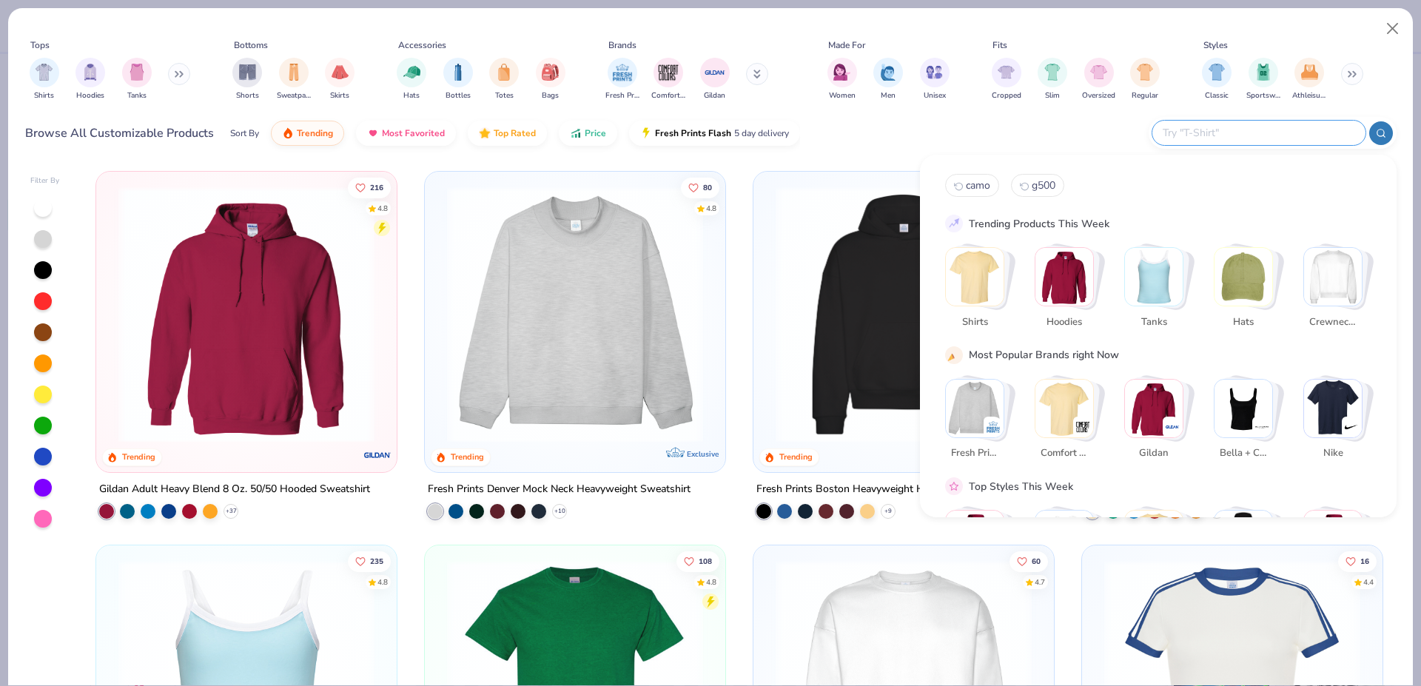
paste input "FP88"
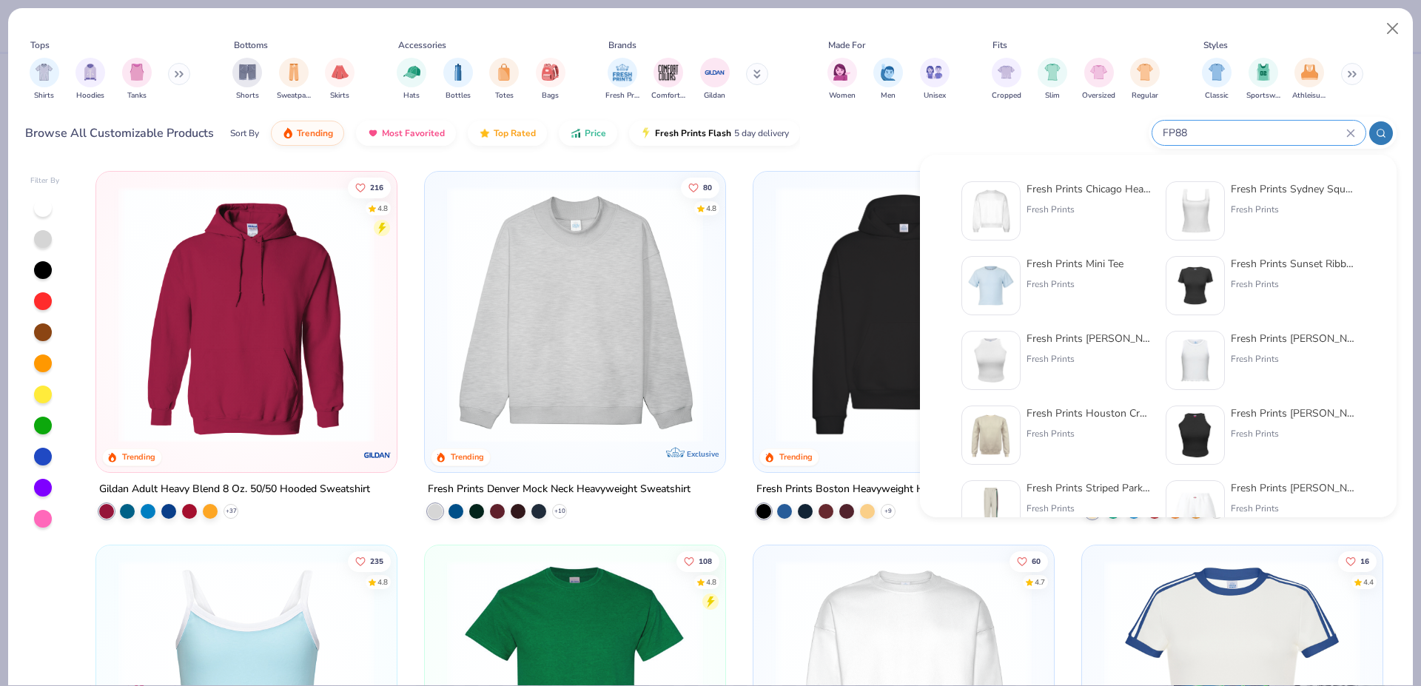
type input "FP88"
click at [1001, 207] on img at bounding box center [991, 211] width 46 height 46
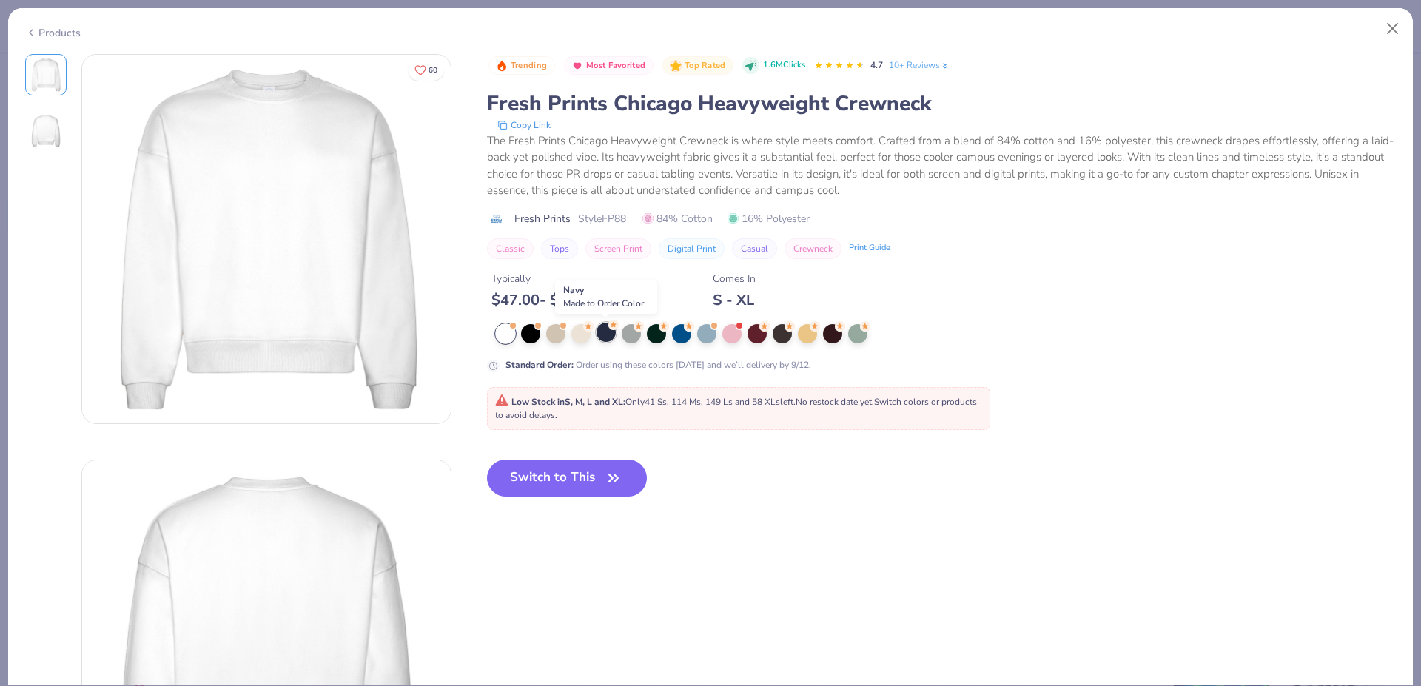
click at [604, 334] on div at bounding box center [606, 332] width 19 height 19
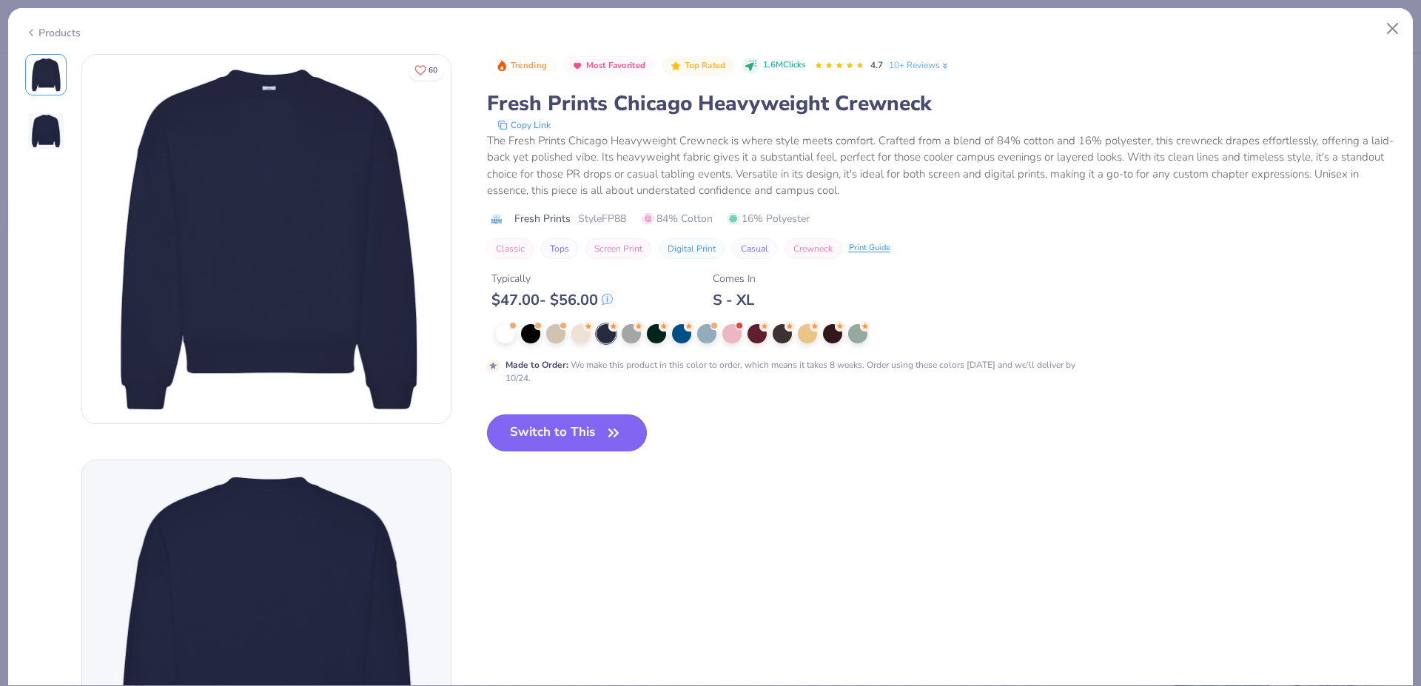
click at [582, 443] on button "Switch to This" at bounding box center [567, 432] width 161 height 37
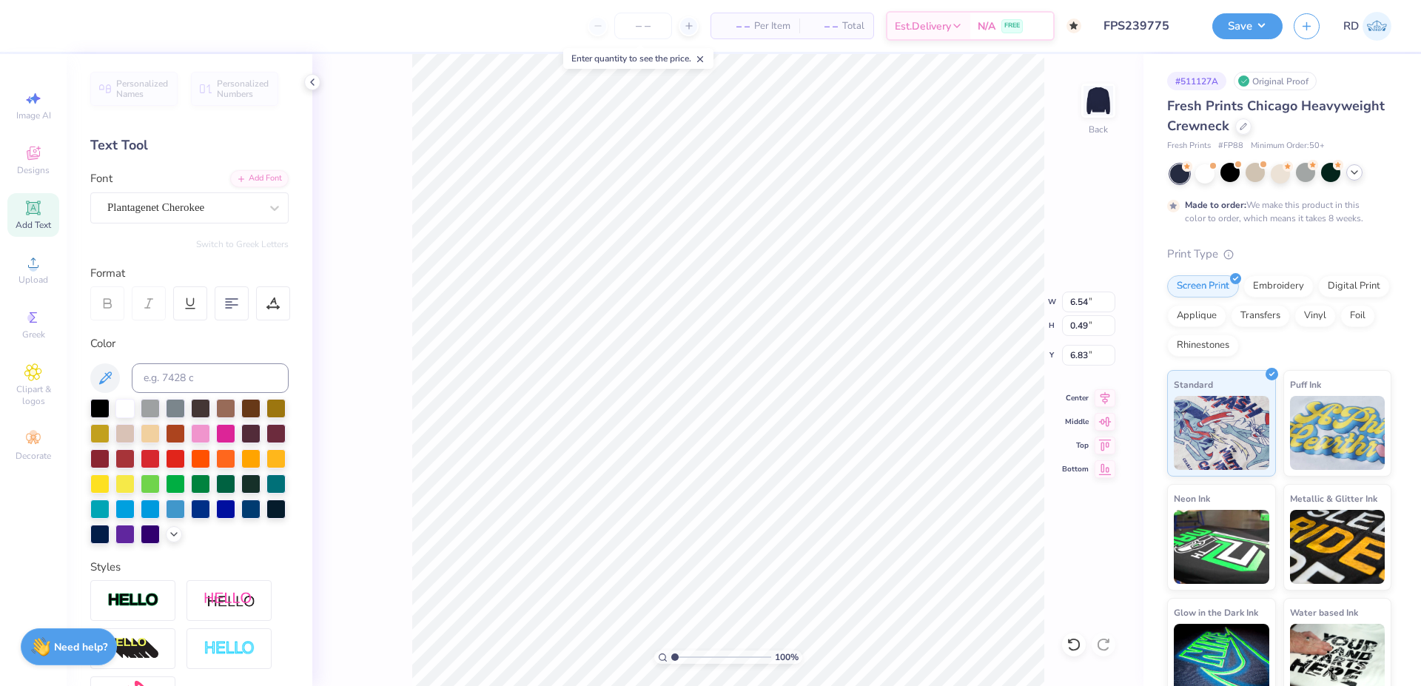
scroll to position [0, 5]
type textarea "CLUB 2025"
click at [36, 275] on span "Upload" at bounding box center [34, 280] width 30 height 12
type input "4.47"
type input "0.50"
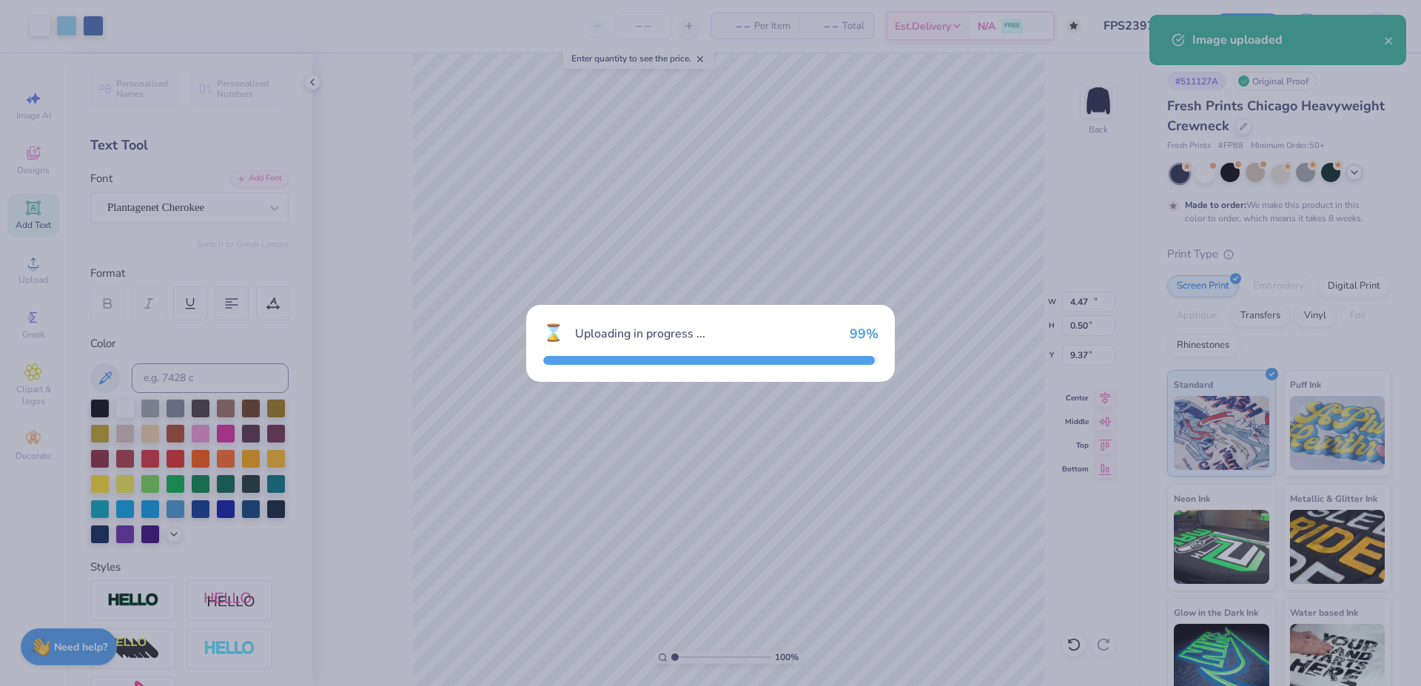
type input "15.00"
type input "2.26"
type input "9.37"
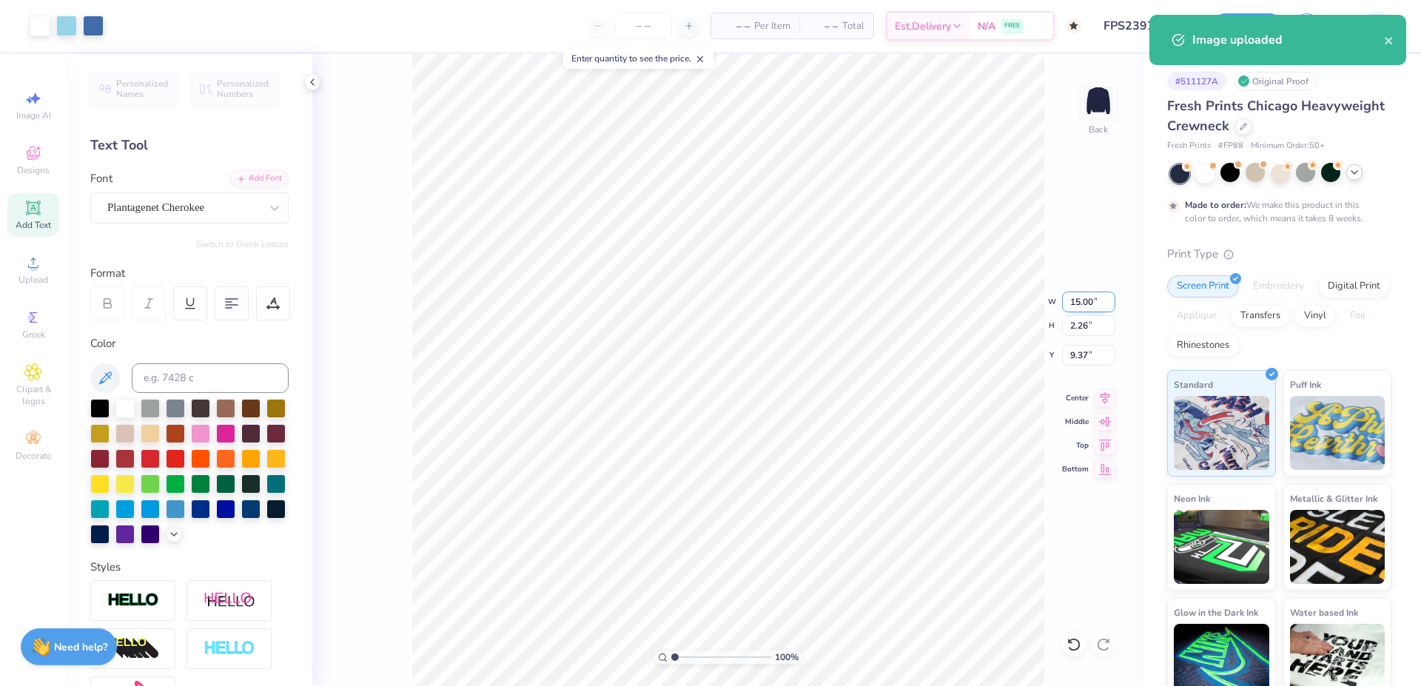
click at [1080, 310] on input "15.00" at bounding box center [1088, 302] width 53 height 21
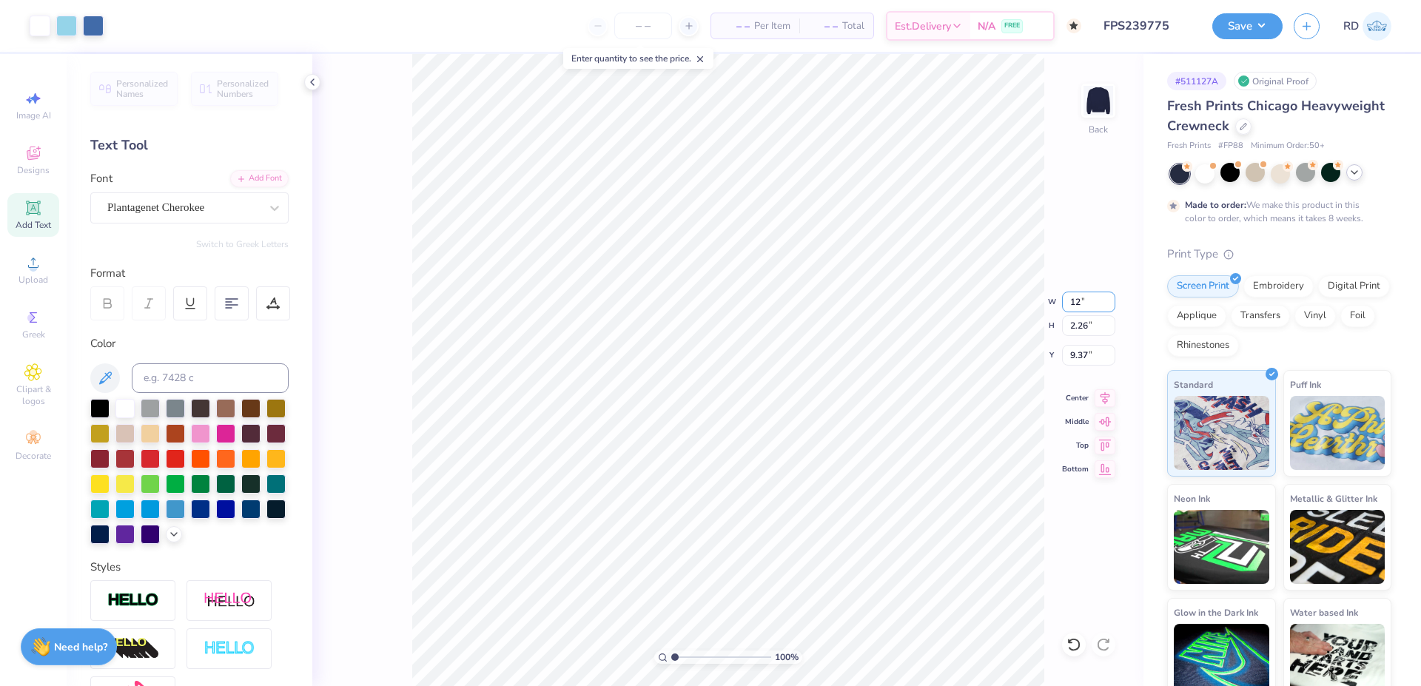
type input "12.00"
type input "1.81"
click at [1090, 360] on input "9.60" at bounding box center [1088, 355] width 53 height 21
type input "3.00"
type input "4.47"
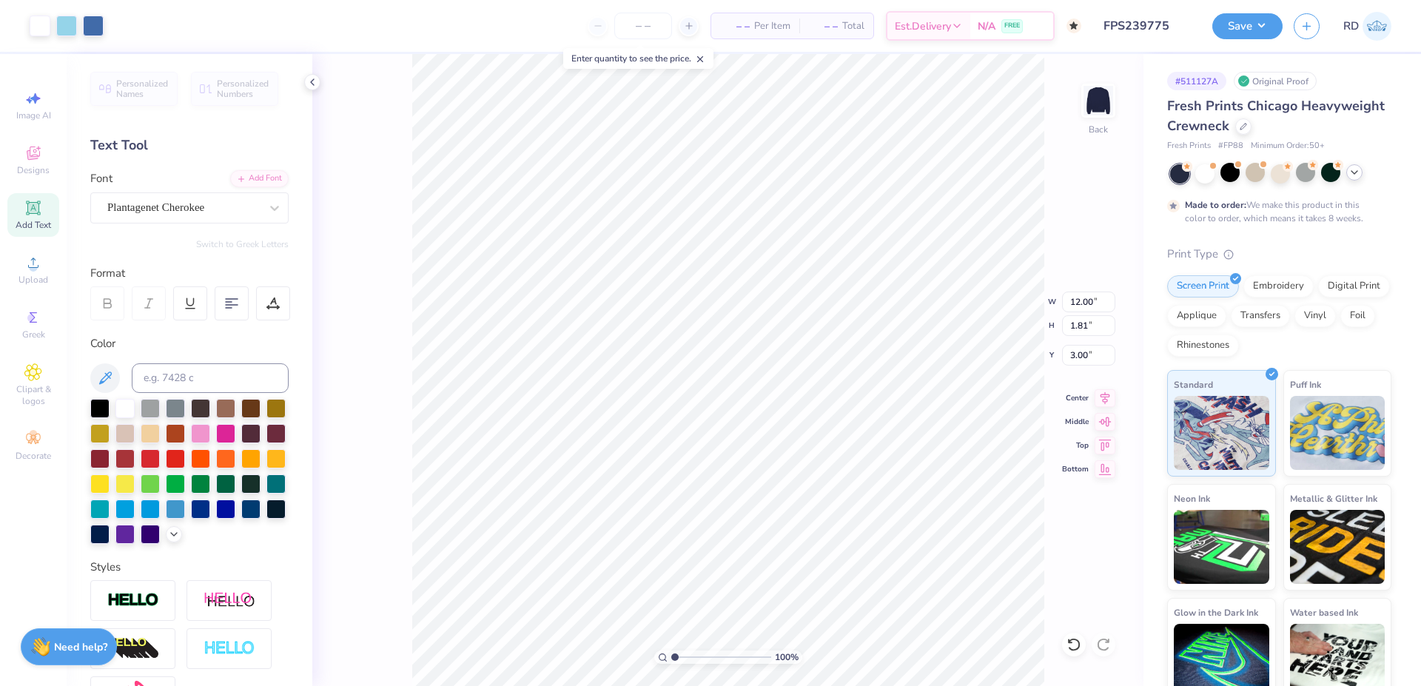
type input "0.50"
type input "6.83"
click at [1071, 298] on input "4.47" at bounding box center [1088, 302] width 53 height 21
paste input "3.212"
type input "3.21"
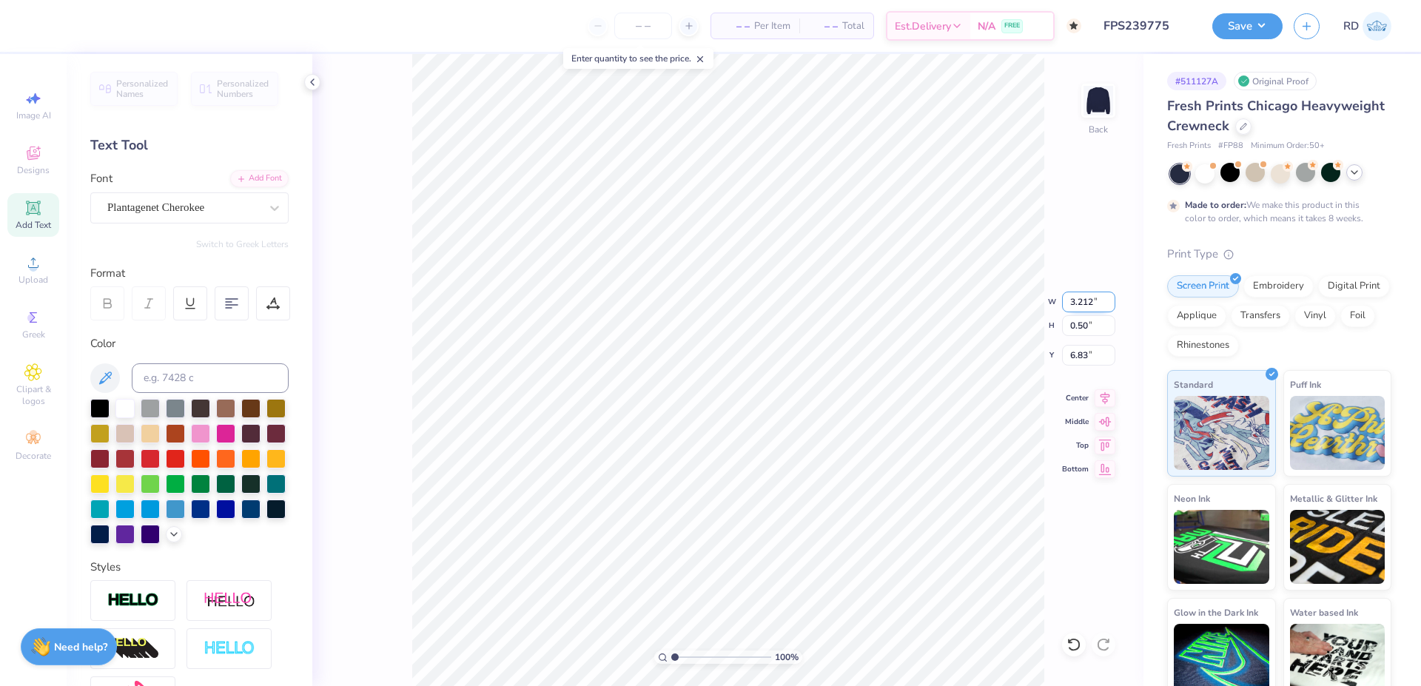
type input "0.36"
type input "6.90"
type input "2.08"
click at [685, 659] on input "range" at bounding box center [721, 657] width 100 height 13
type input "5.26"
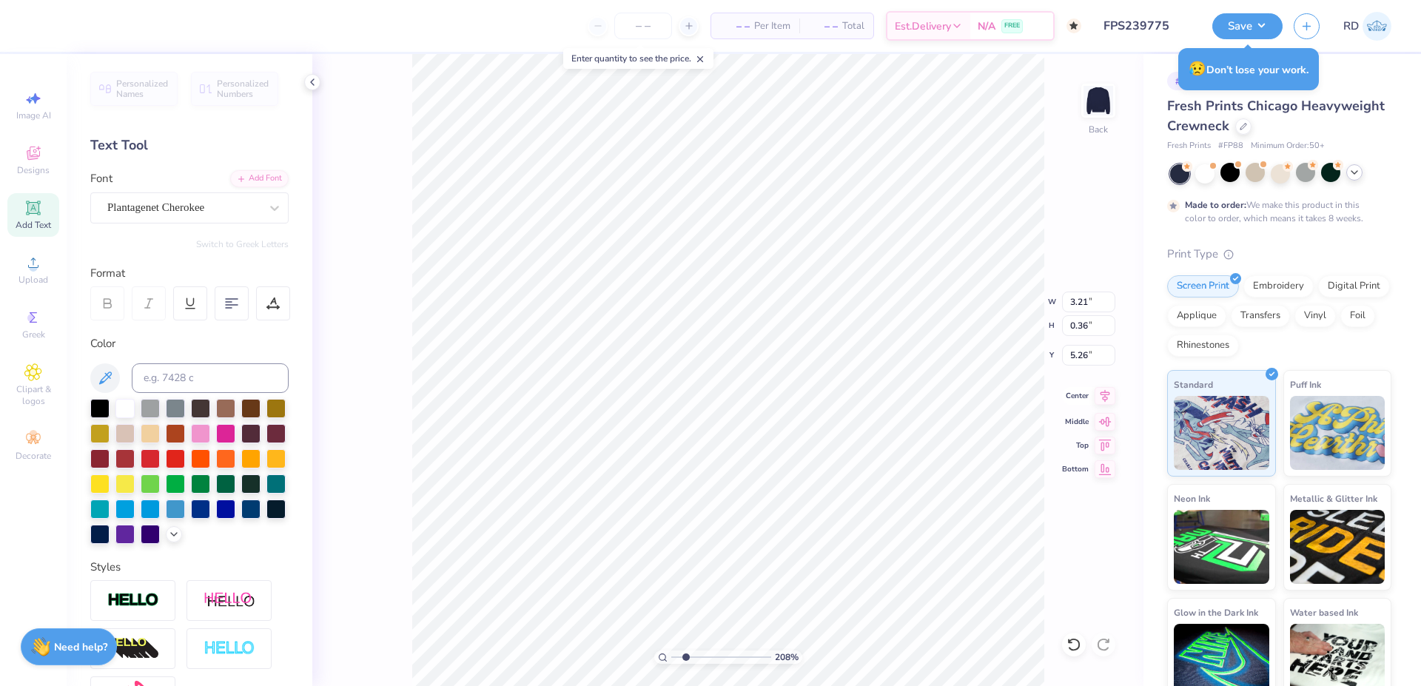
click at [1110, 397] on icon at bounding box center [1105, 396] width 21 height 18
click at [1101, 393] on icon at bounding box center [1106, 395] width 10 height 13
click at [675, 654] on input "range" at bounding box center [721, 657] width 100 height 13
type input "1.04"
click at [1090, 303] on input "12.00" at bounding box center [1088, 302] width 53 height 21
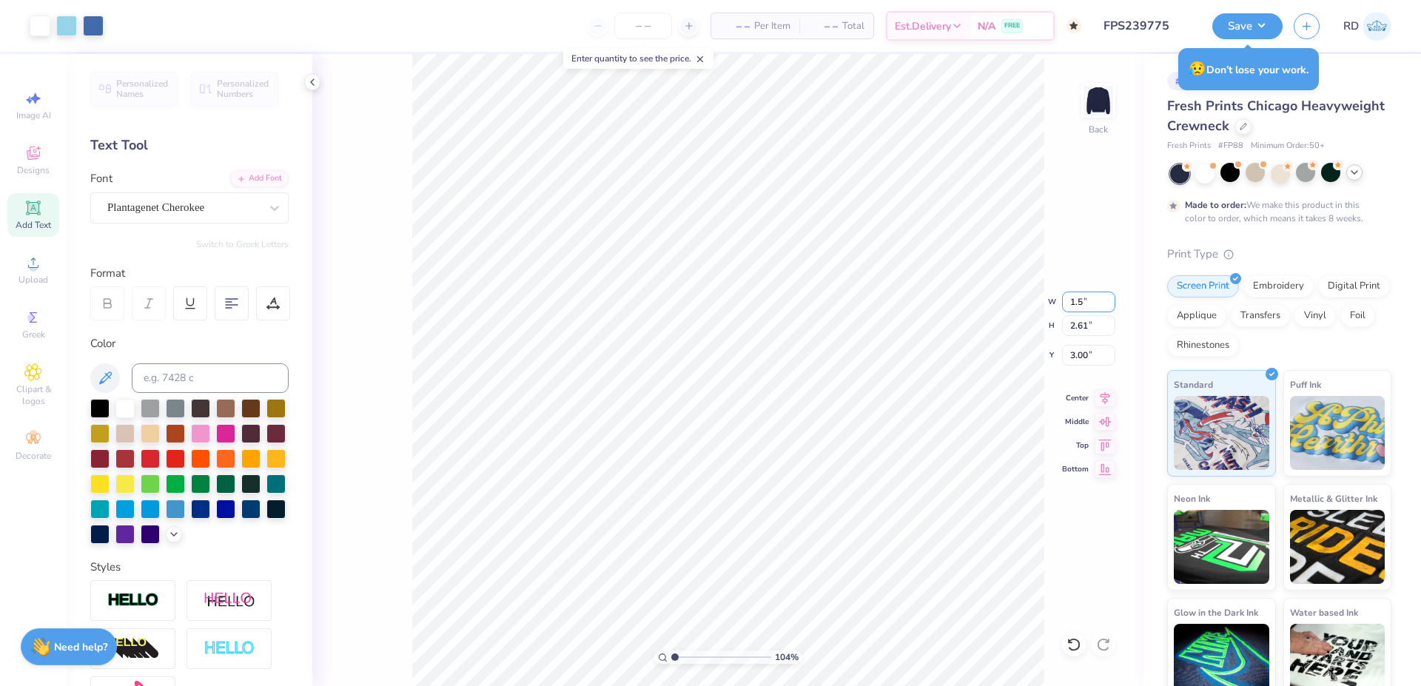
type input "1.50"
type input "0.33"
type input "4.14"
type input "12.50"
type input "2.72"
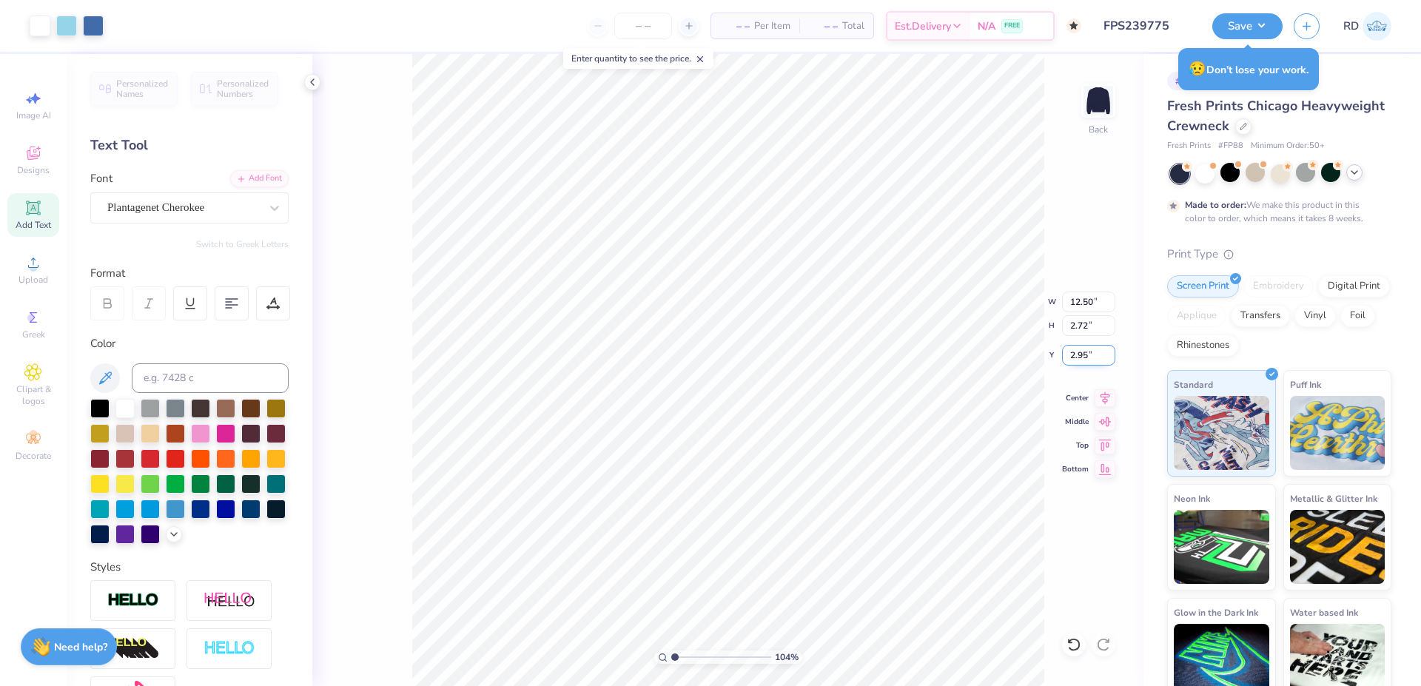
click at [1087, 357] on input "2.95" at bounding box center [1088, 355] width 53 height 21
type input "3.00"
click at [1106, 396] on icon at bounding box center [1105, 396] width 21 height 18
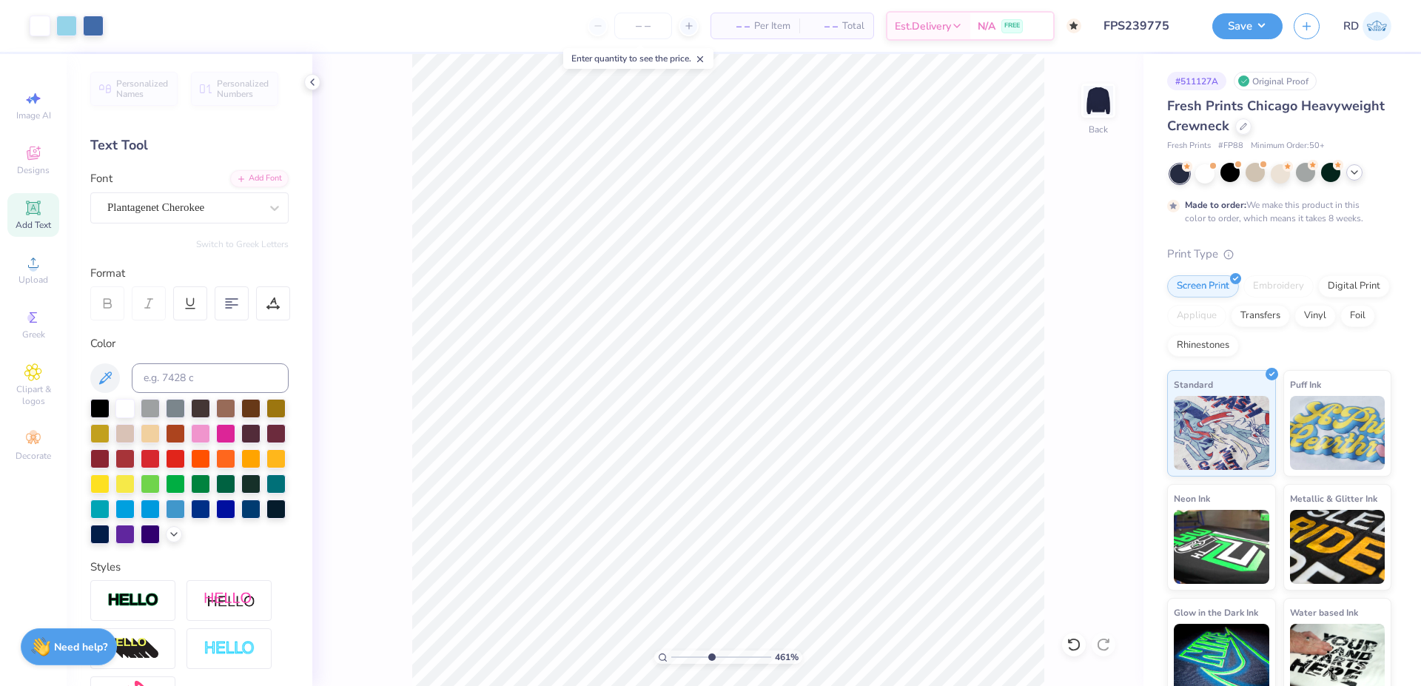
click at [711, 656] on input "range" at bounding box center [721, 657] width 100 height 13
drag, startPoint x: 725, startPoint y: 654, endPoint x: 785, endPoint y: 651, distance: 60.0
click at [766, 655] on input "range" at bounding box center [718, 657] width 95 height 13
drag, startPoint x: 740, startPoint y: 654, endPoint x: 663, endPoint y: 668, distance: 78.2
type input "1"
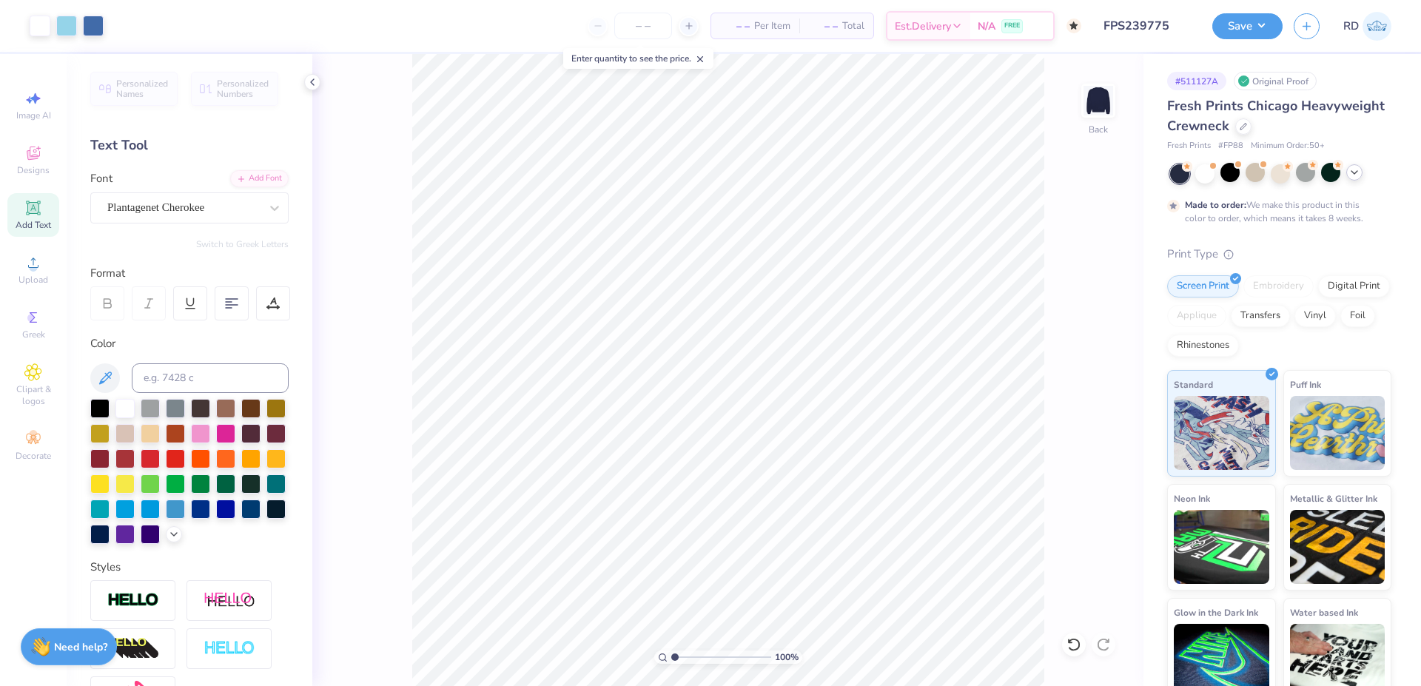
click at [671, 664] on input "range" at bounding box center [721, 657] width 100 height 13
click at [1226, 21] on button "Save" at bounding box center [1247, 24] width 70 height 26
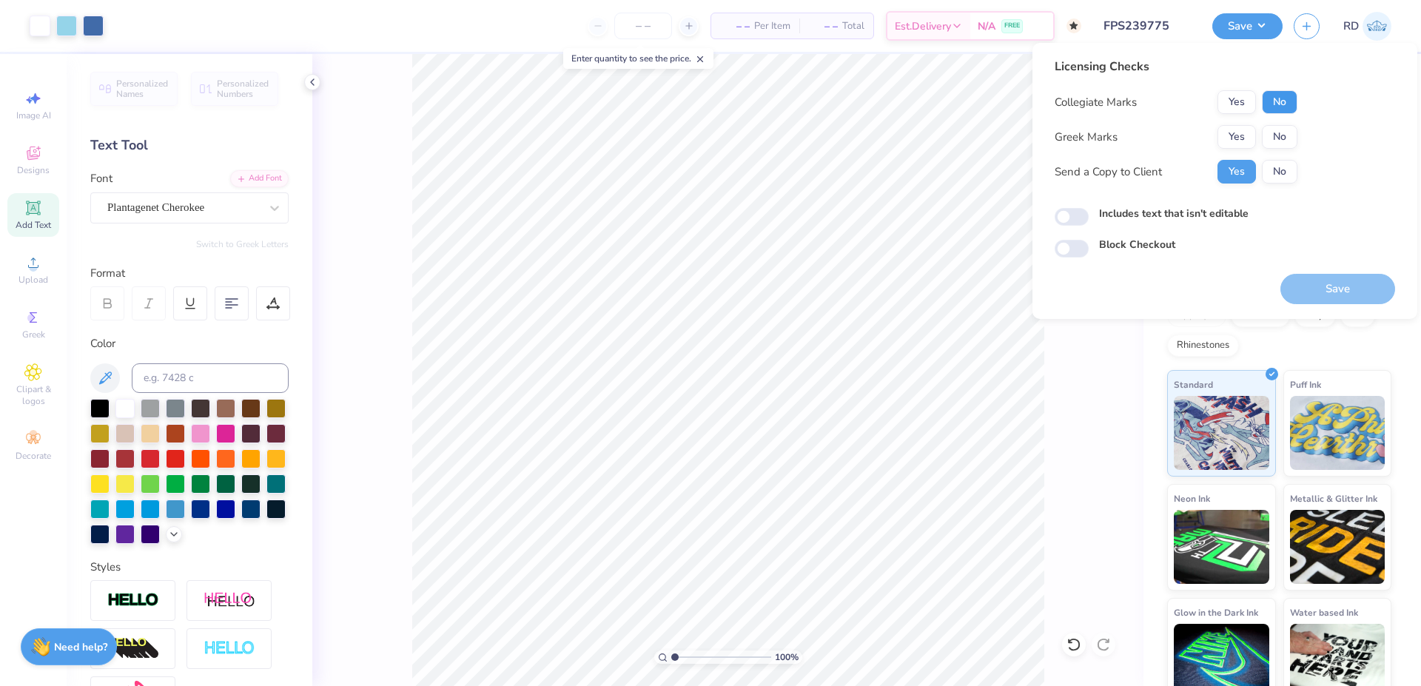
click at [1277, 97] on button "No" at bounding box center [1280, 102] width 36 height 24
click at [1280, 136] on button "No" at bounding box center [1280, 137] width 36 height 24
click at [1338, 289] on button "Save" at bounding box center [1337, 289] width 115 height 30
